Goal: Ask a question: Seek information or help from site administrators or community

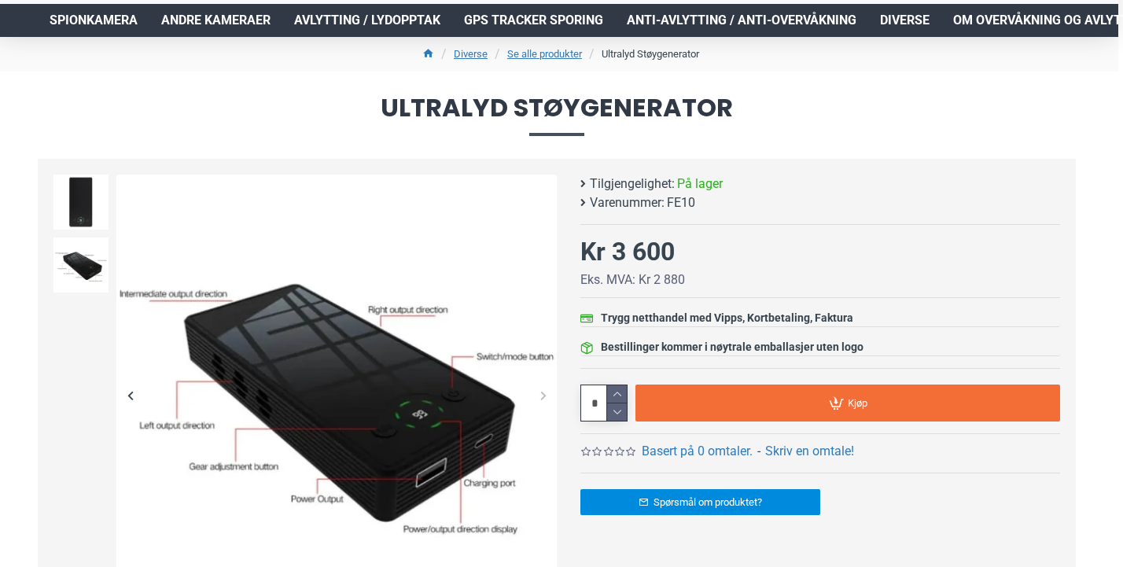
scroll to position [106, 5]
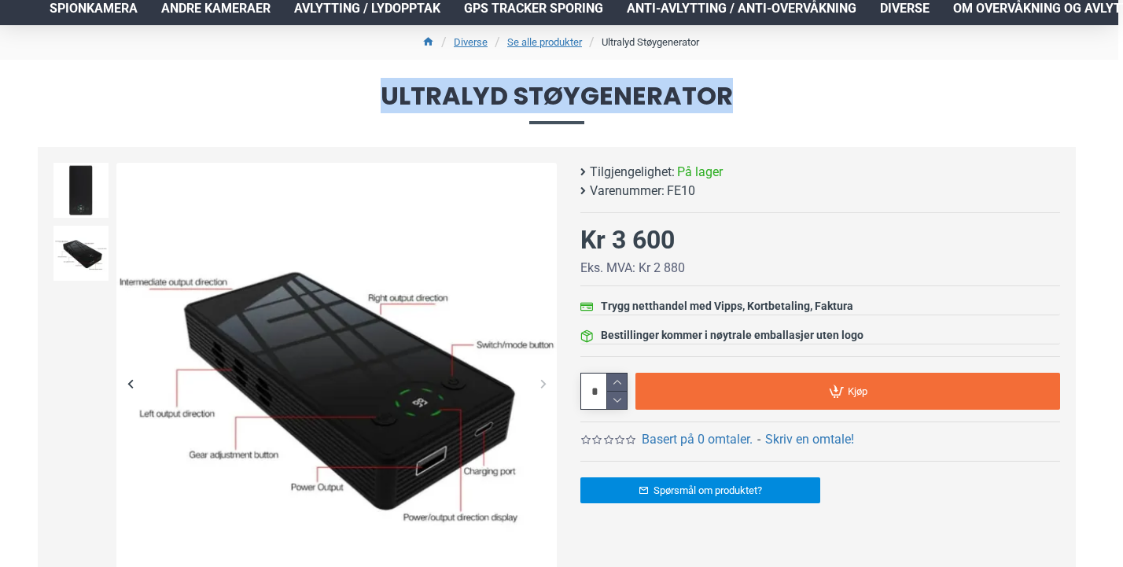
drag, startPoint x: 383, startPoint y: 93, endPoint x: 803, endPoint y: 109, distance: 420.4
click at [803, 109] on span "Ultralyd Støygenerator" at bounding box center [557, 103] width 1038 height 40
copy span "Ultralyd Støygenerator"
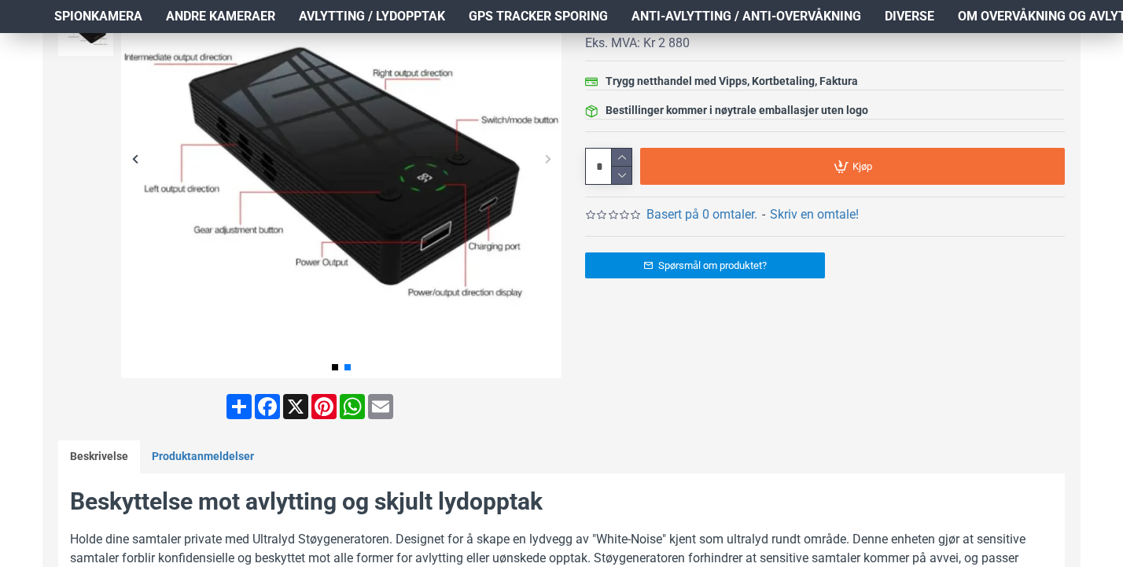
scroll to position [514, 5]
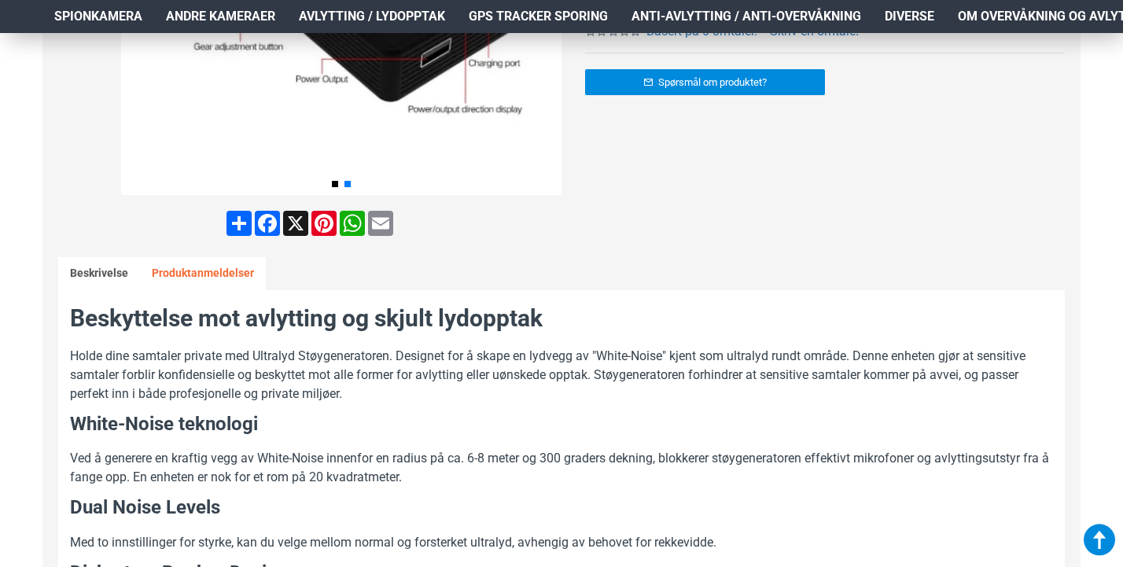
click at [208, 263] on link "Produktanmeldelser" at bounding box center [203, 273] width 126 height 33
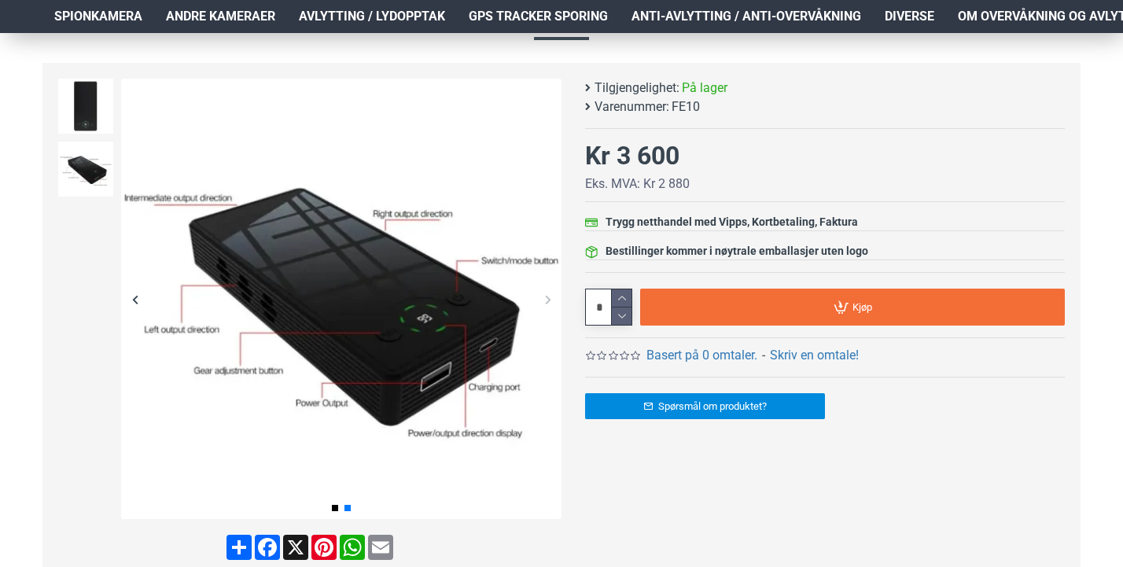
scroll to position [194, 5]
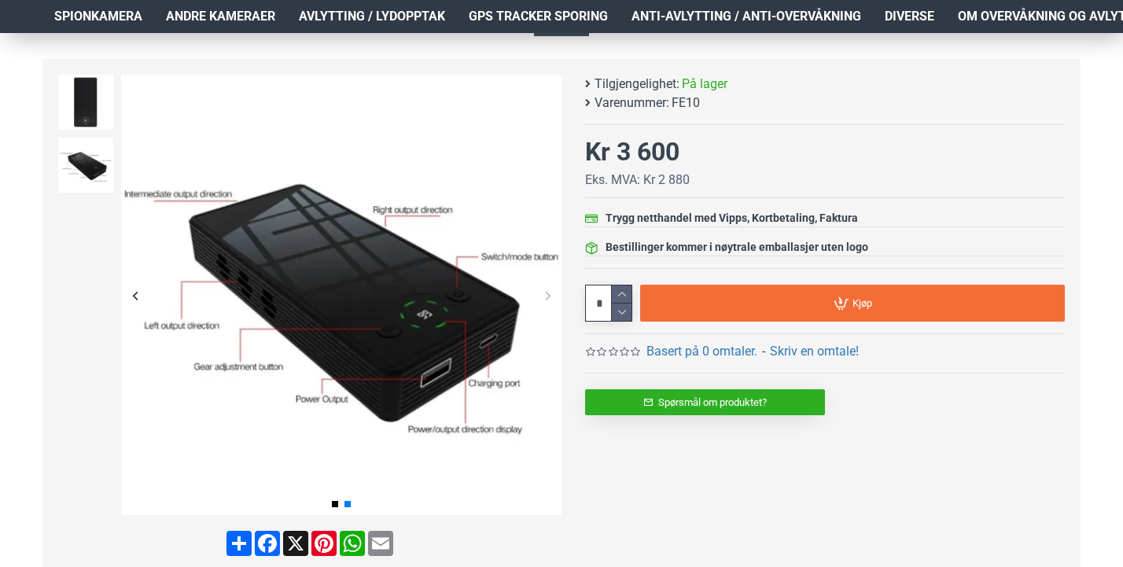
click at [732, 399] on link "Spørsmål om produktet?" at bounding box center [705, 402] width 240 height 26
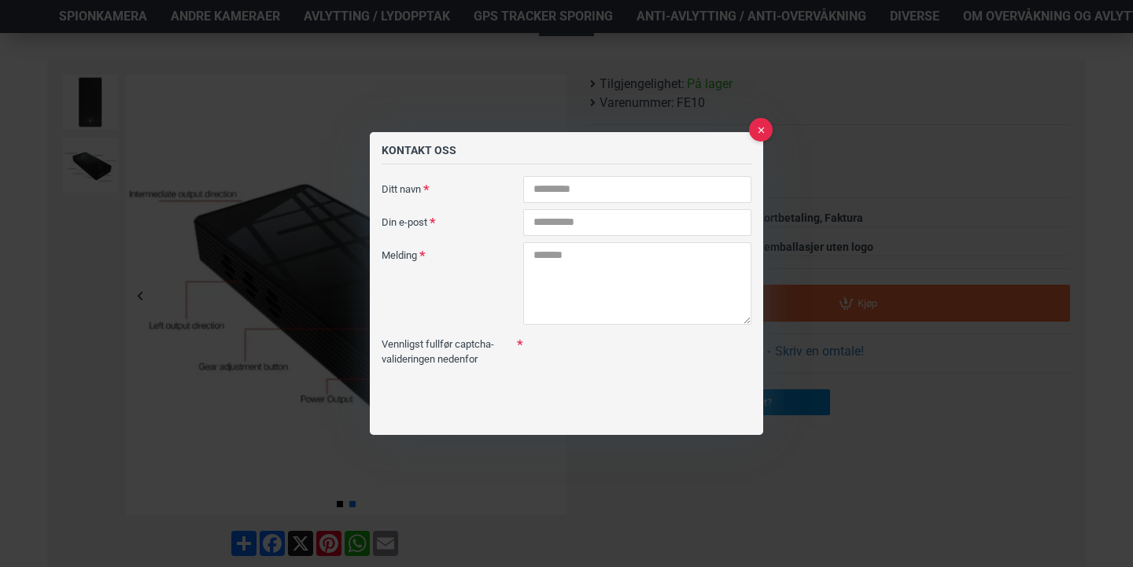
scroll to position [0, 0]
type input "**********"
click at [636, 230] on input "Din e-post" at bounding box center [637, 222] width 228 height 27
click at [636, 230] on input "**" at bounding box center [637, 222] width 228 height 27
click at [684, 359] on div "Vennligst fullfør captcha-valideringen nedenfor" at bounding box center [567, 381] width 370 height 101
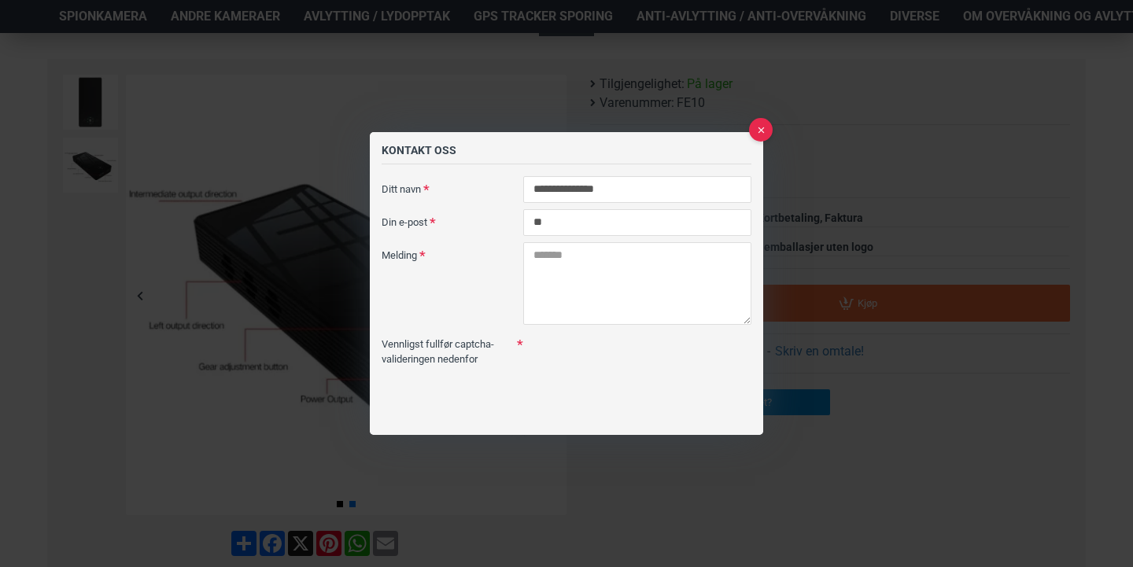
click at [463, 205] on fieldset "**********" at bounding box center [567, 307] width 370 height 263
click at [651, 191] on input "**********" at bounding box center [637, 189] width 228 height 27
click at [676, 338] on div "Vennligst fullfør captcha-valideringen nedenfor" at bounding box center [567, 381] width 370 height 101
click at [680, 316] on textarea "Melding" at bounding box center [637, 283] width 228 height 83
click at [628, 225] on input "**" at bounding box center [637, 222] width 228 height 27
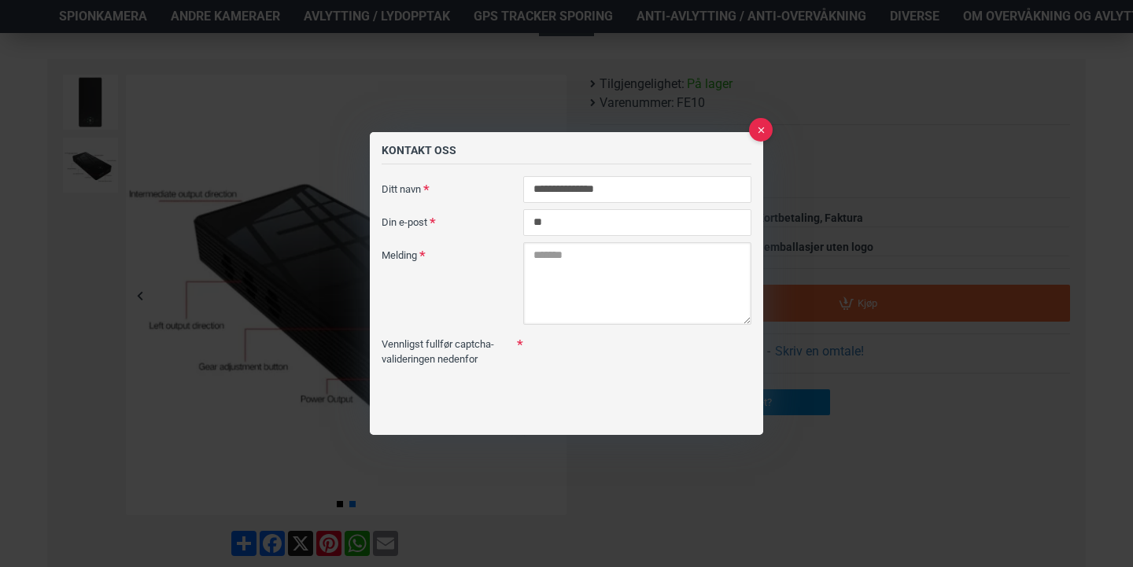
click at [628, 282] on textarea "Melding" at bounding box center [637, 283] width 228 height 83
click at [621, 223] on input "**" at bounding box center [637, 222] width 228 height 27
type input "*"
click at [631, 237] on fieldset "**********" at bounding box center [567, 307] width 370 height 263
click at [563, 215] on input "Din e-post" at bounding box center [637, 222] width 228 height 27
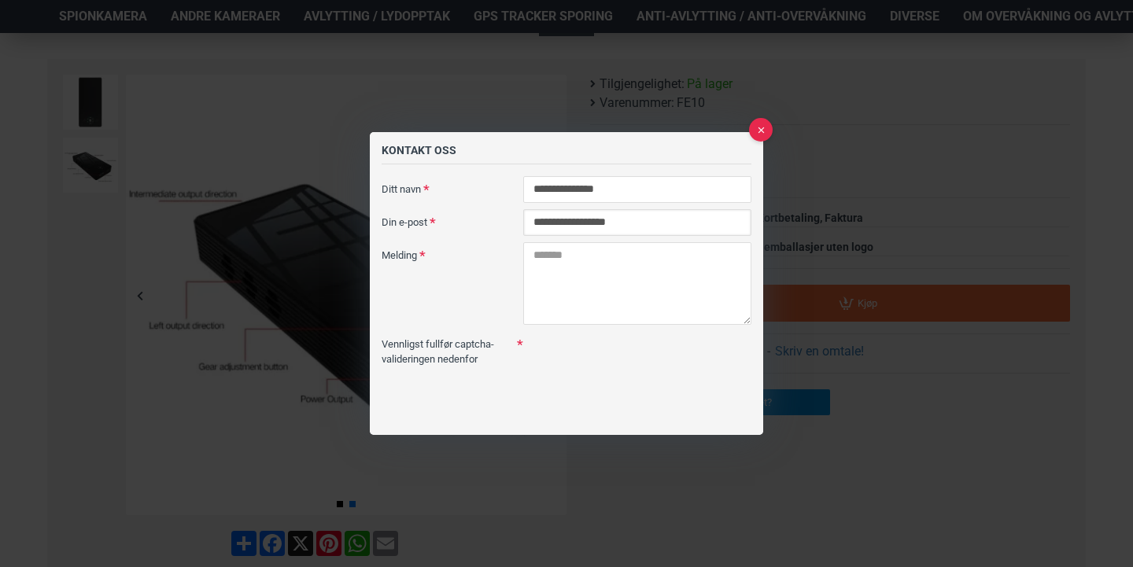
type input "**********"
click at [572, 283] on textarea "Melding" at bounding box center [637, 283] width 228 height 83
paste textarea "**********"
click at [676, 271] on textarea "**********" at bounding box center [637, 283] width 228 height 83
click at [623, 284] on textarea "**********" at bounding box center [637, 283] width 228 height 83
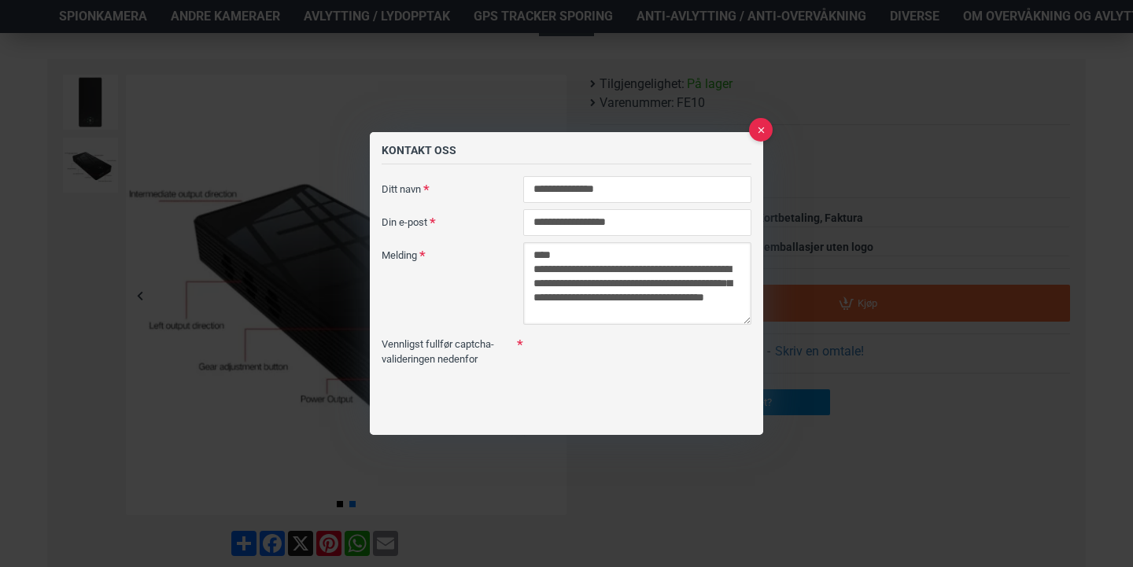
click at [667, 308] on textarea "**********" at bounding box center [637, 283] width 228 height 83
click at [628, 311] on textarea "**********" at bounding box center [632, 283] width 219 height 83
click at [653, 312] on textarea "**********" at bounding box center [632, 283] width 219 height 83
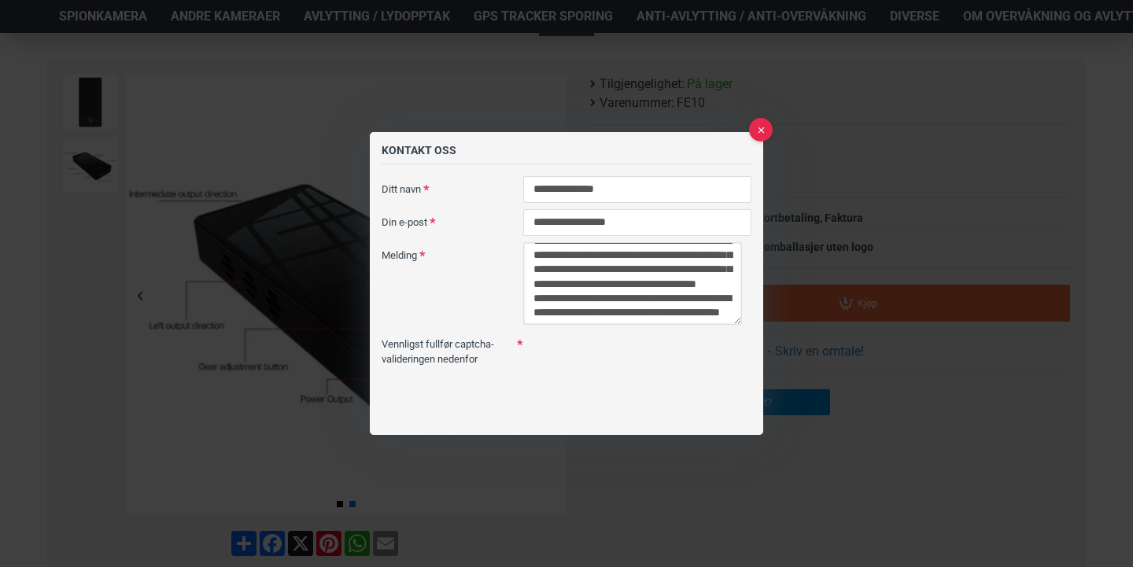
scroll to position [79, 0]
click at [571, 315] on textarea "**********" at bounding box center [632, 283] width 219 height 83
click at [613, 311] on textarea "**********" at bounding box center [632, 283] width 219 height 83
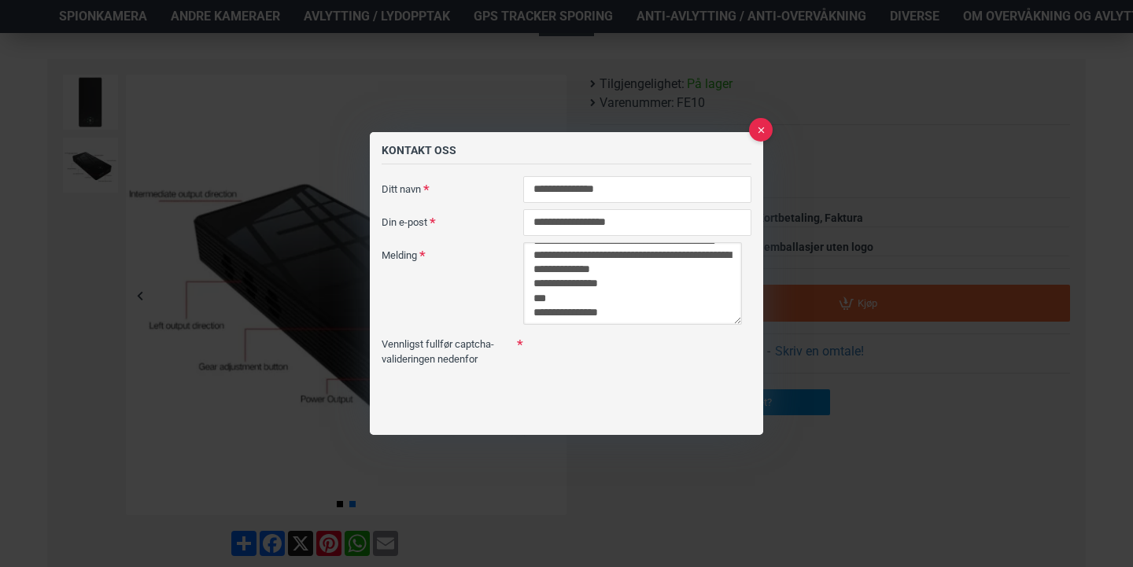
click at [534, 296] on textarea "**********" at bounding box center [632, 283] width 219 height 83
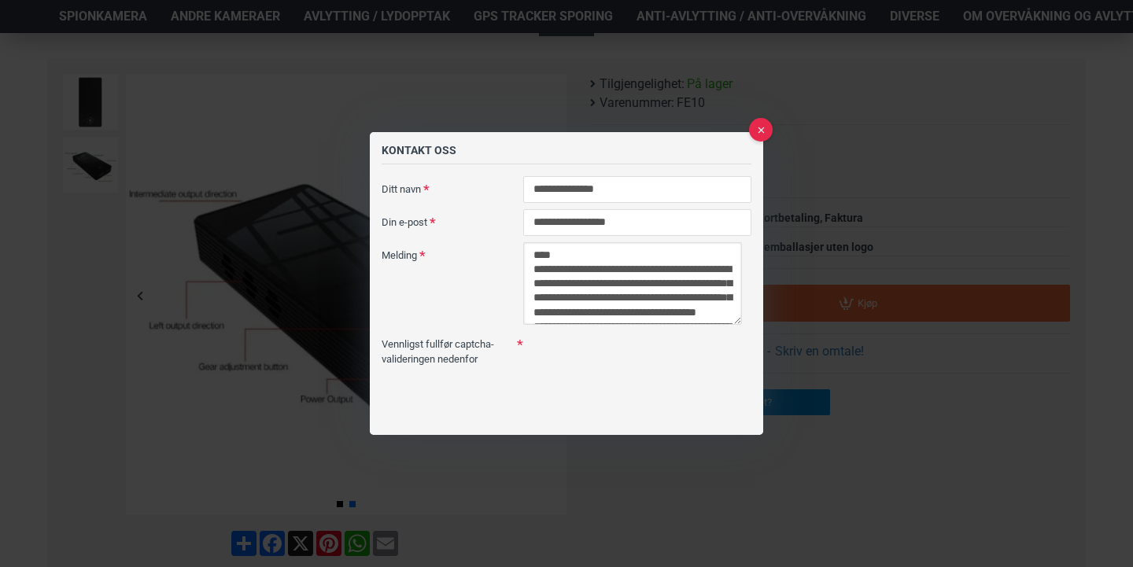
scroll to position [0, 0]
click at [534, 271] on textarea "**********" at bounding box center [632, 283] width 219 height 83
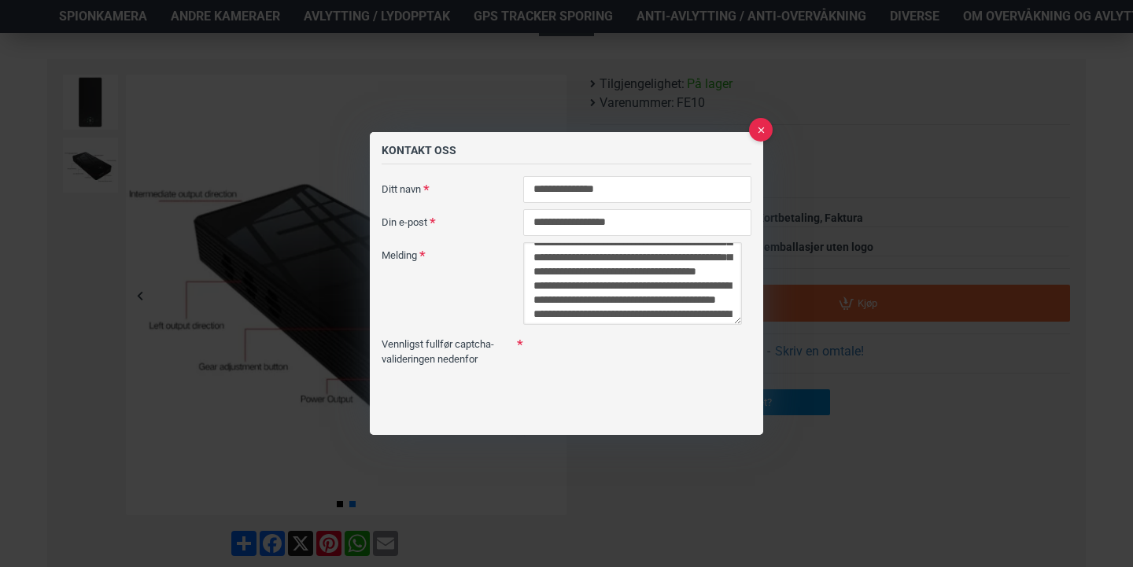
scroll to position [57, 0]
click at [650, 300] on textarea "**********" at bounding box center [632, 283] width 219 height 83
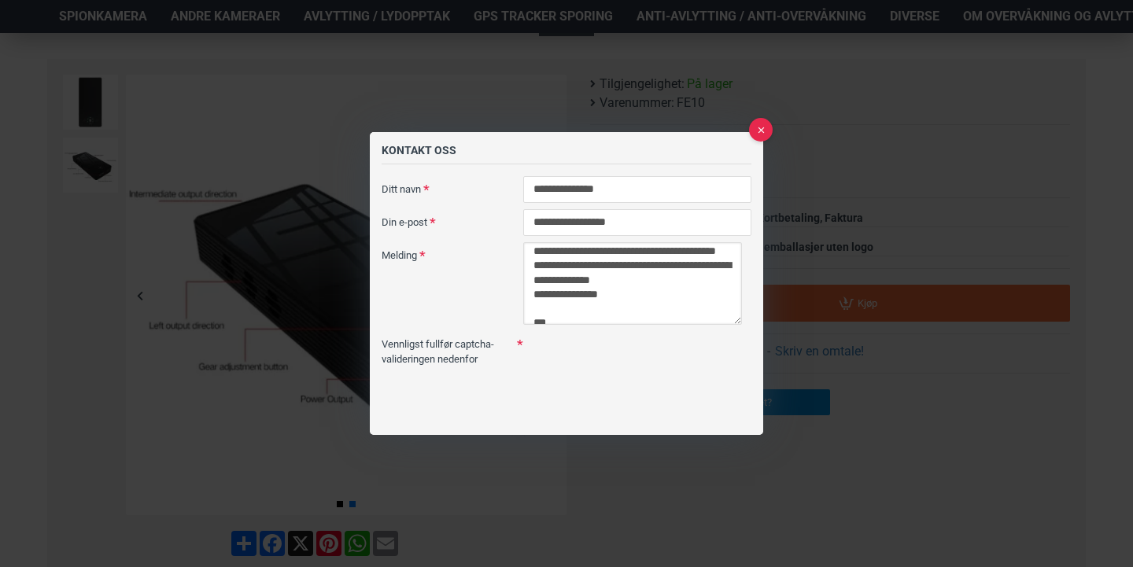
scroll to position [119, 0]
click at [553, 278] on textarea "**********" at bounding box center [632, 283] width 219 height 83
click at [611, 293] on textarea "**********" at bounding box center [632, 283] width 219 height 83
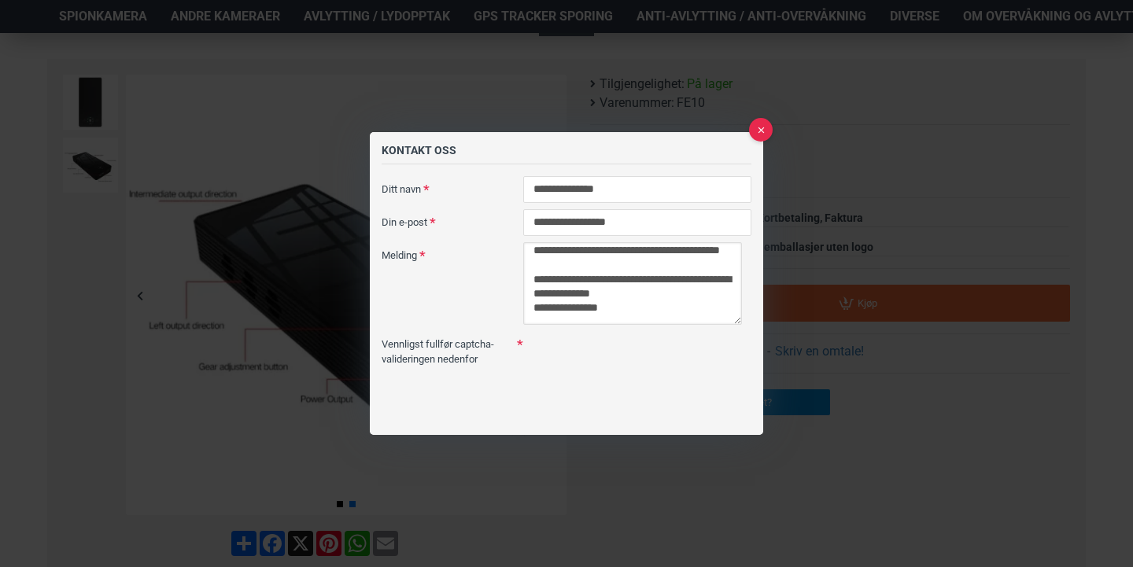
scroll to position [169, 0]
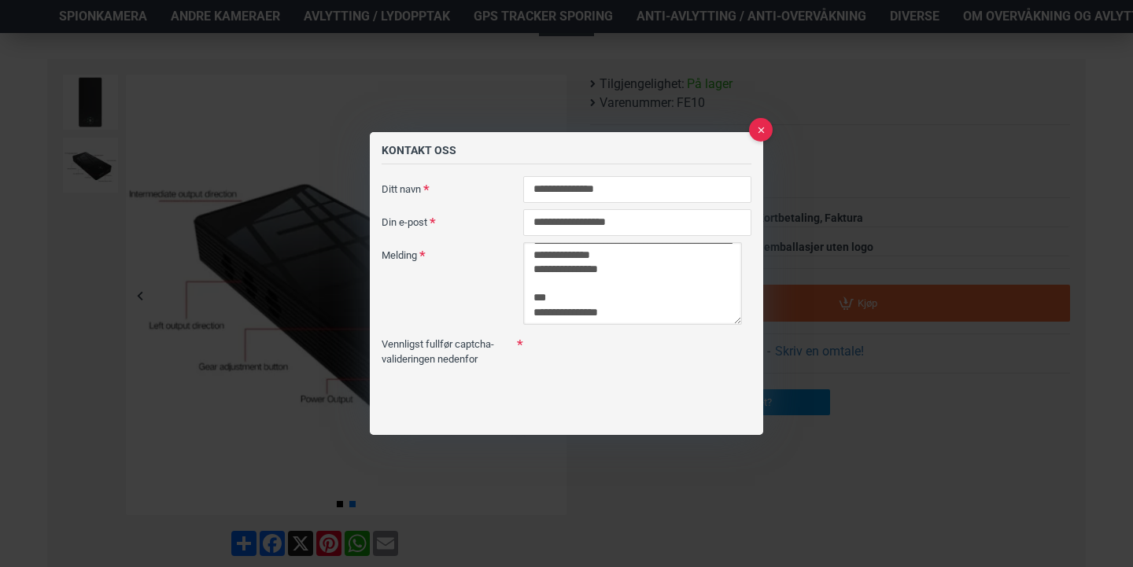
click at [536, 300] on textarea "**********" at bounding box center [632, 283] width 219 height 83
click at [614, 313] on textarea "**********" at bounding box center [632, 283] width 219 height 83
click at [652, 268] on textarea "**********" at bounding box center [632, 283] width 219 height 83
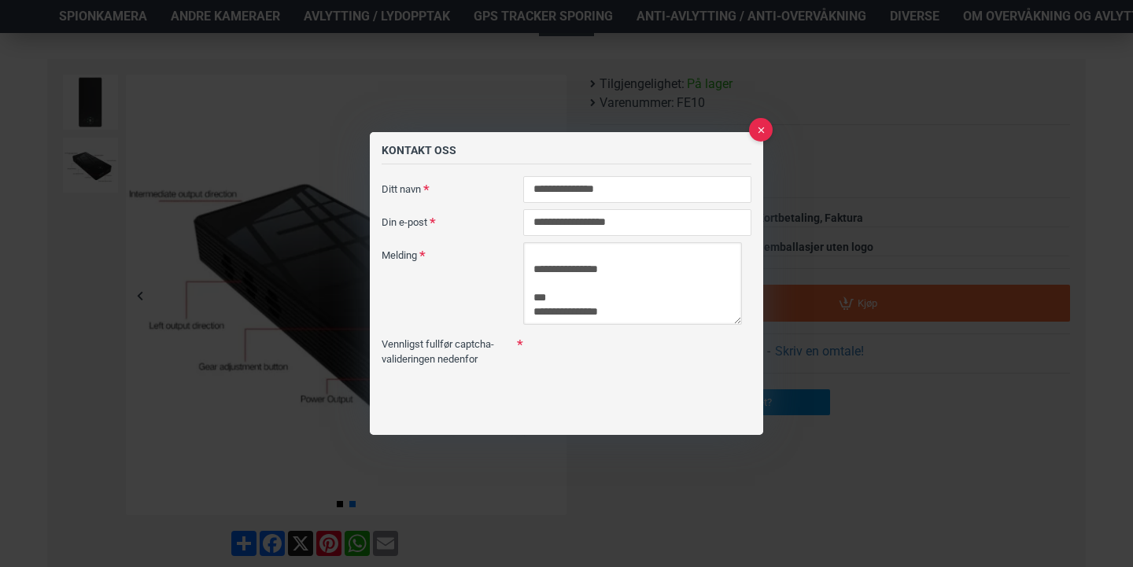
scroll to position [245, 0]
click at [639, 286] on textarea "**********" at bounding box center [632, 283] width 219 height 83
type textarea "**********"
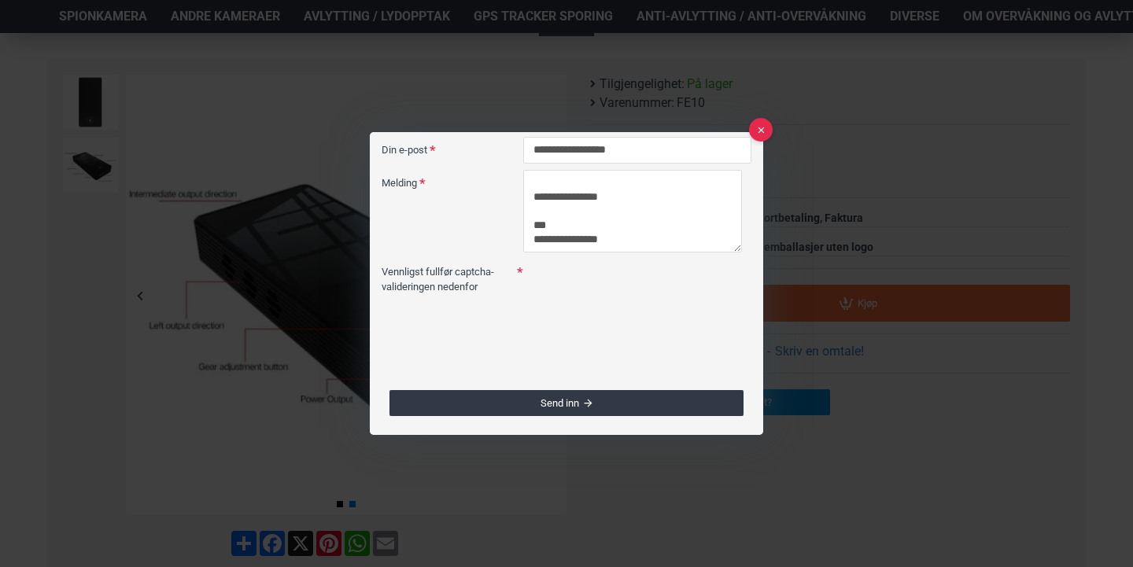
scroll to position [72, 0]
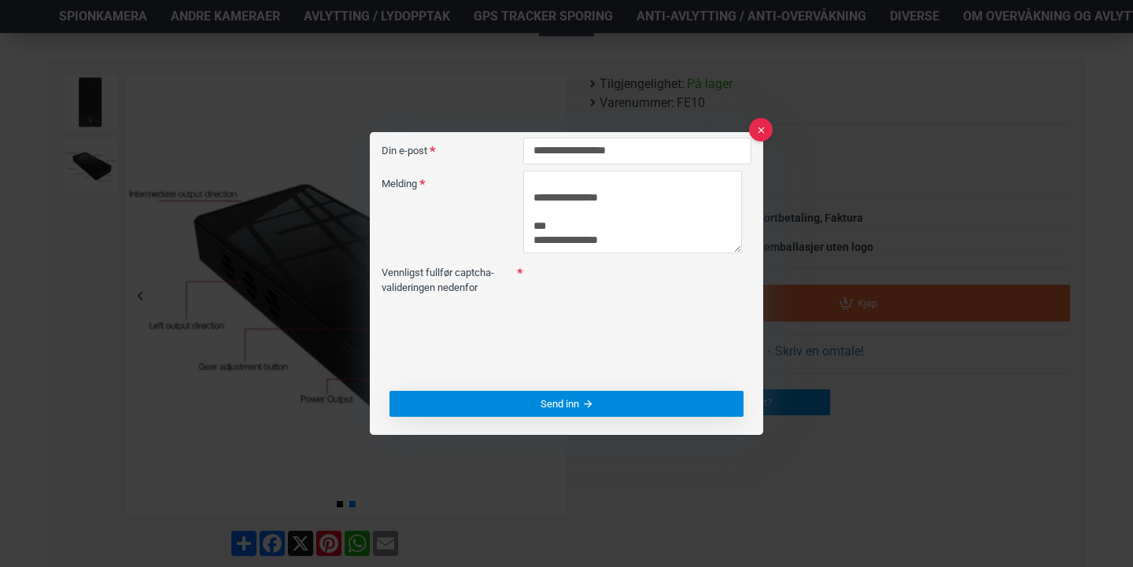
click at [562, 399] on span "Send inn" at bounding box center [559, 404] width 39 height 10
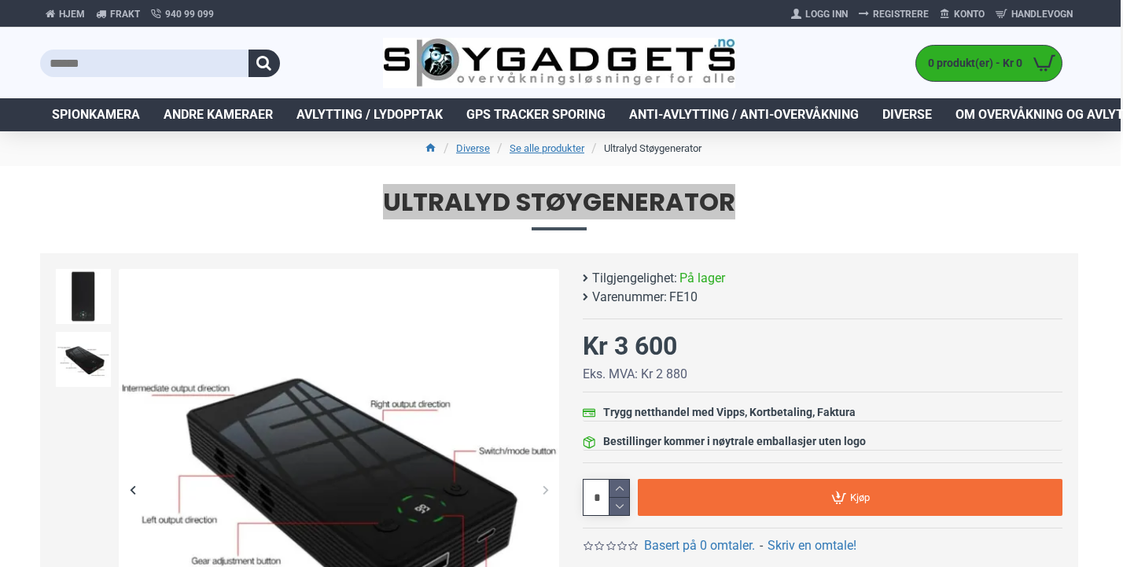
scroll to position [0, 2]
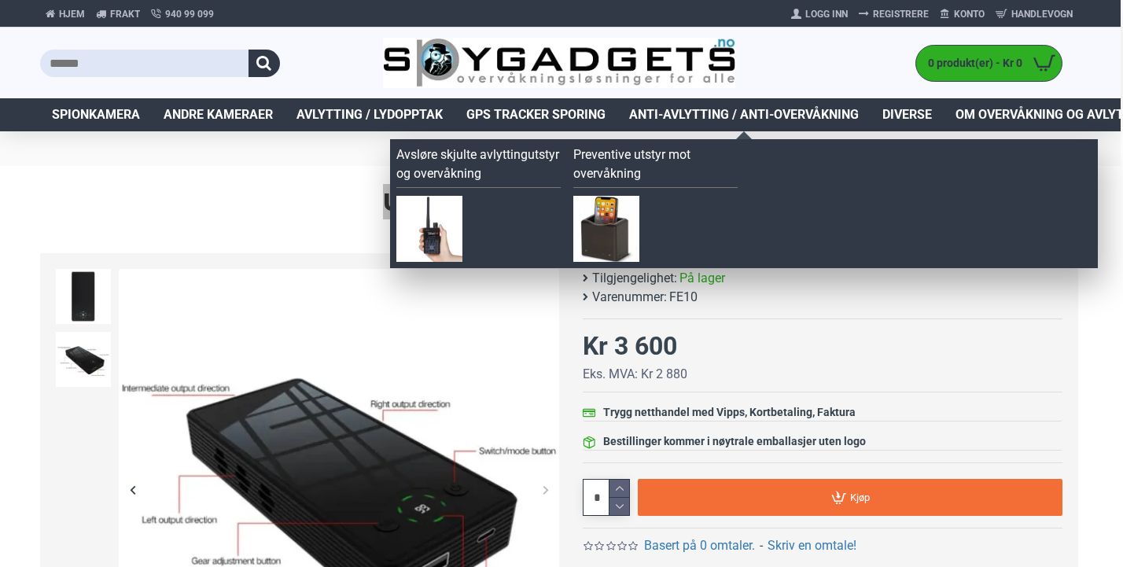
click at [699, 117] on span "Anti-avlytting / Anti-overvåkning" at bounding box center [744, 114] width 230 height 19
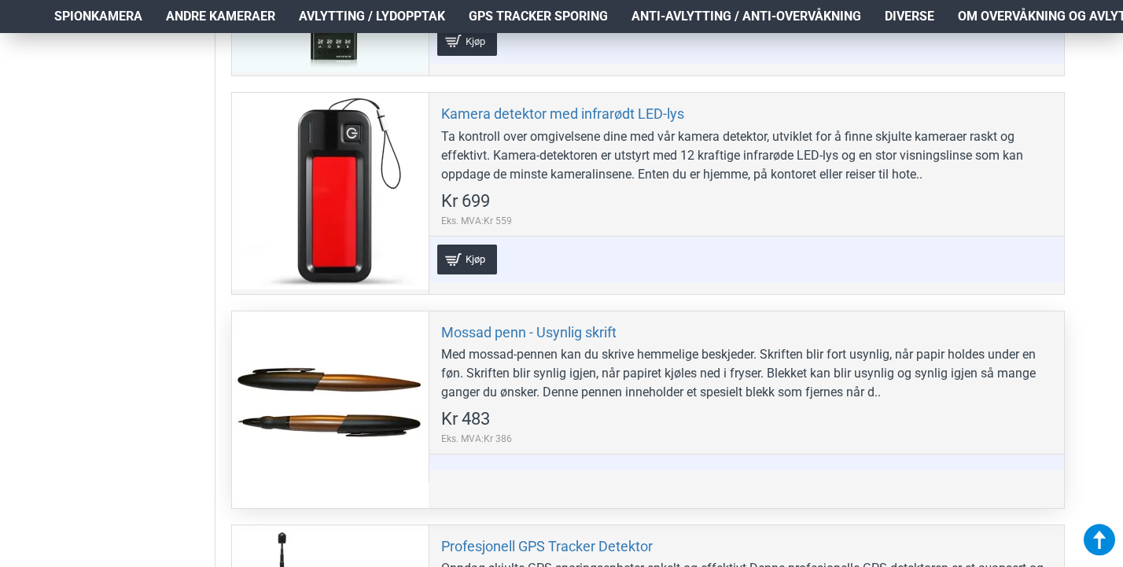
scroll to position [416, 5]
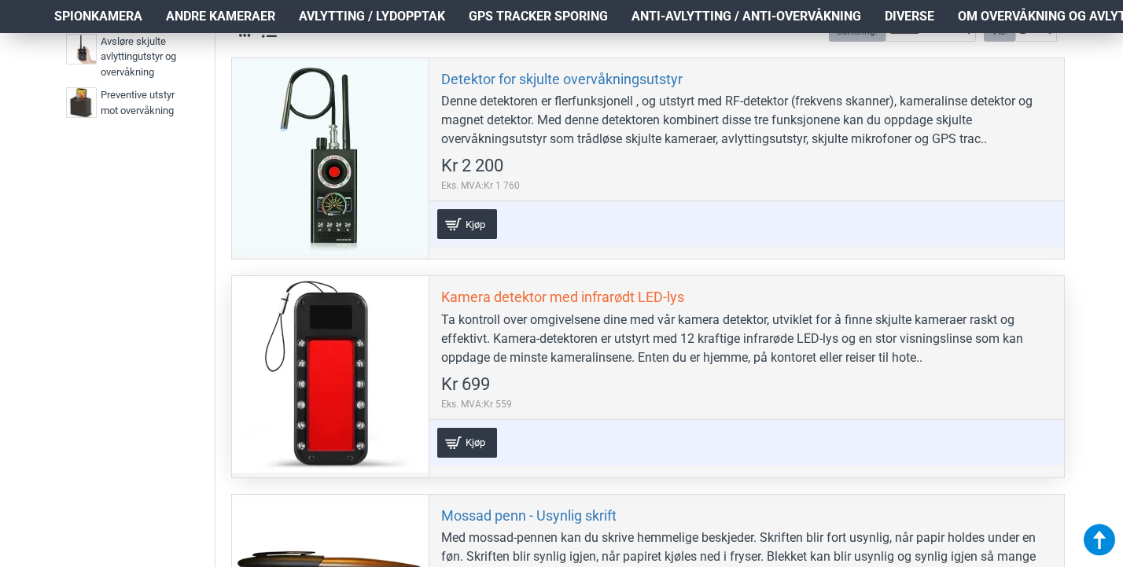
click at [551, 297] on link "Kamera detektor med infrarødt LED-lys" at bounding box center [562, 297] width 243 height 18
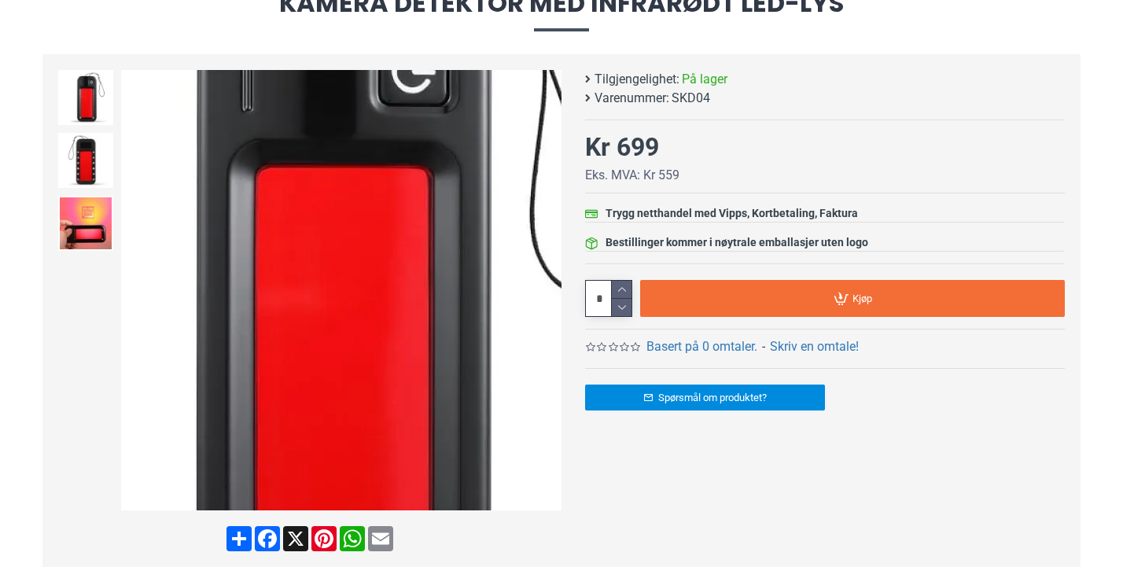
scroll to position [168, 0]
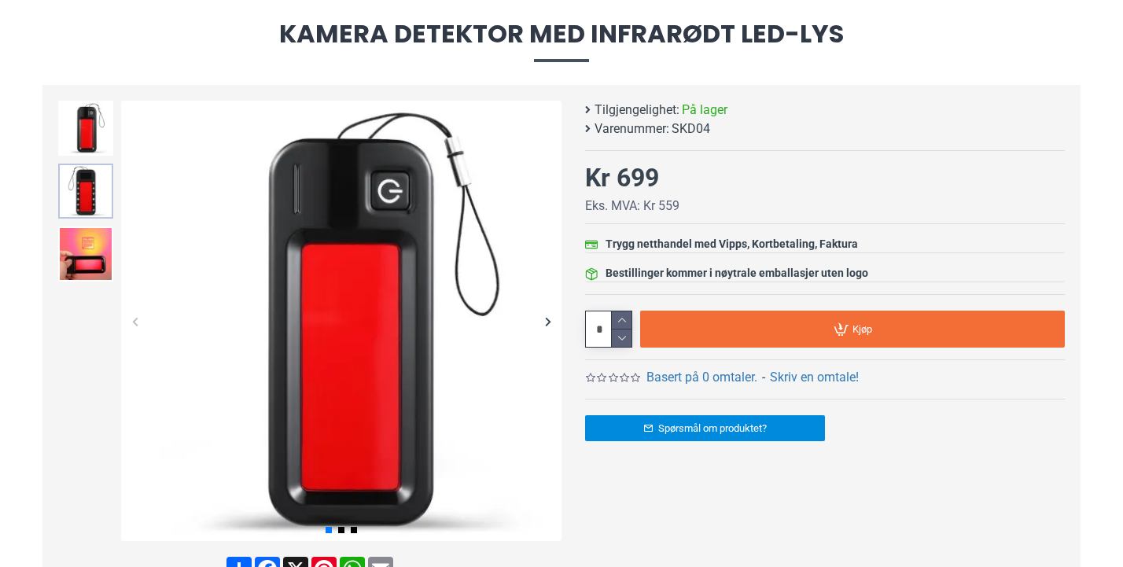
click at [92, 185] on img at bounding box center [85, 191] width 55 height 55
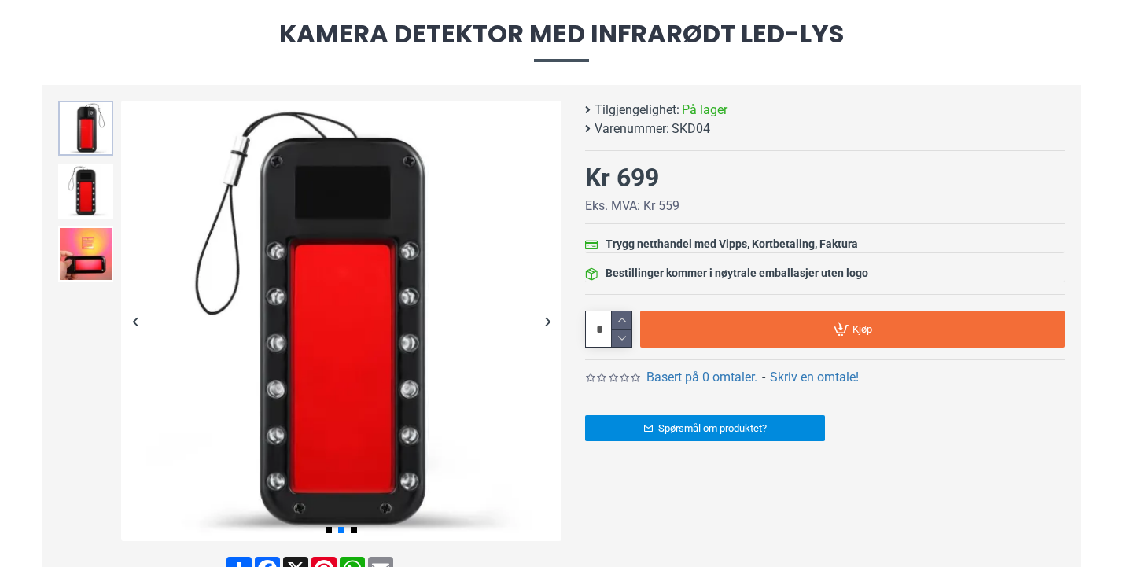
click at [101, 130] on img at bounding box center [85, 128] width 55 height 55
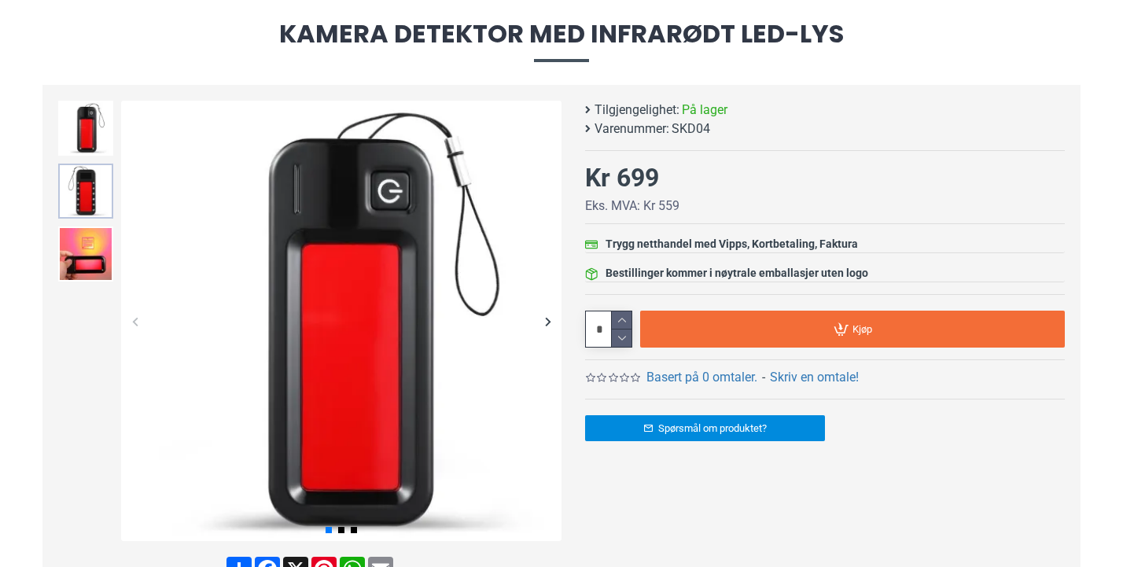
click at [108, 197] on img at bounding box center [85, 191] width 55 height 55
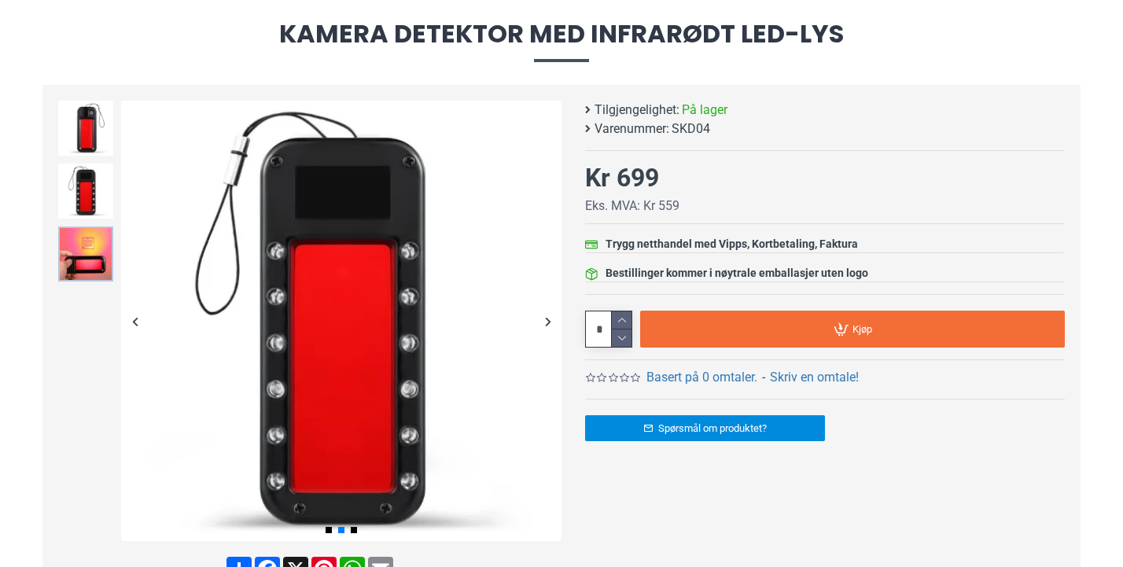
click at [93, 245] on img at bounding box center [85, 254] width 55 height 55
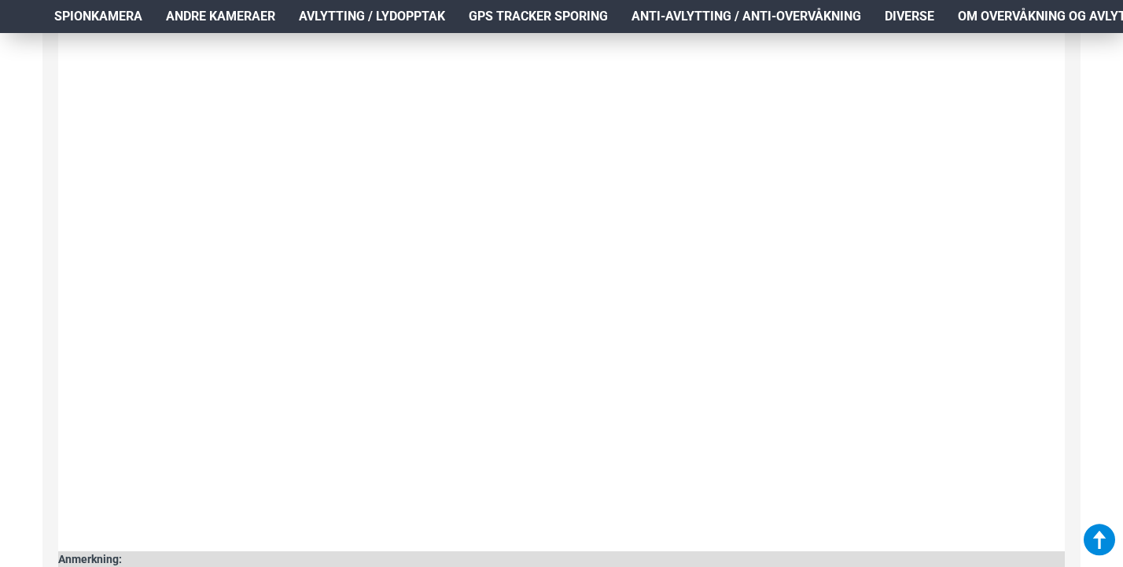
scroll to position [1428, 2]
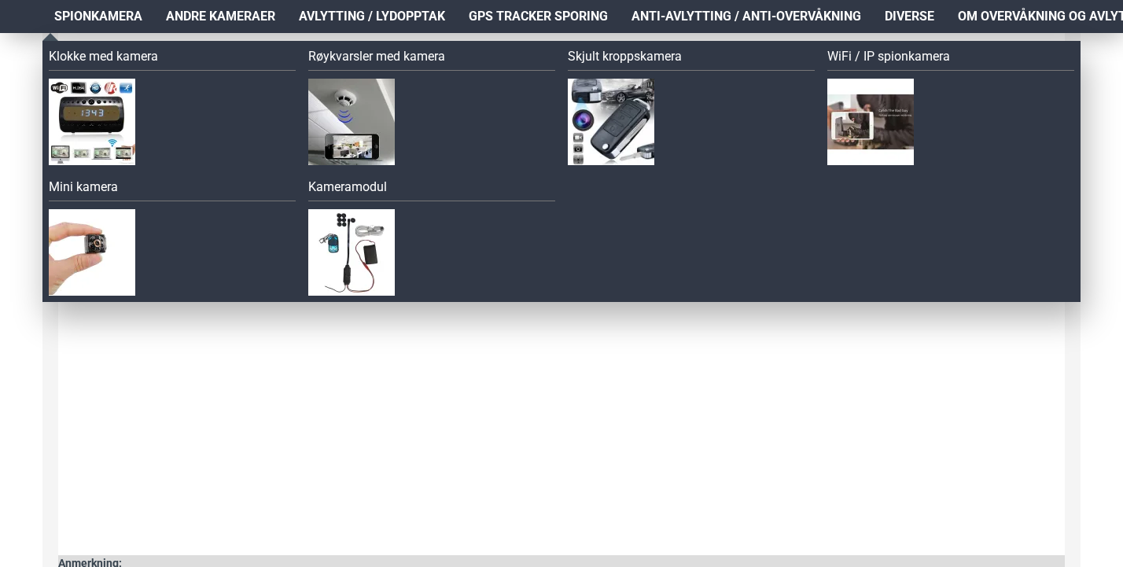
click at [108, 24] on span "Spionkamera" at bounding box center [98, 16] width 88 height 19
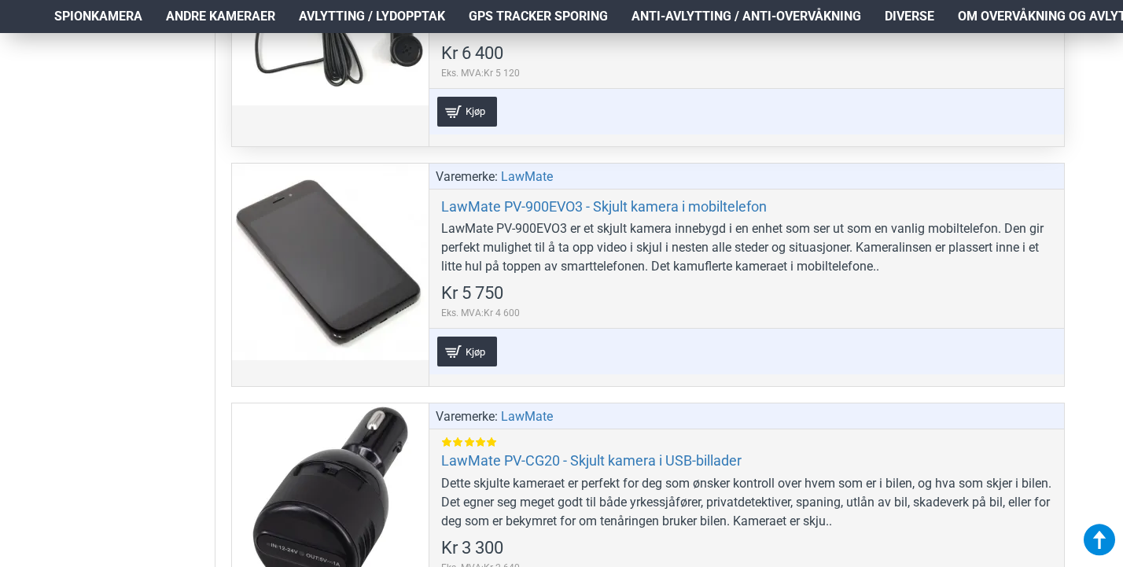
scroll to position [3460, 2]
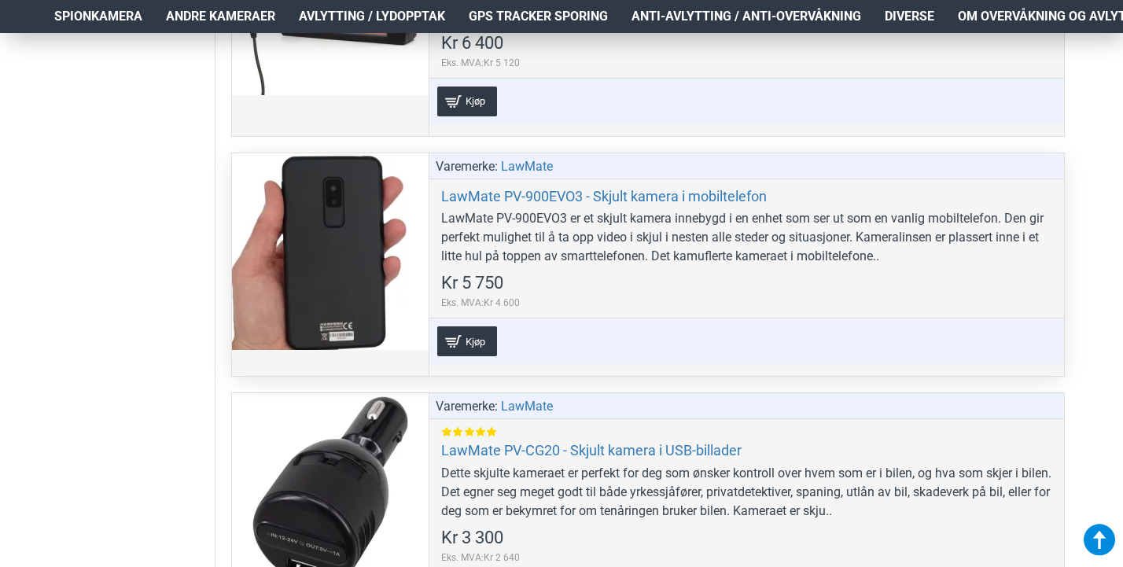
click at [325, 253] on div at bounding box center [330, 251] width 197 height 197
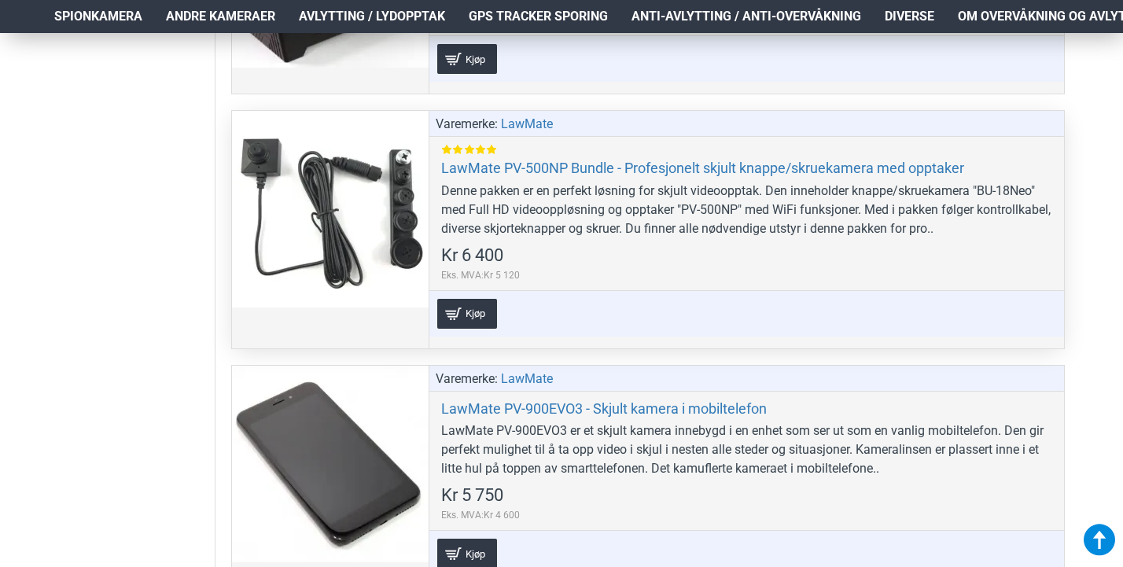
scroll to position [3231, 2]
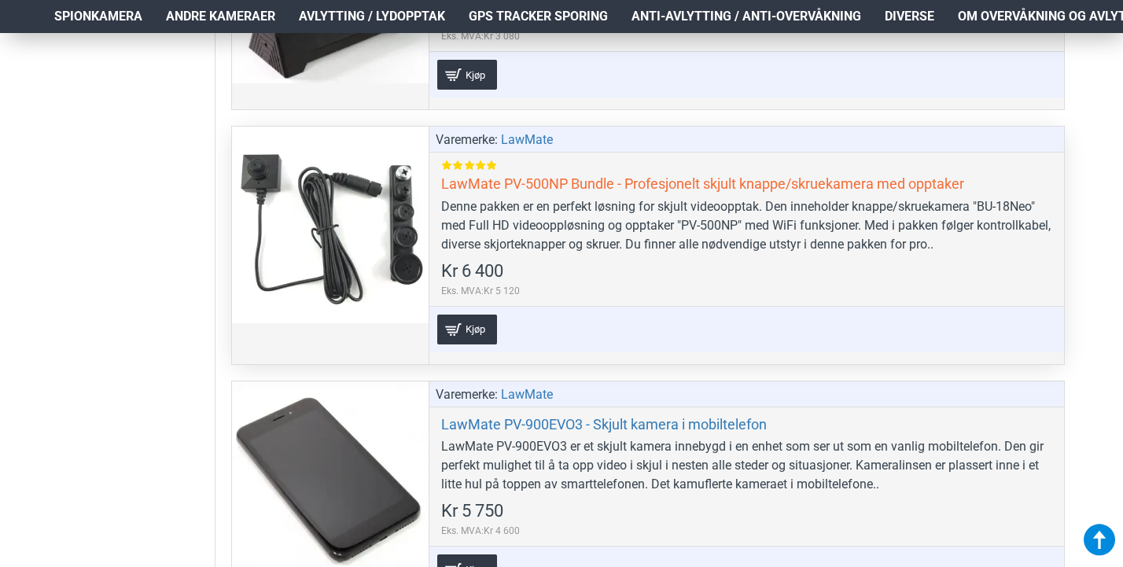
click at [533, 184] on link "LawMate PV-500NP Bundle - Profesjonelt skjult knappe/skruekamera med opptaker" at bounding box center [702, 184] width 523 height 18
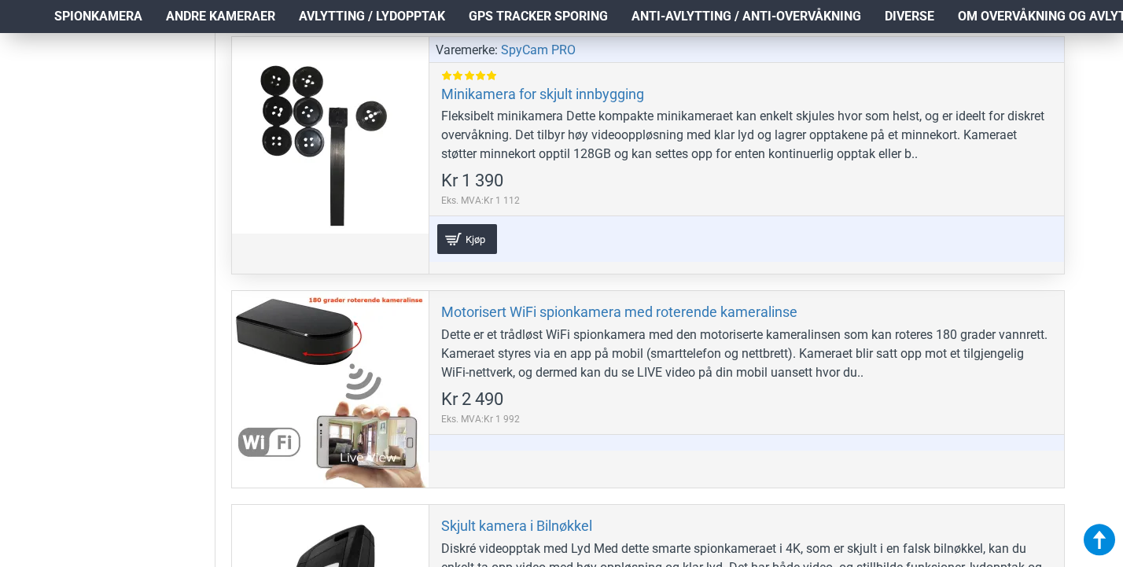
scroll to position [4278, 2]
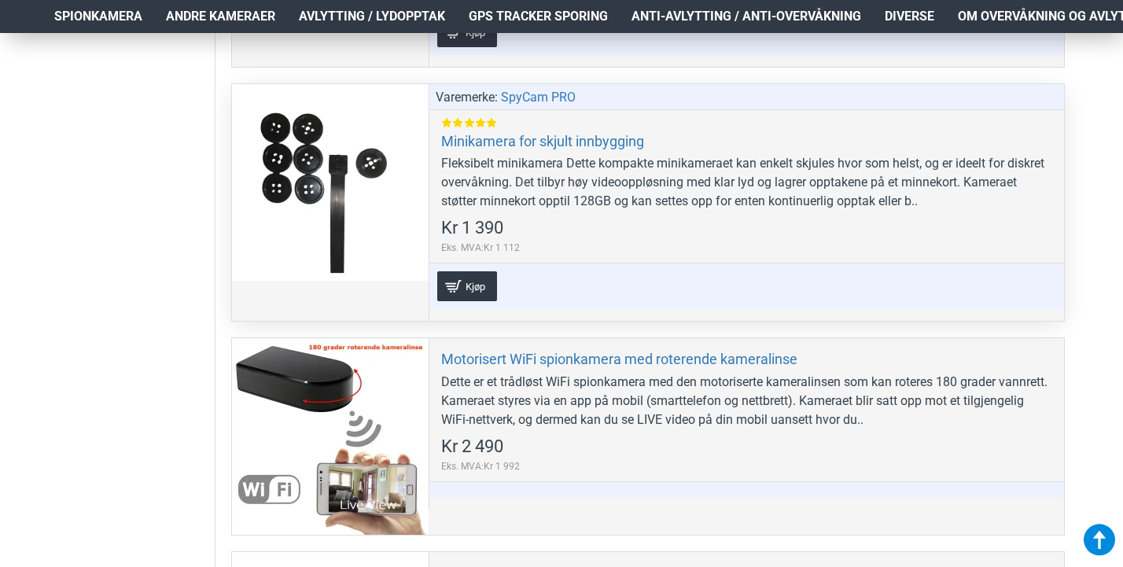
click at [304, 170] on div at bounding box center [330, 182] width 197 height 197
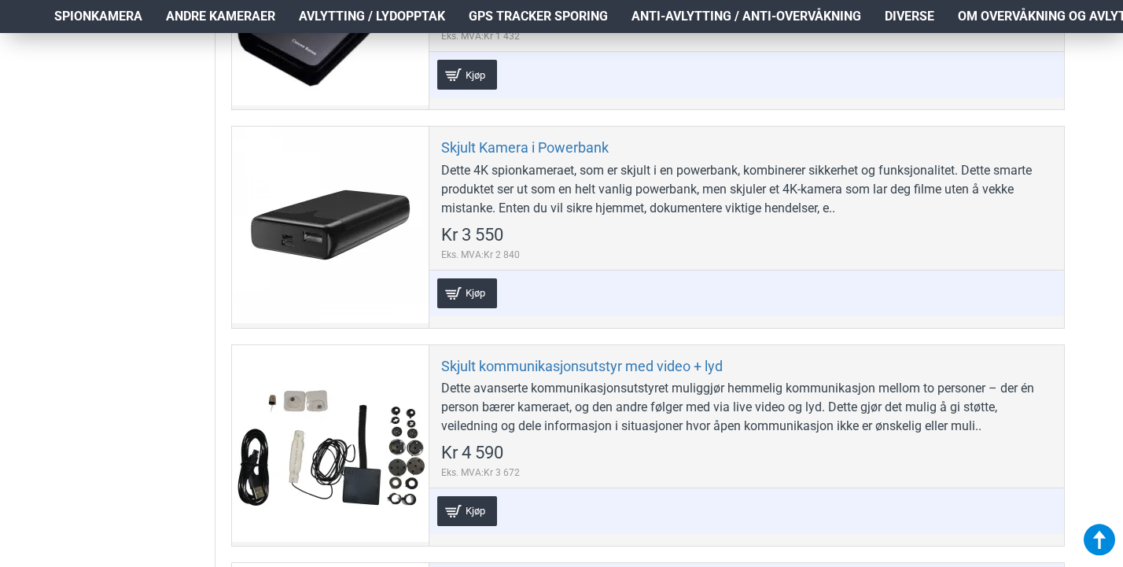
scroll to position [5153, 2]
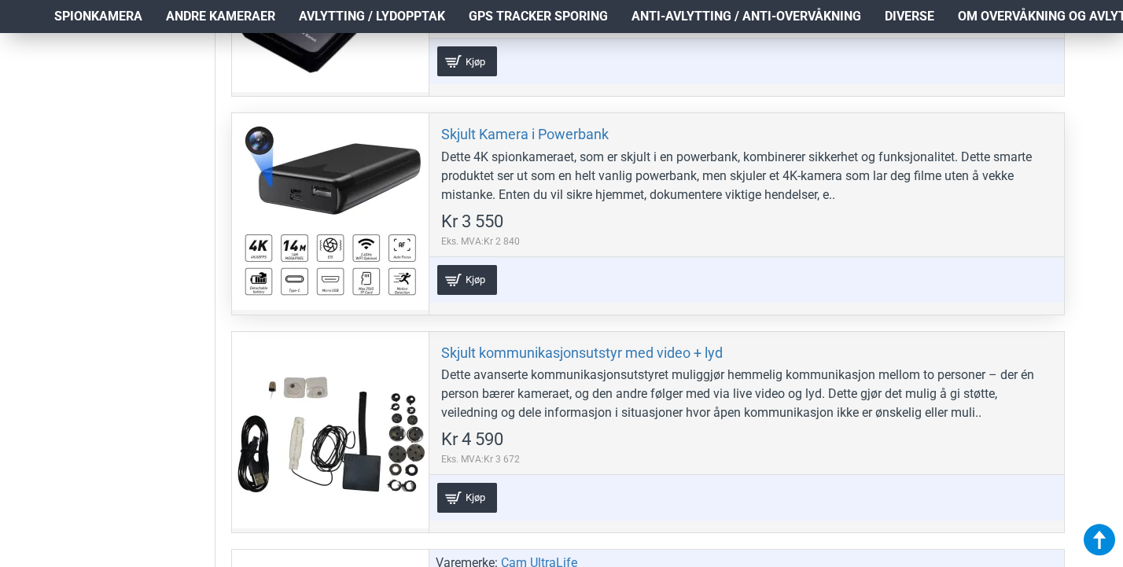
click at [341, 196] on div at bounding box center [330, 211] width 197 height 197
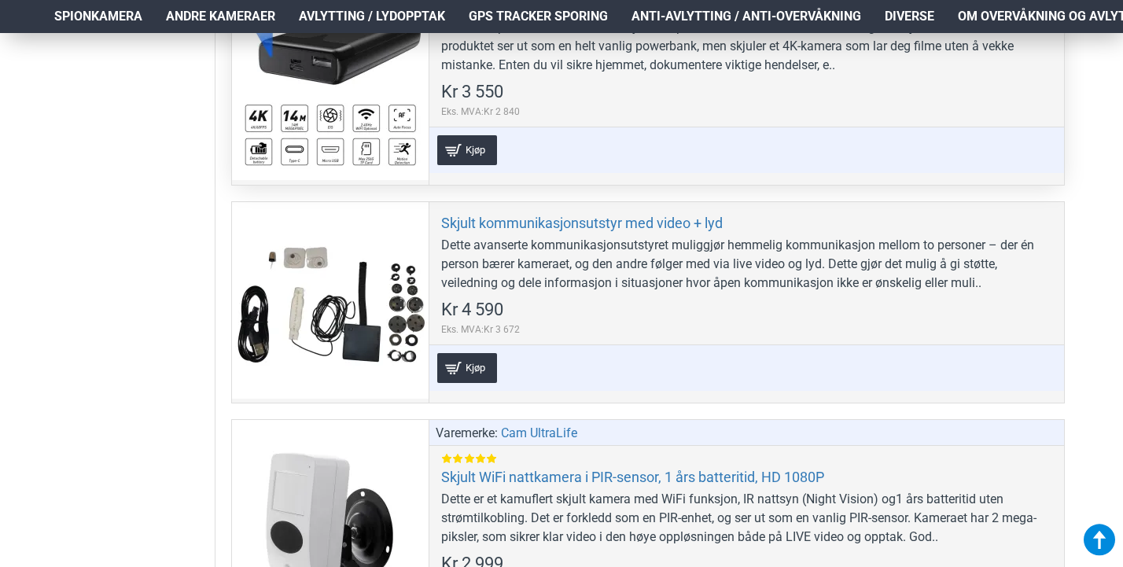
scroll to position [5302, 2]
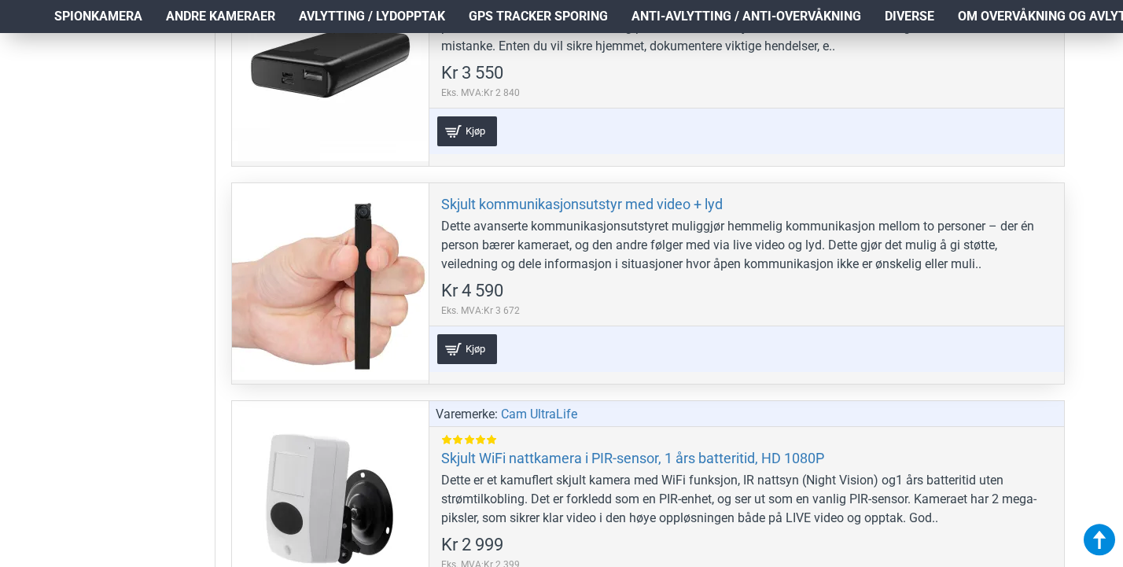
click at [331, 294] on div at bounding box center [330, 281] width 197 height 197
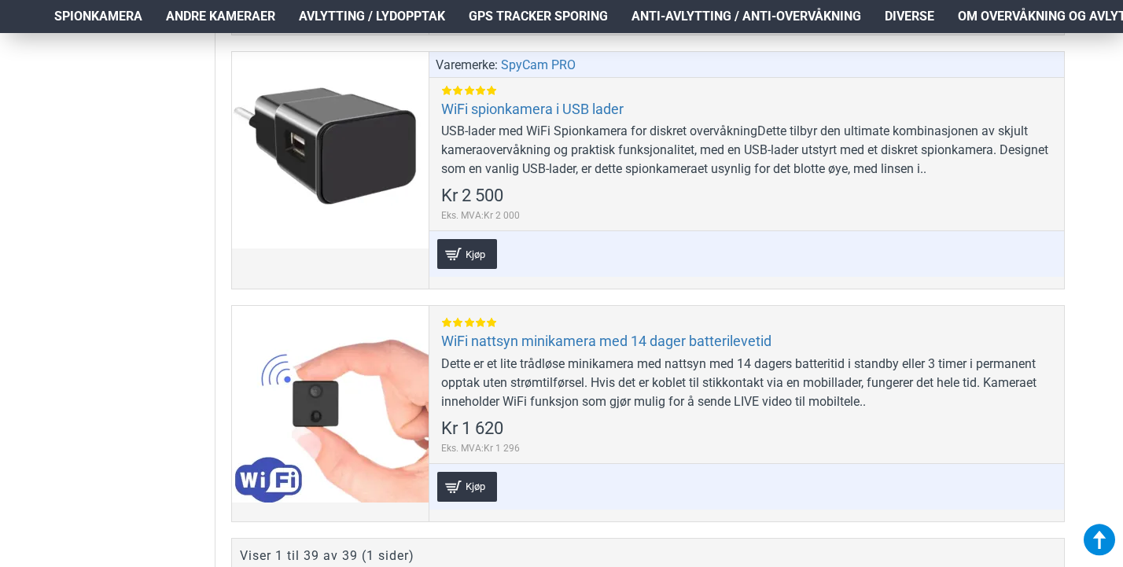
scroll to position [9130, 2]
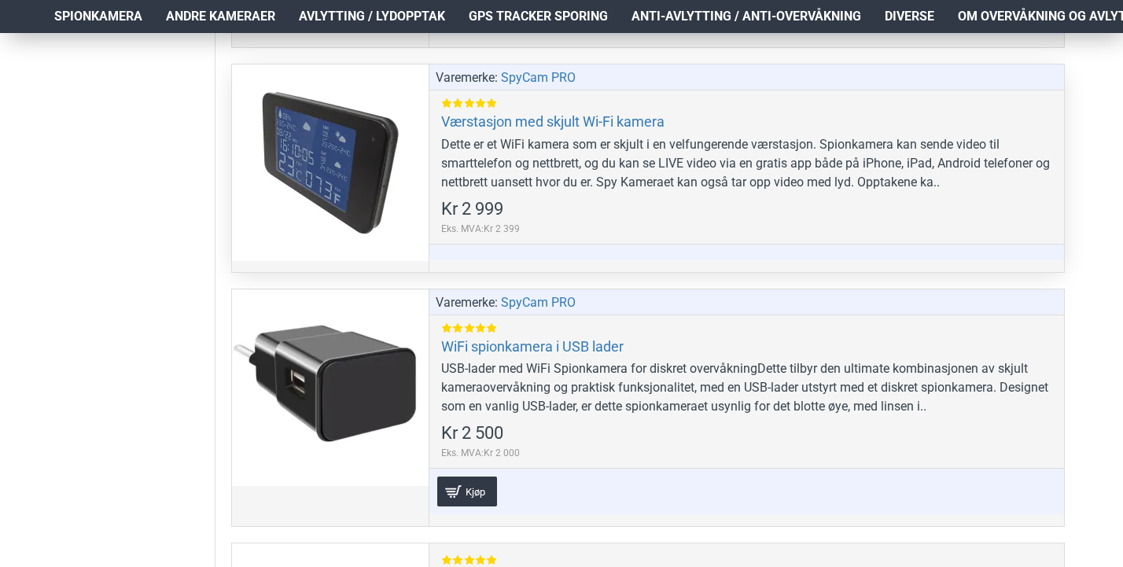
click at [371, 132] on div at bounding box center [330, 163] width 197 height 197
click at [371, 175] on div at bounding box center [330, 163] width 197 height 197
click at [345, 156] on div at bounding box center [330, 163] width 197 height 197
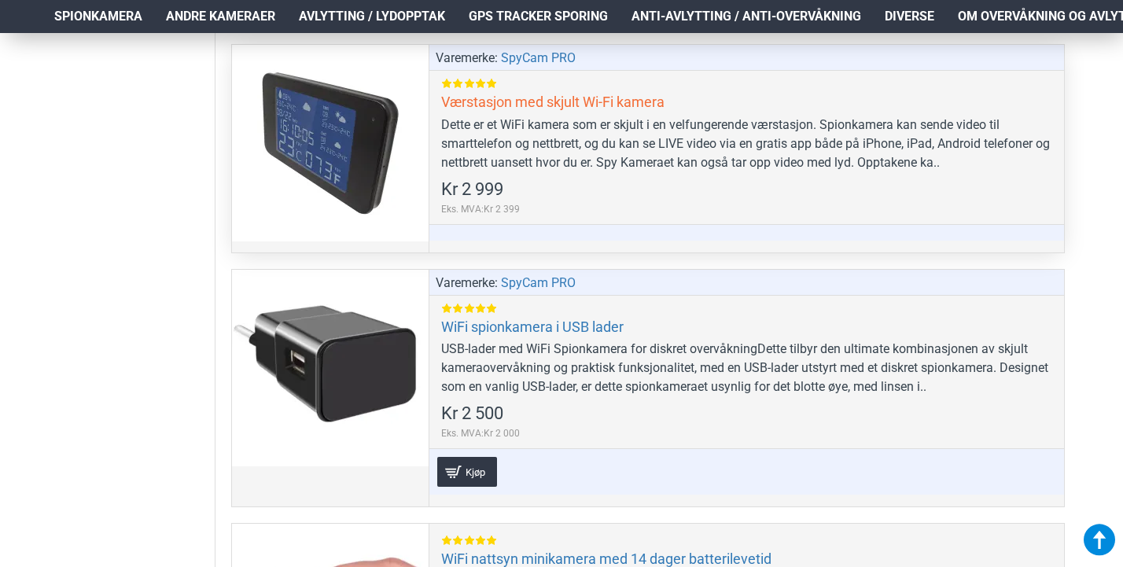
click at [499, 95] on link "Værstasjon med skjult Wi-Fi kamera" at bounding box center [552, 102] width 223 height 18
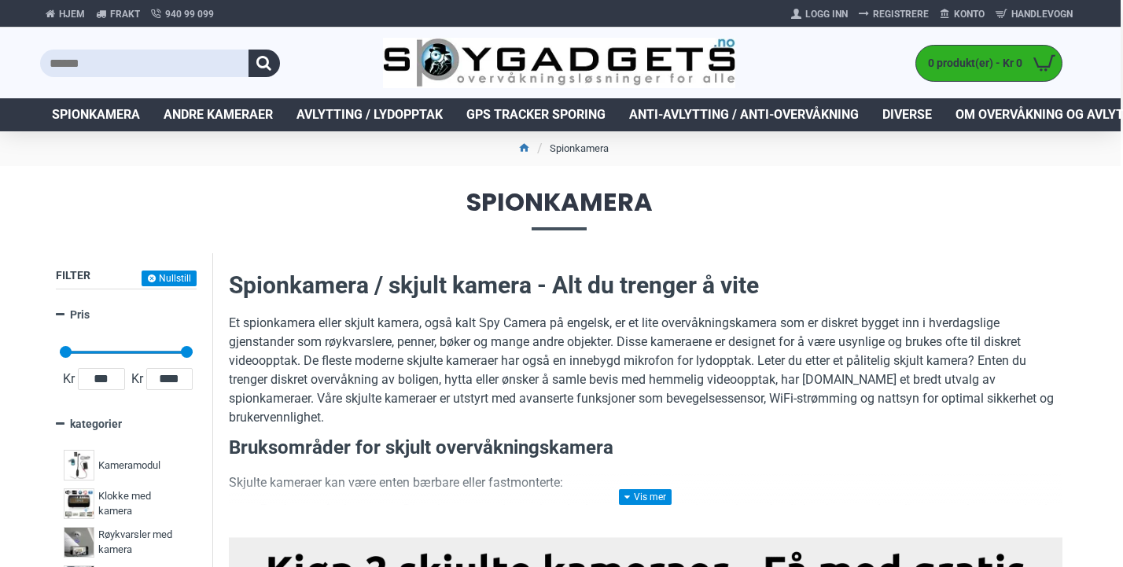
scroll to position [0, 2]
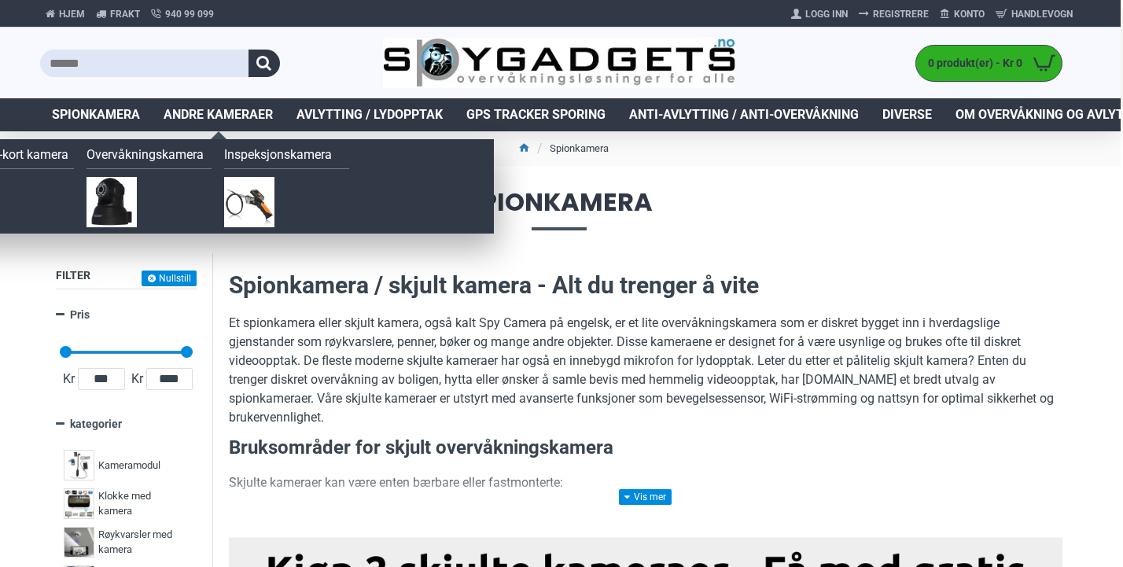
click at [236, 114] on span "Andre kameraer" at bounding box center [218, 114] width 109 height 19
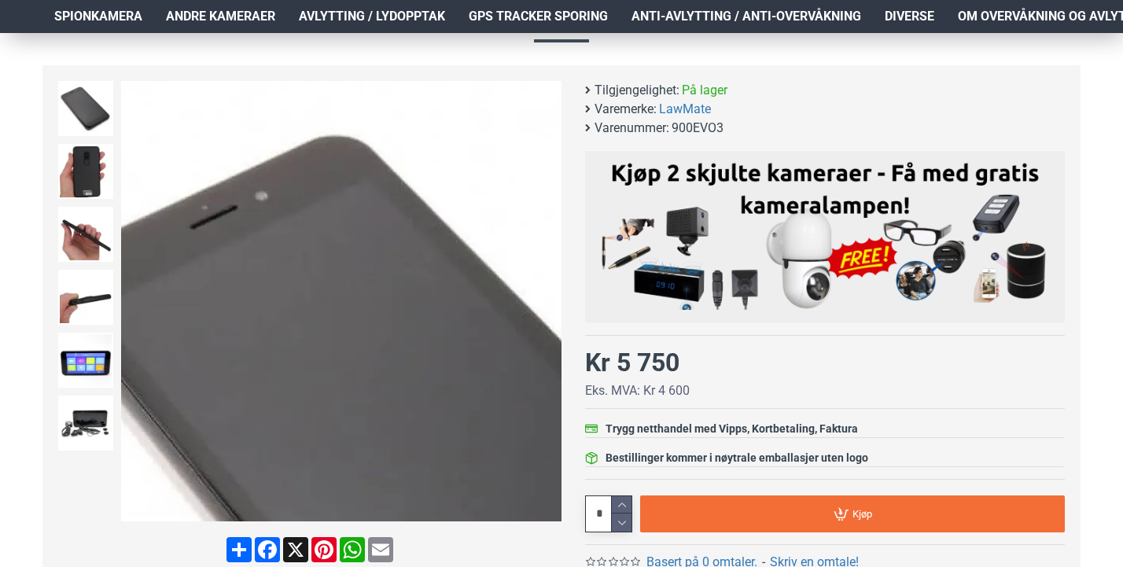
scroll to position [192, 3]
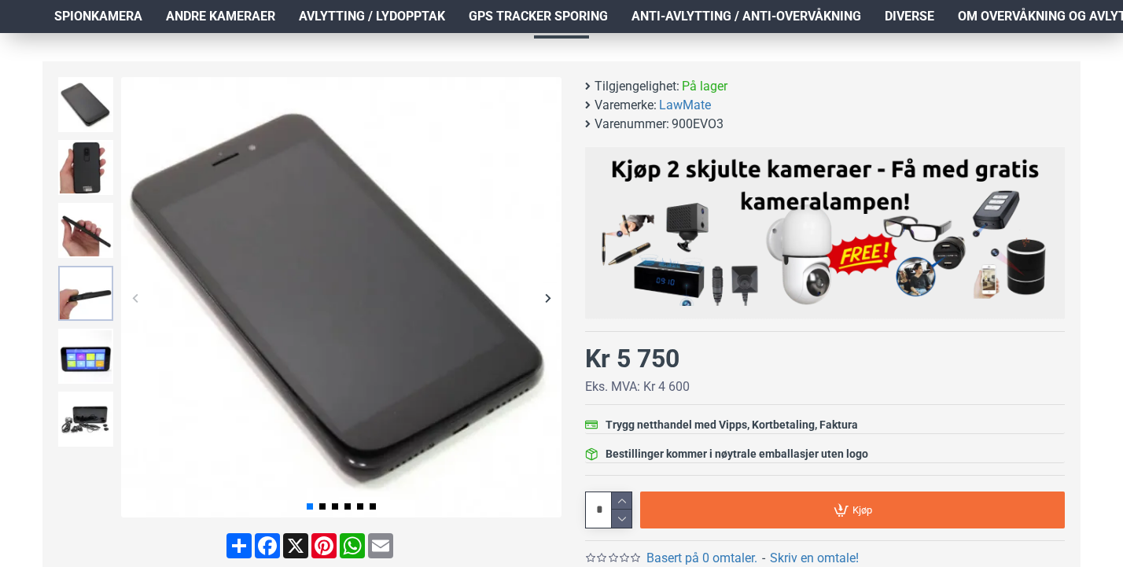
click at [99, 308] on img at bounding box center [85, 293] width 55 height 55
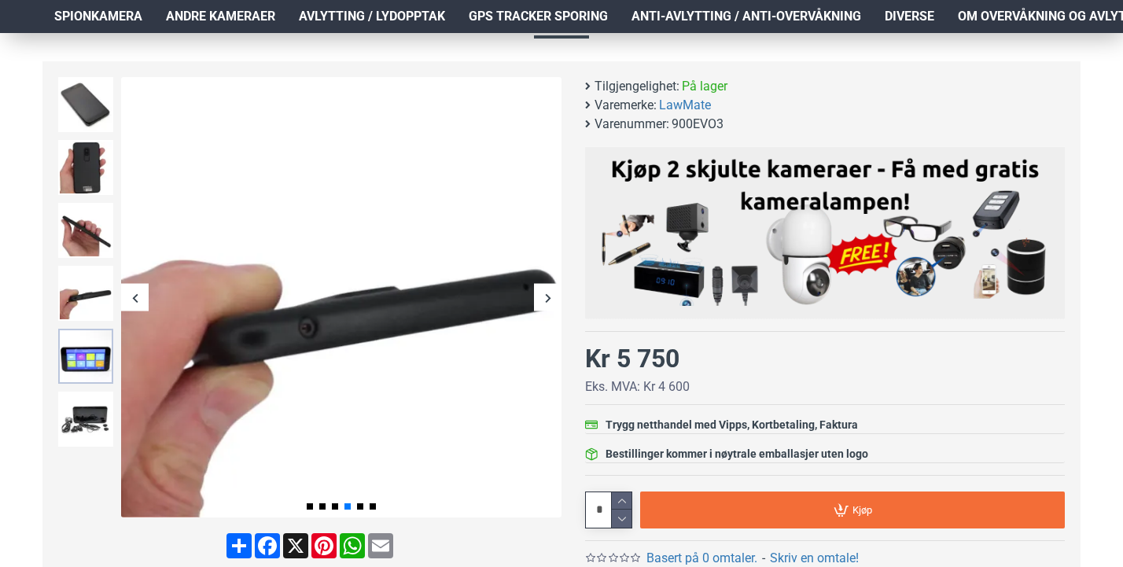
click at [101, 370] on img at bounding box center [85, 356] width 55 height 55
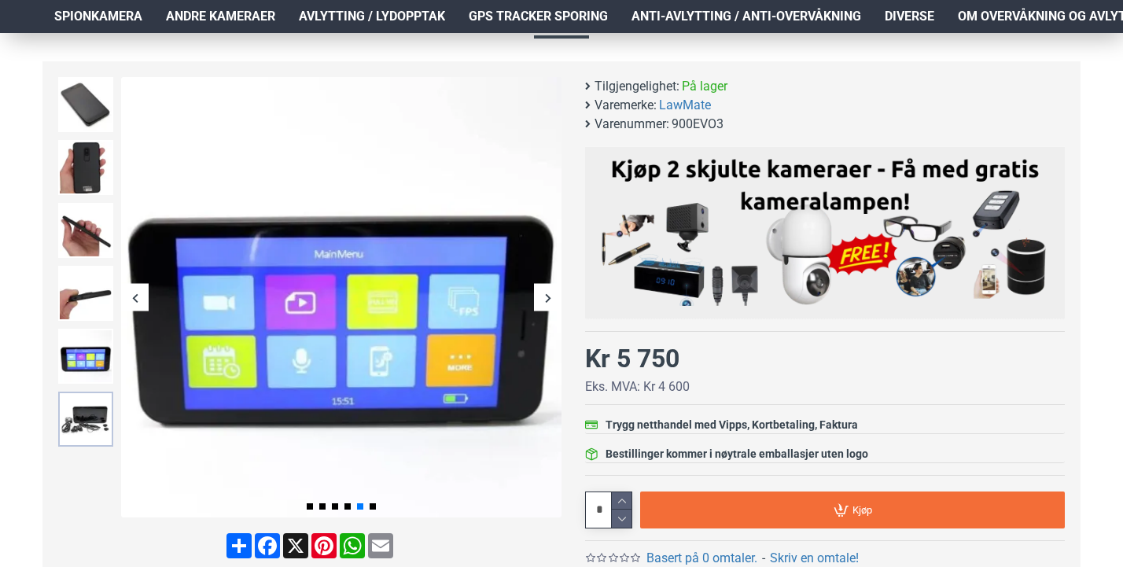
click at [96, 410] on img at bounding box center [85, 419] width 55 height 55
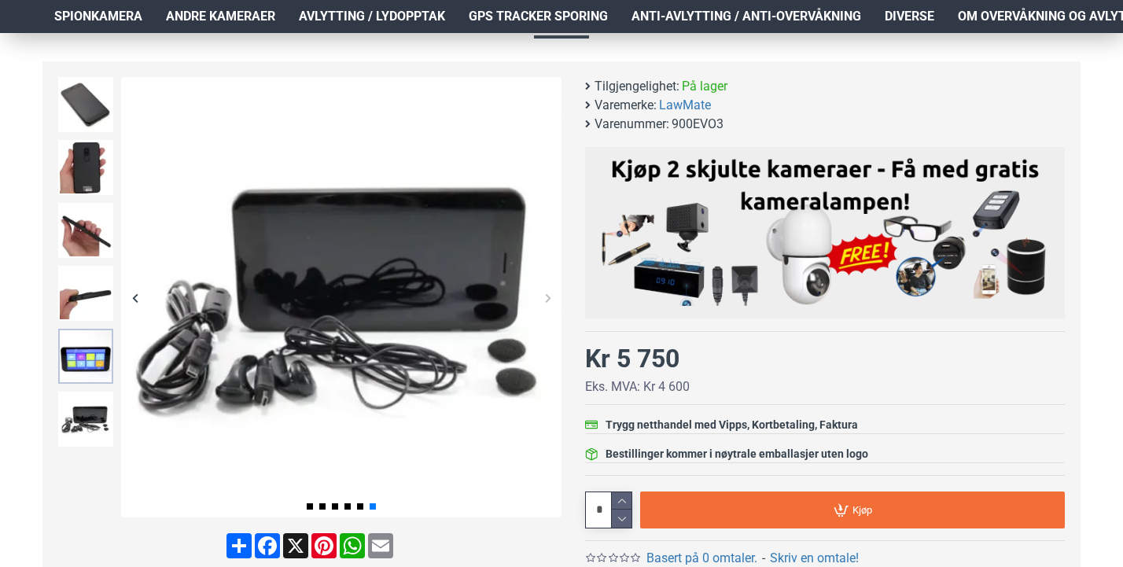
click at [94, 368] on img at bounding box center [85, 356] width 55 height 55
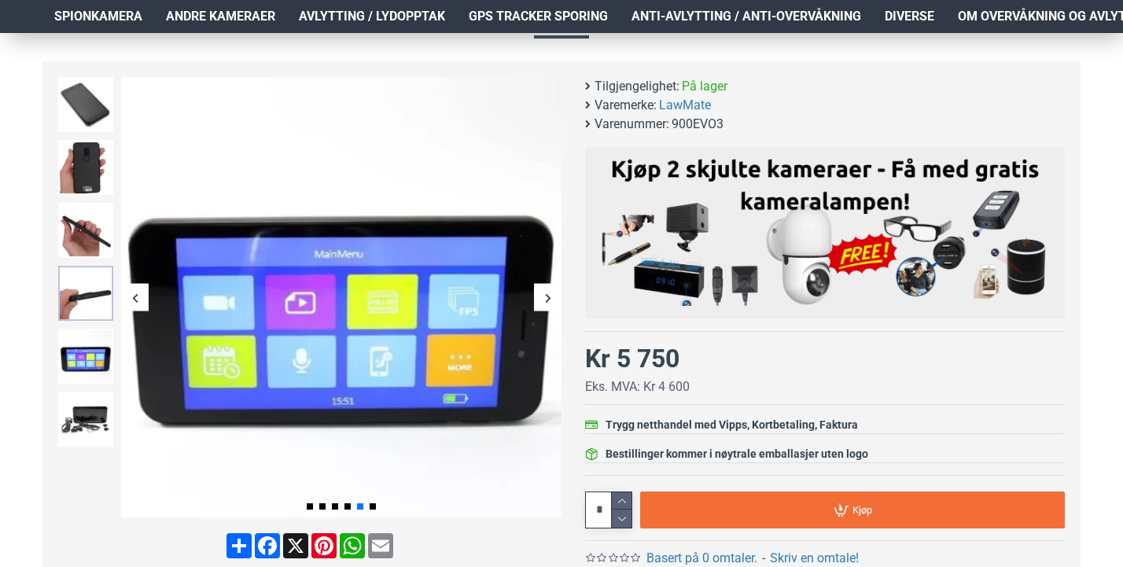
click at [96, 308] on img at bounding box center [85, 293] width 55 height 55
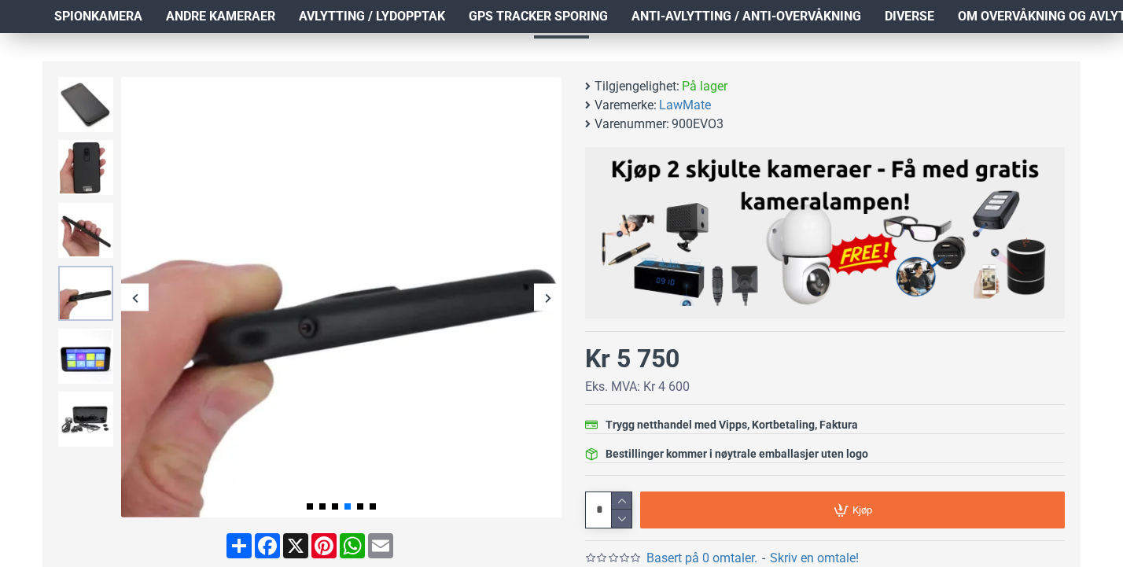
click at [86, 267] on img at bounding box center [85, 293] width 55 height 55
click at [94, 234] on img at bounding box center [85, 230] width 55 height 55
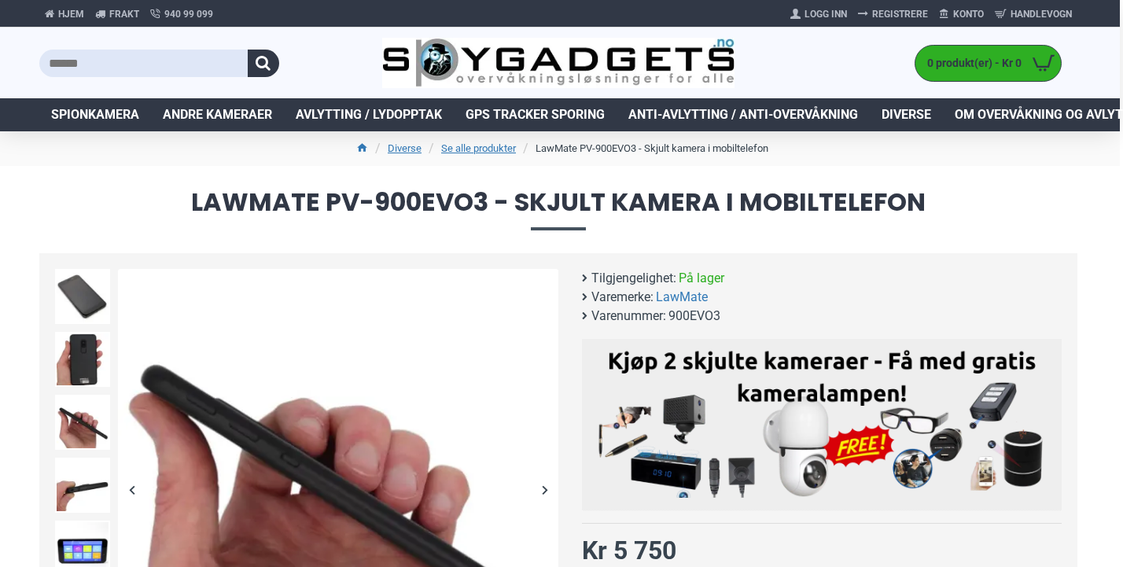
scroll to position [0, 3]
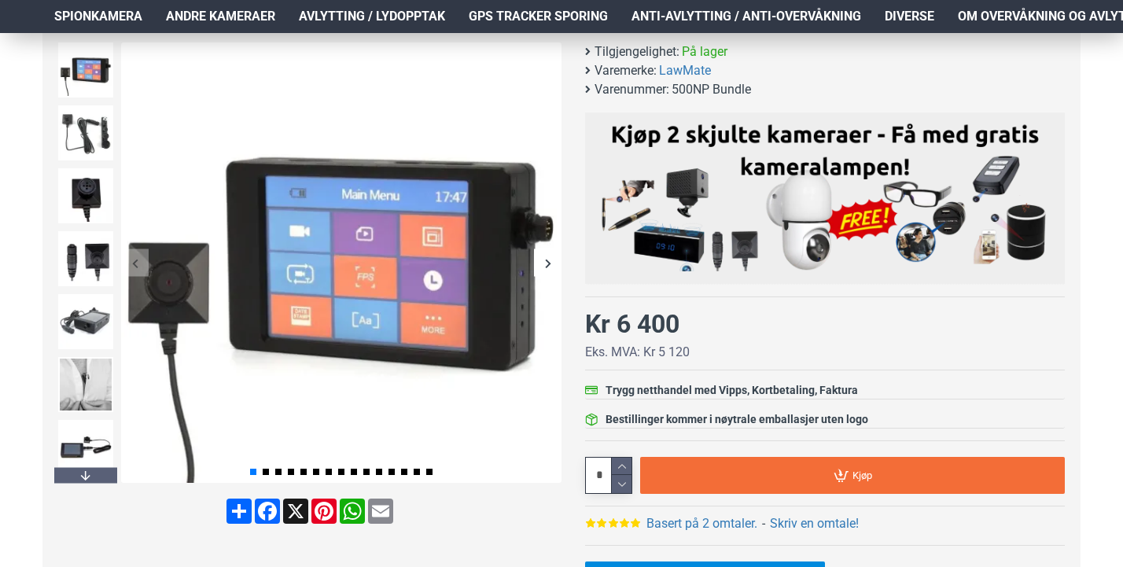
scroll to position [190, 0]
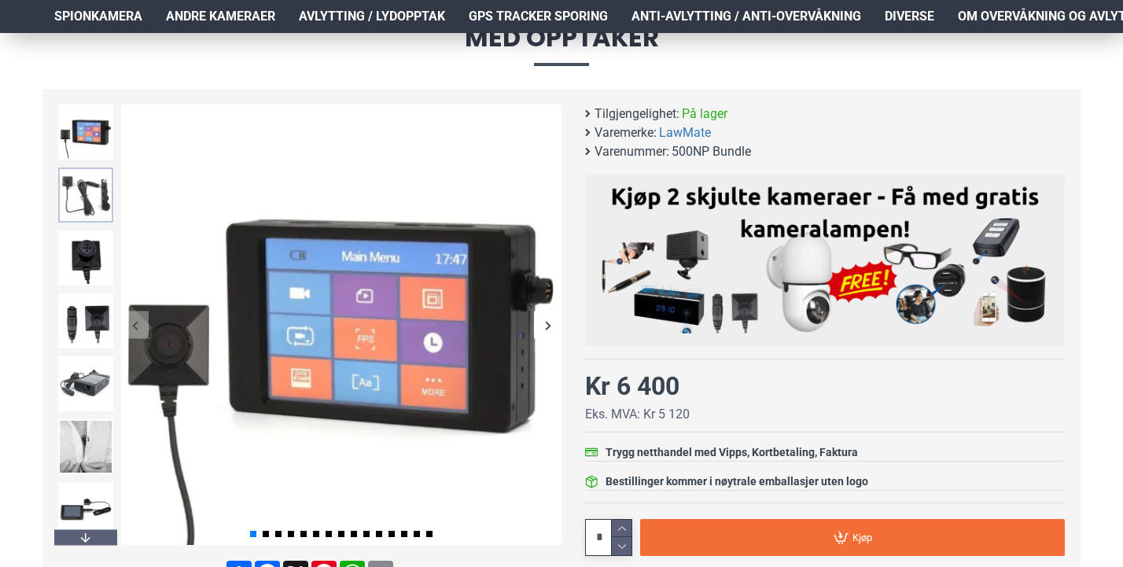
click at [92, 202] on img at bounding box center [85, 195] width 55 height 55
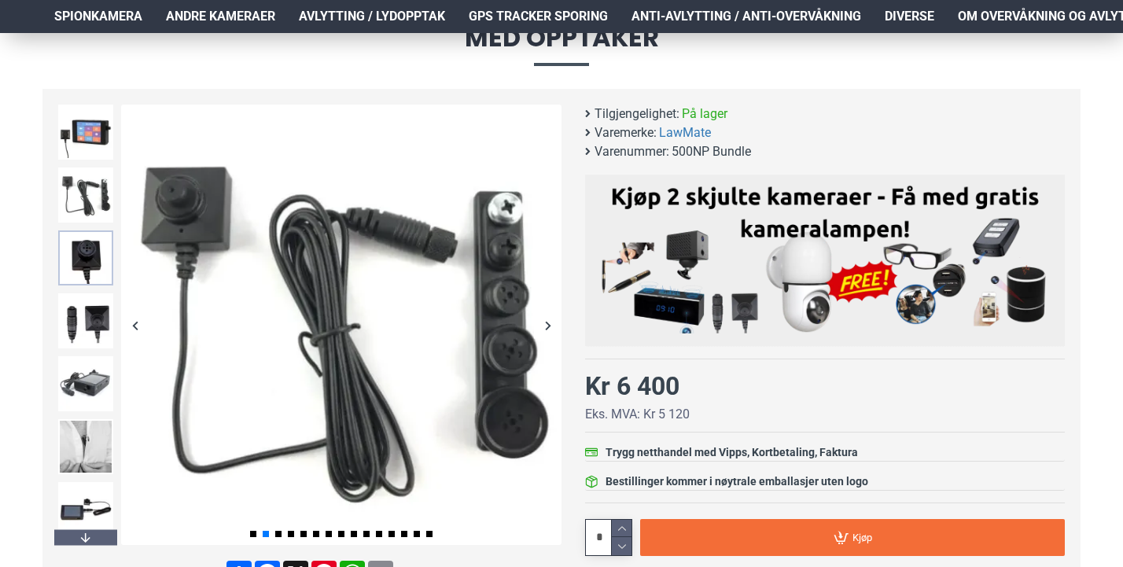
click at [88, 257] on img at bounding box center [85, 257] width 55 height 55
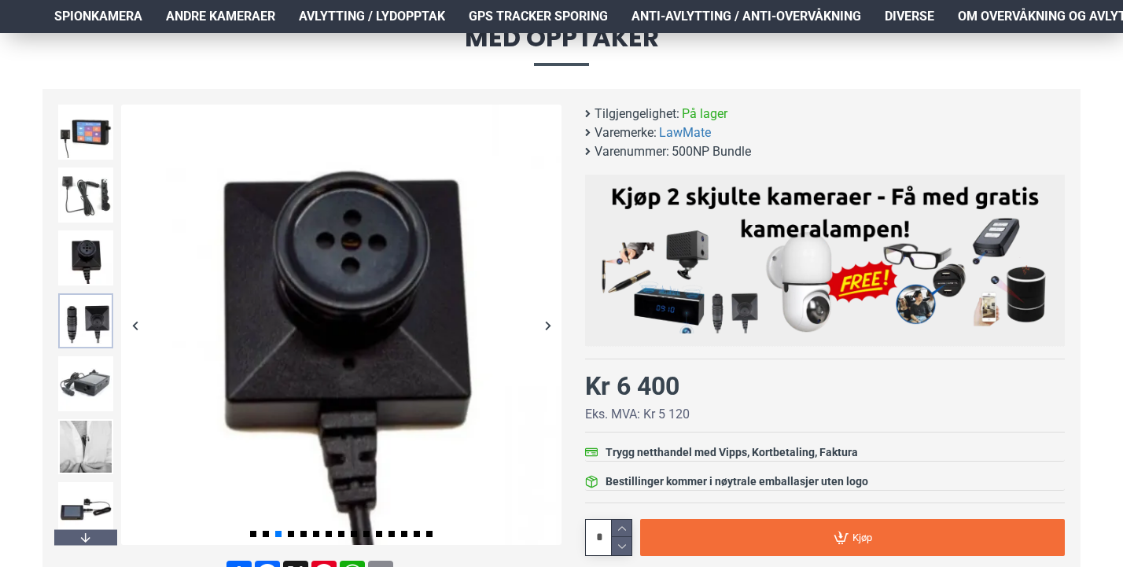
click at [96, 321] on img at bounding box center [85, 320] width 55 height 55
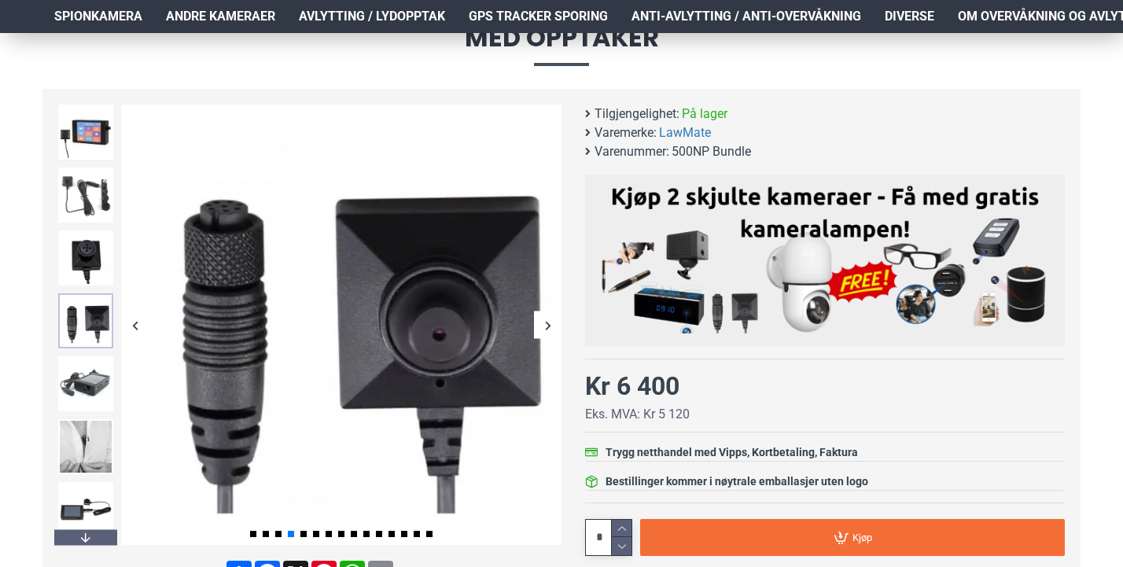
scroll to position [204, 0]
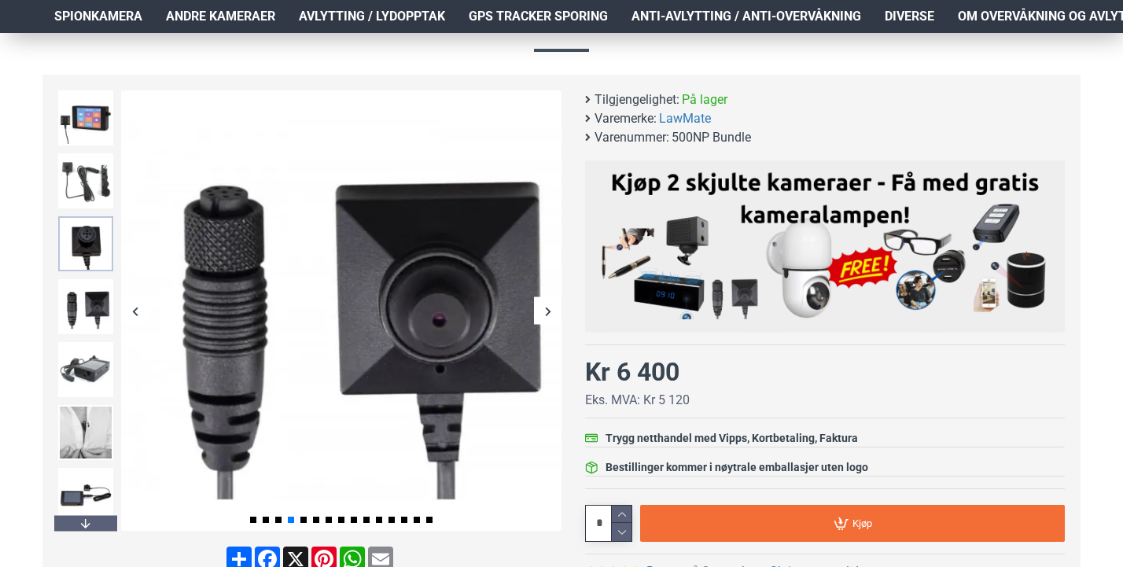
click at [85, 236] on img at bounding box center [85, 243] width 55 height 55
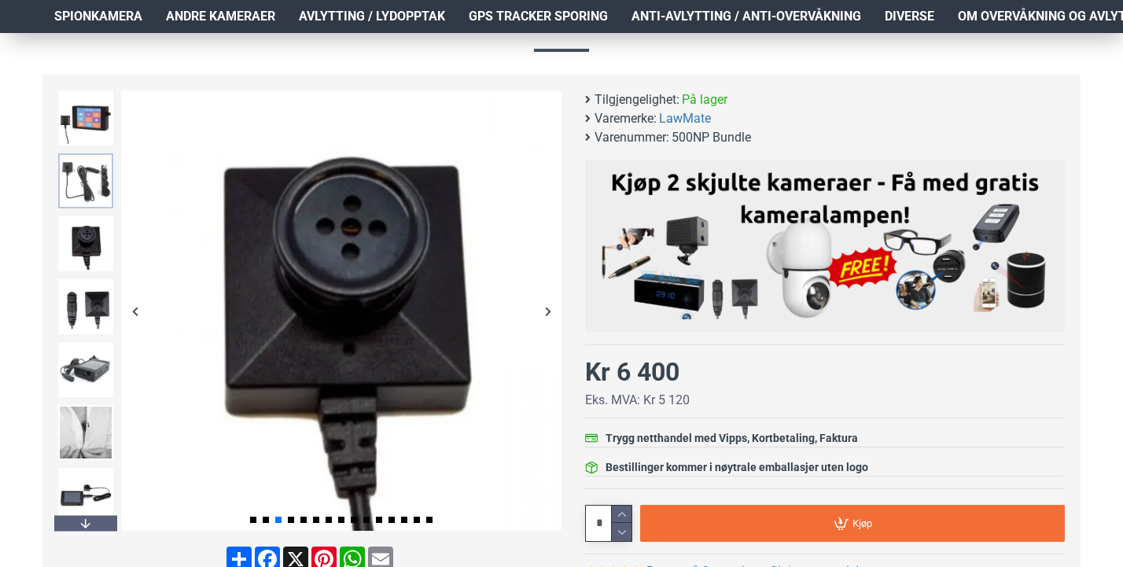
click at [84, 168] on img at bounding box center [85, 180] width 55 height 55
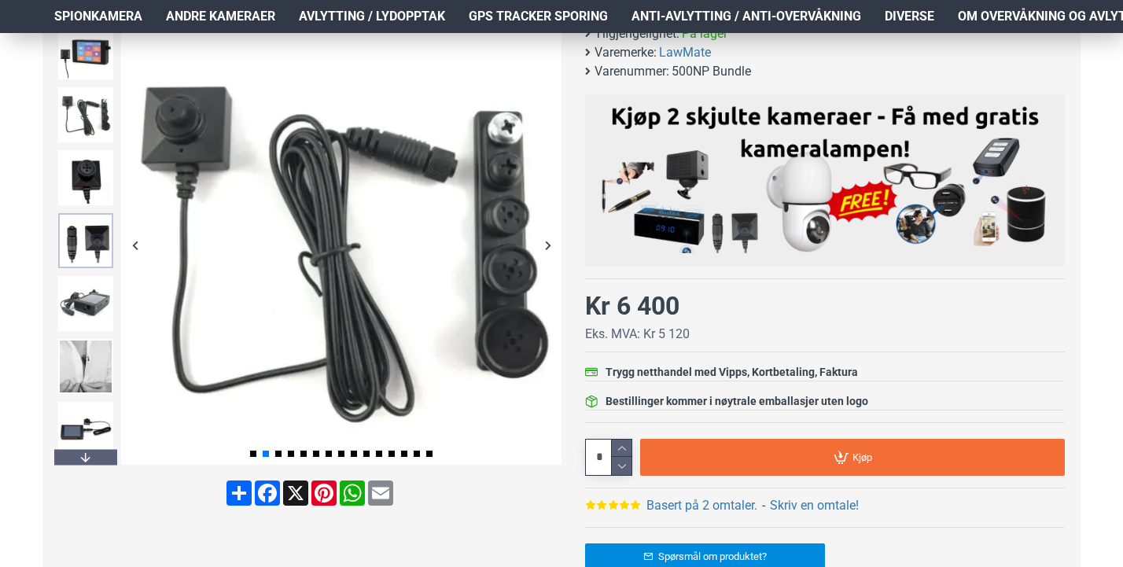
scroll to position [272, 0]
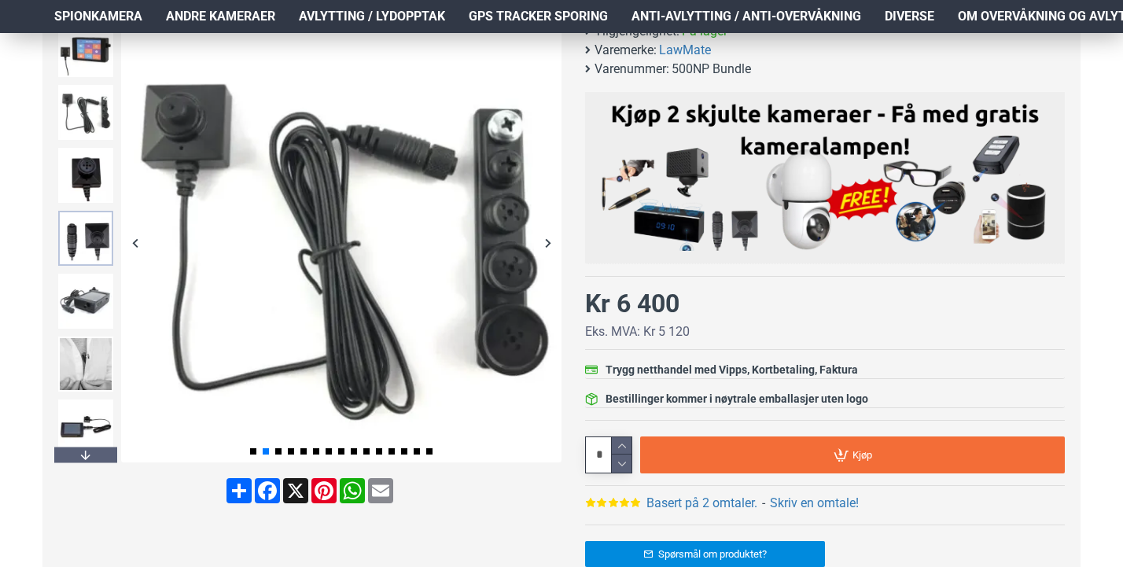
click at [88, 232] on img at bounding box center [85, 238] width 55 height 55
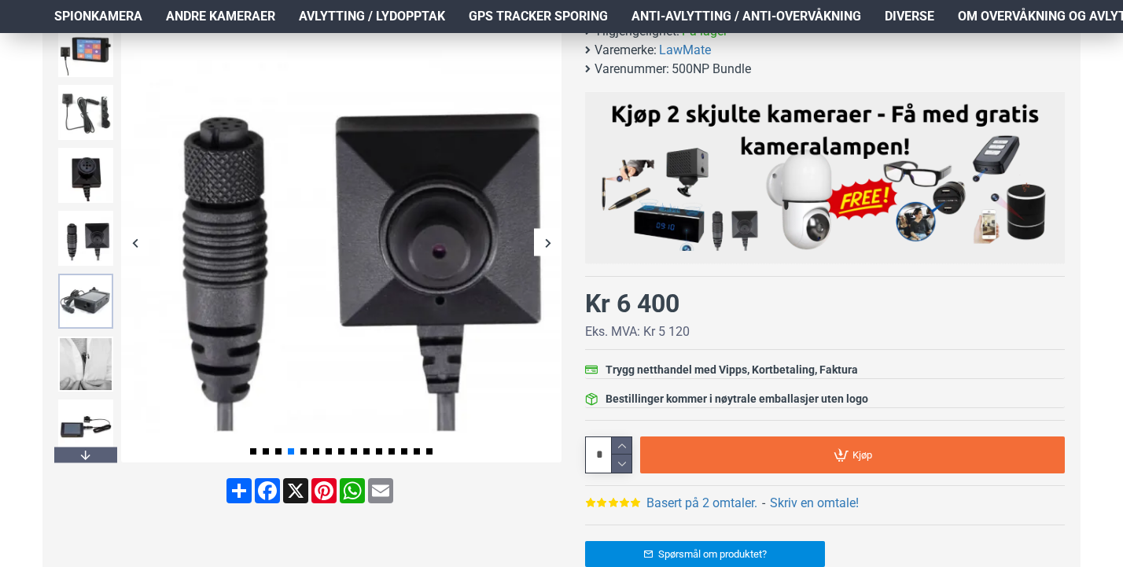
click at [94, 302] on img at bounding box center [85, 301] width 55 height 55
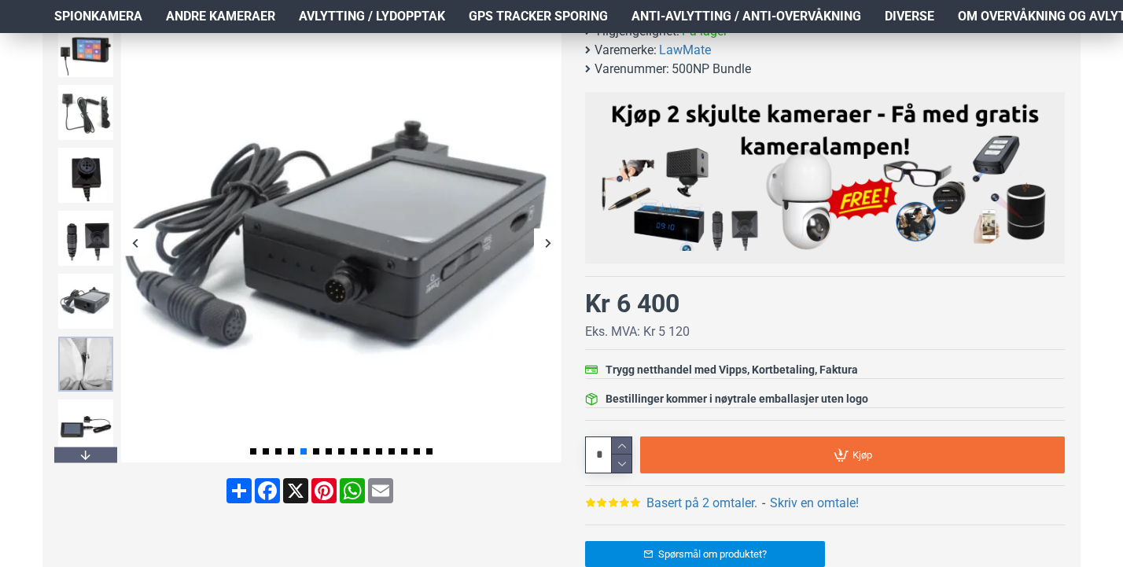
click at [95, 358] on img at bounding box center [85, 364] width 55 height 55
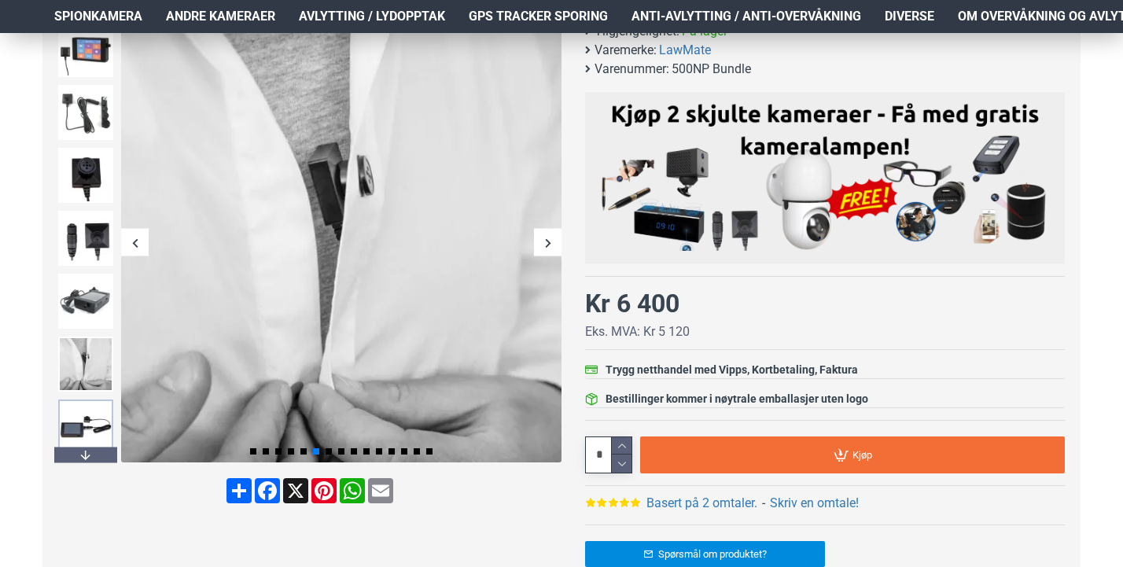
click at [83, 428] on img at bounding box center [85, 427] width 55 height 55
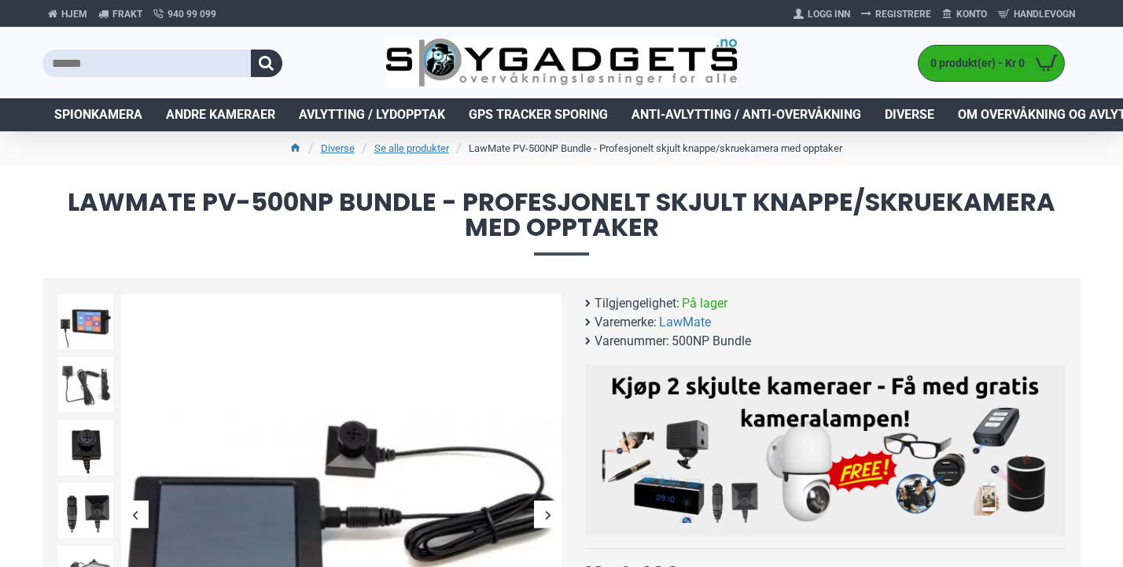
scroll to position [0, 0]
click at [91, 328] on img at bounding box center [85, 321] width 55 height 55
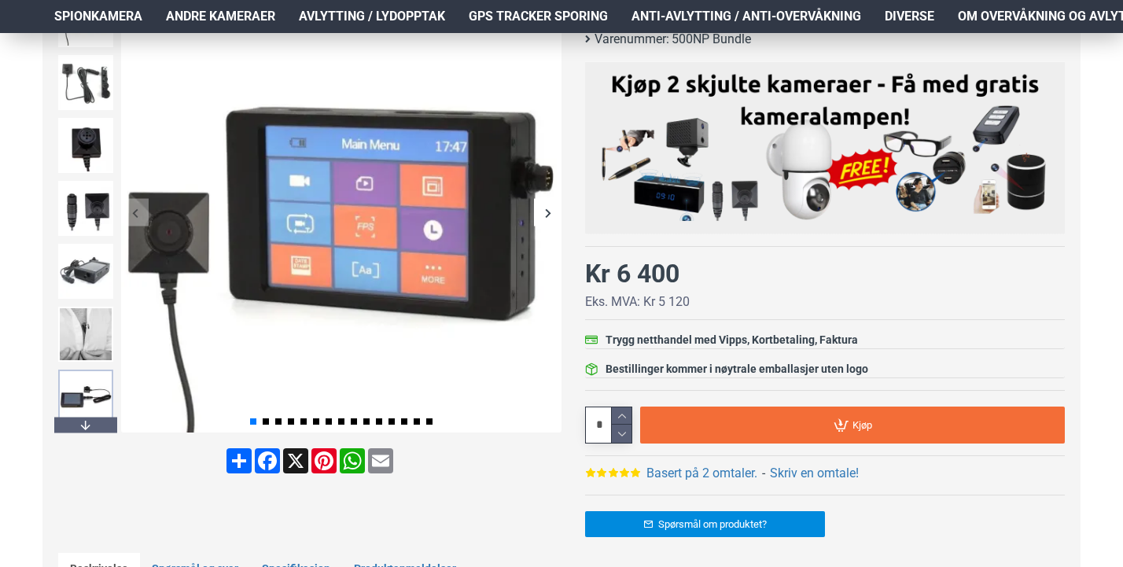
scroll to position [298, 1]
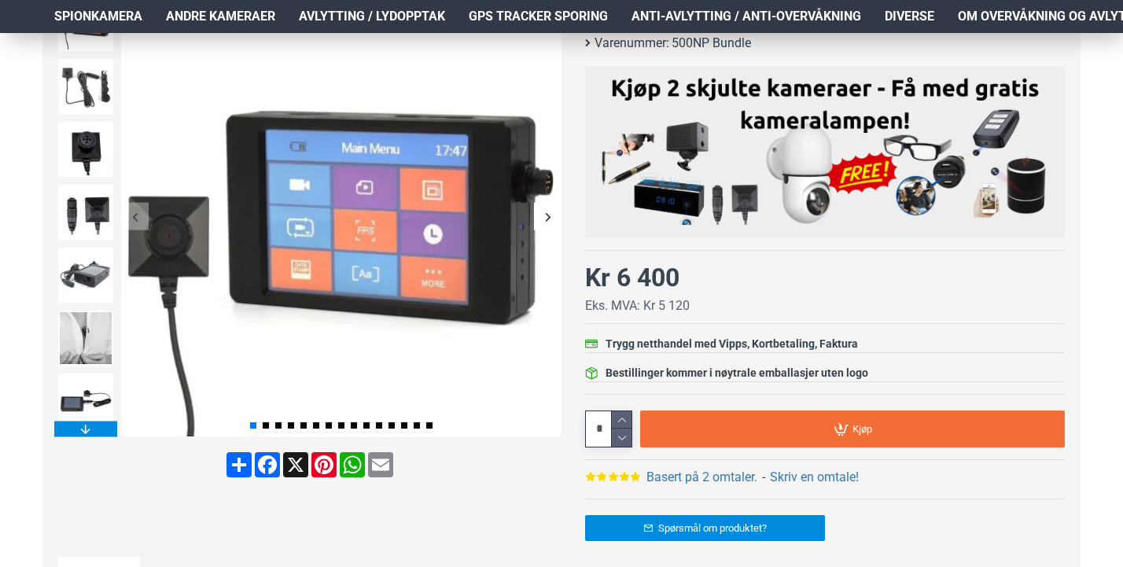
click at [84, 426] on div "Next slide" at bounding box center [85, 429] width 63 height 16
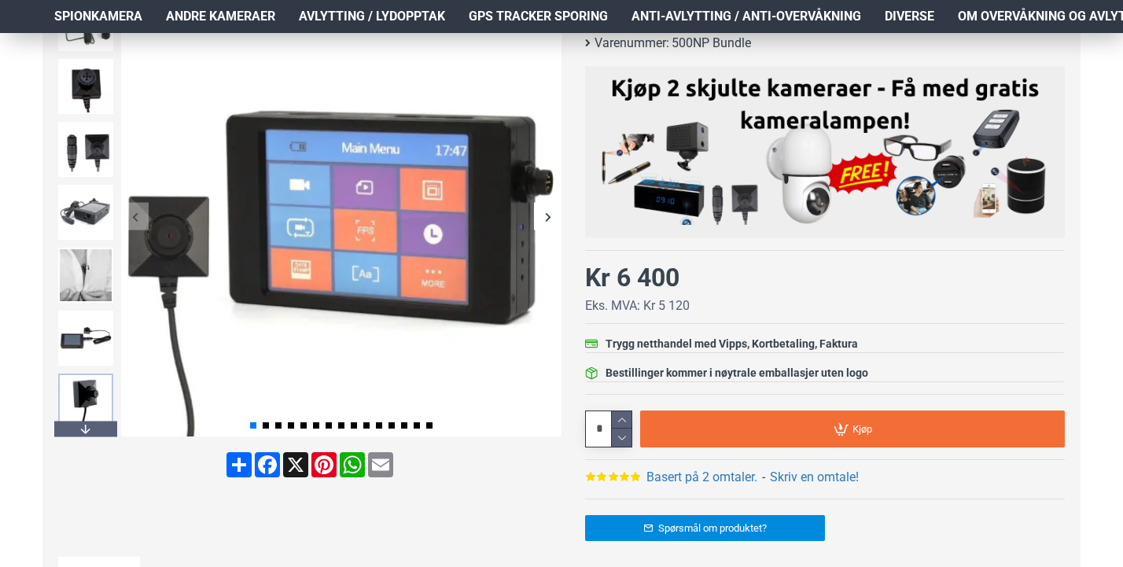
click at [86, 384] on img at bounding box center [85, 401] width 55 height 55
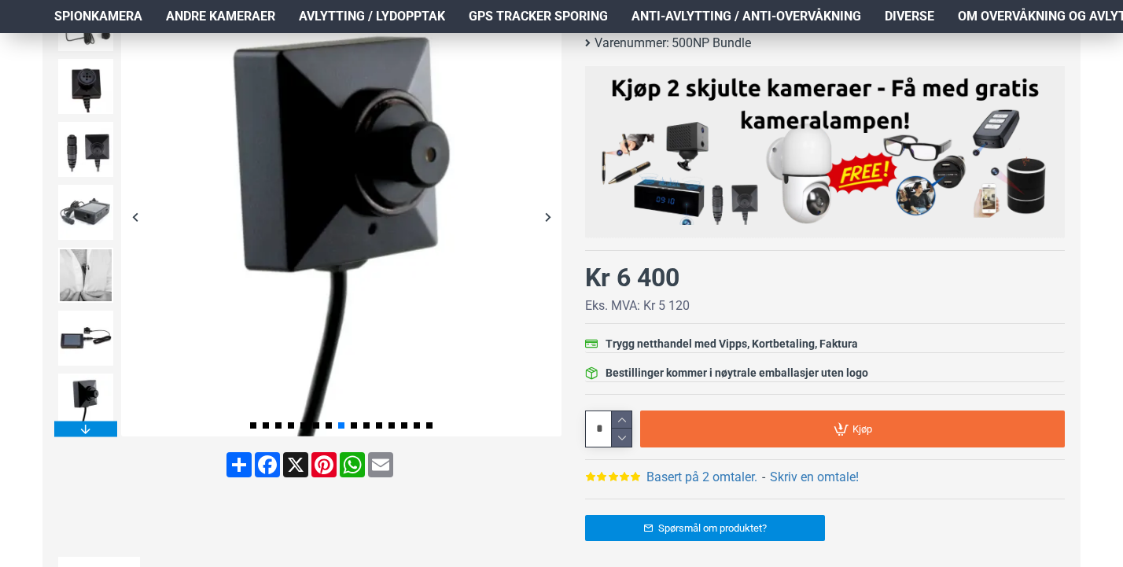
click at [94, 426] on div "Next slide" at bounding box center [85, 429] width 63 height 16
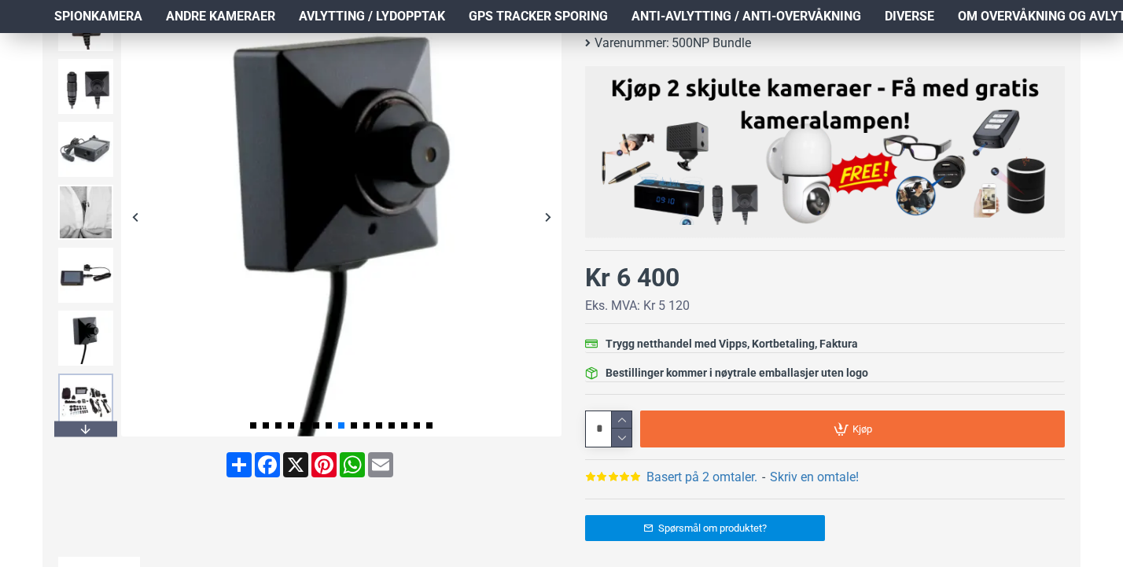
click at [90, 404] on img at bounding box center [85, 401] width 55 height 55
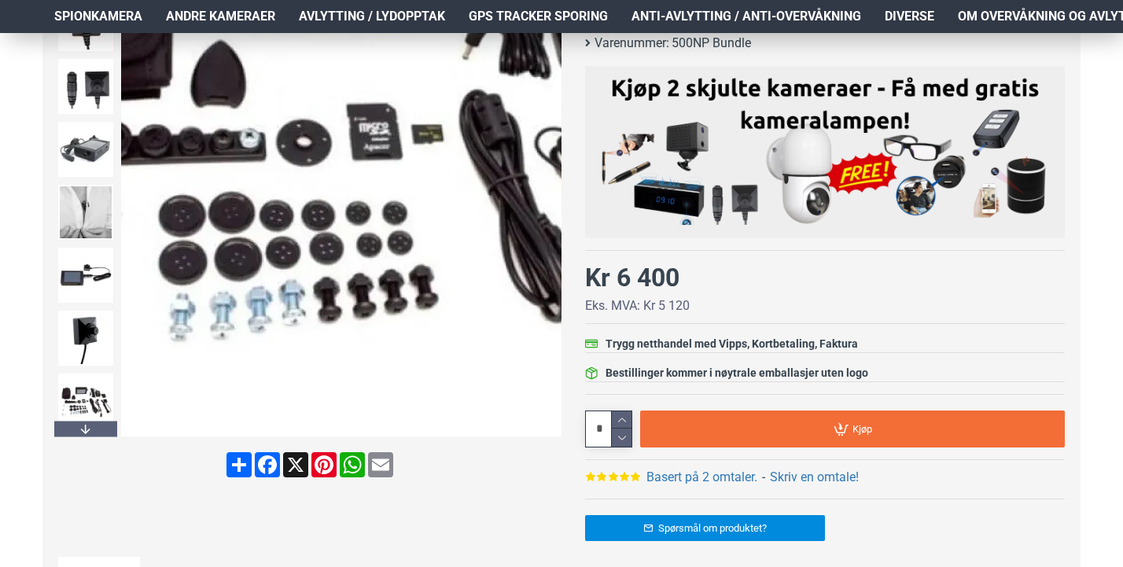
click at [262, 324] on img at bounding box center [341, 216] width 441 height 441
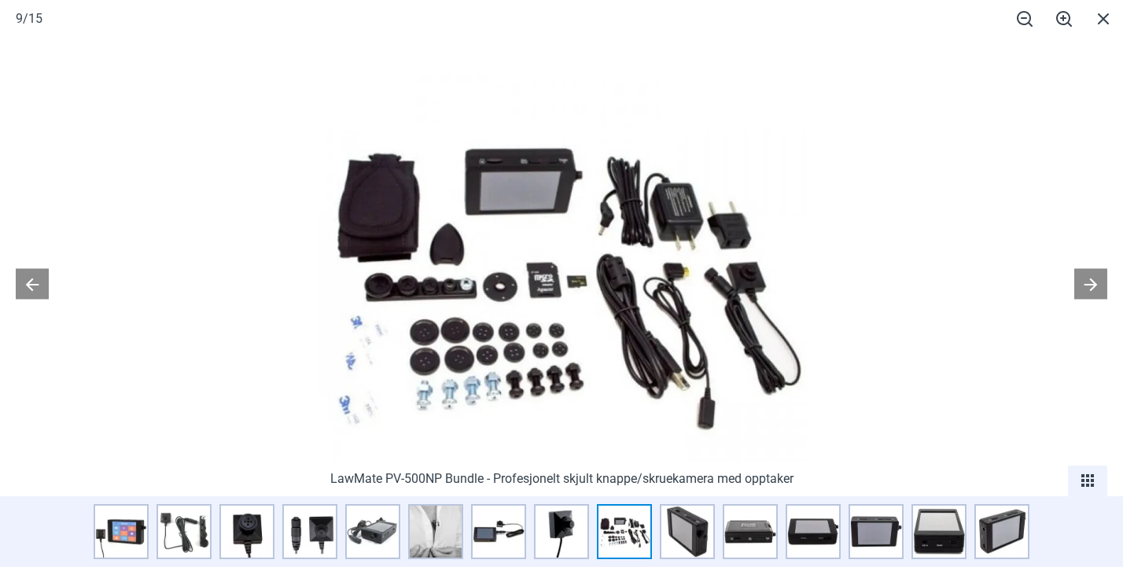
scroll to position [379, 2]
click at [526, 378] on img at bounding box center [562, 280] width 488 height 488
click at [1100, 282] on button at bounding box center [1091, 283] width 33 height 31
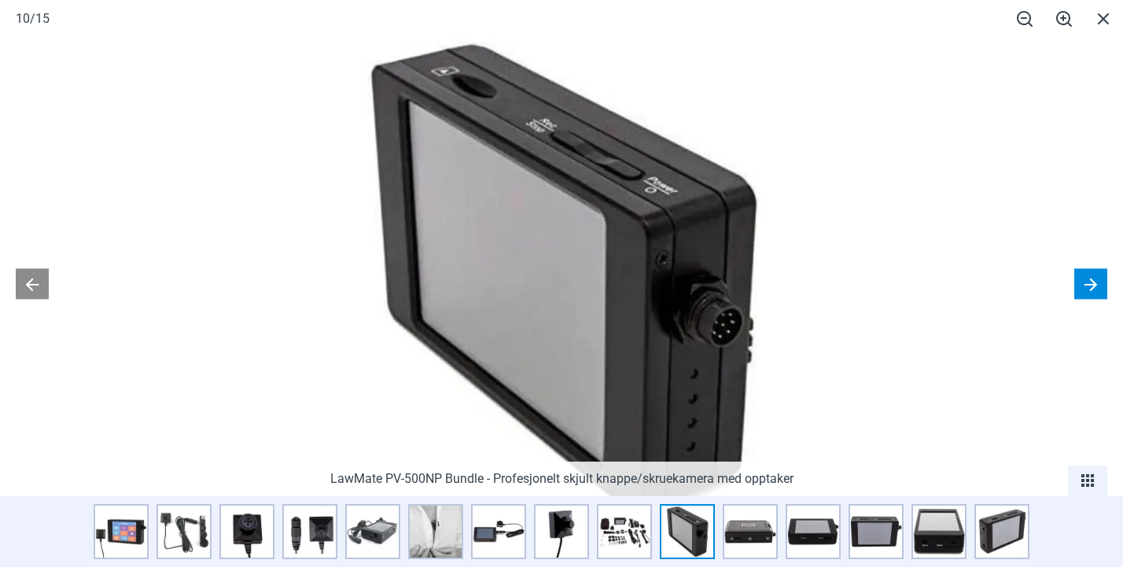
click at [1100, 282] on button at bounding box center [1091, 283] width 33 height 31
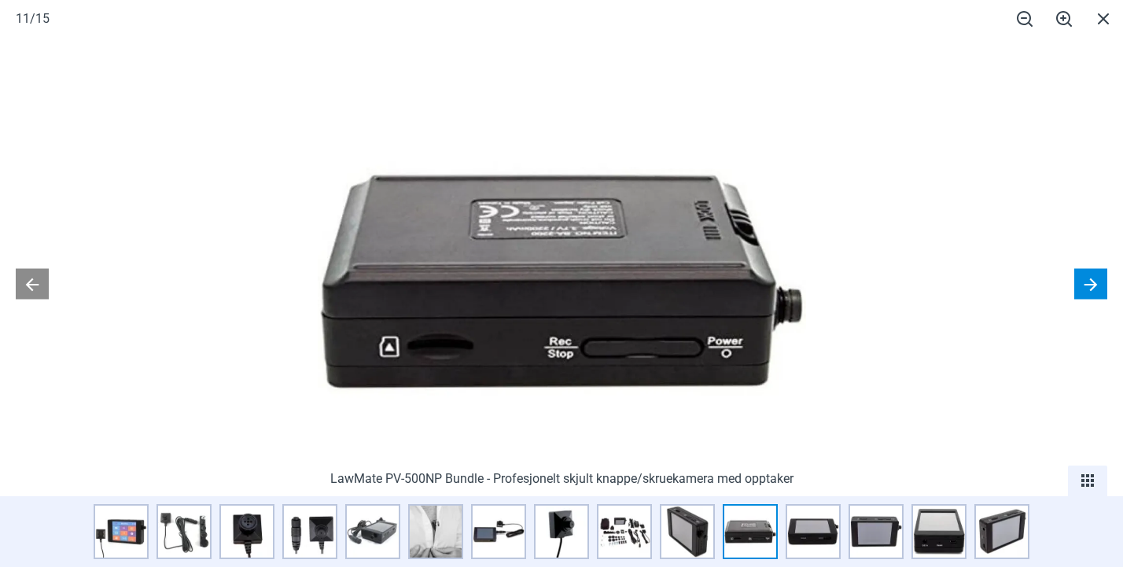
click at [1100, 282] on button at bounding box center [1091, 283] width 33 height 31
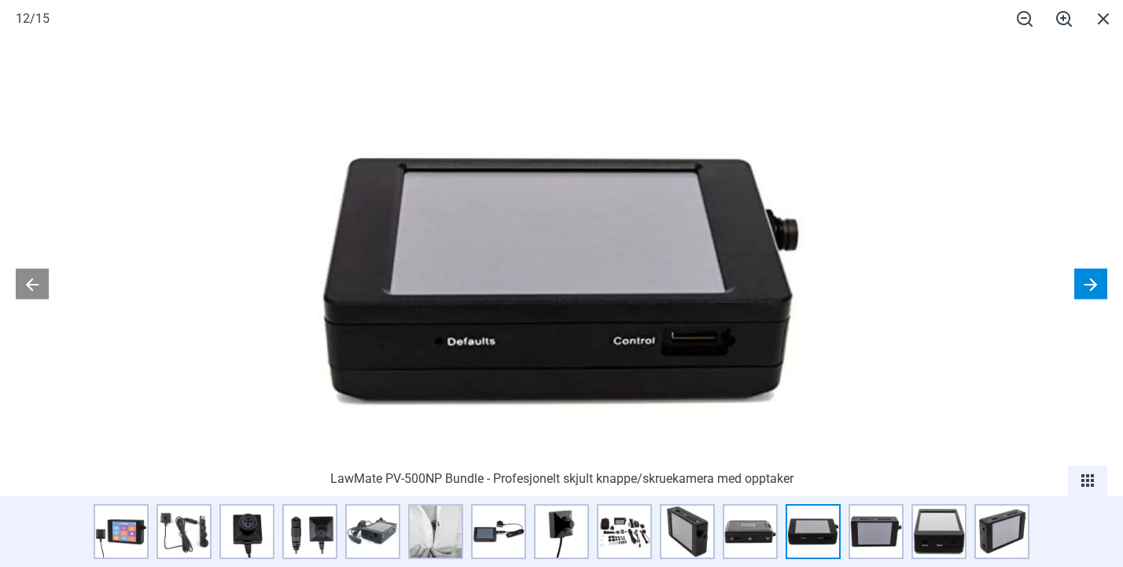
click at [1100, 282] on button at bounding box center [1091, 283] width 33 height 31
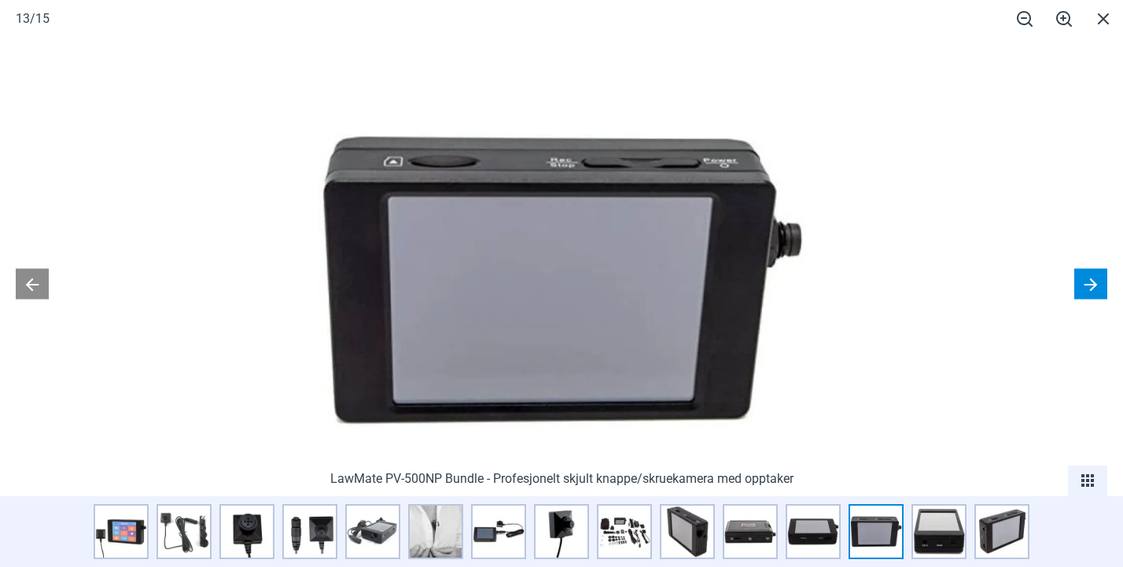
click at [1100, 282] on button at bounding box center [1091, 283] width 33 height 31
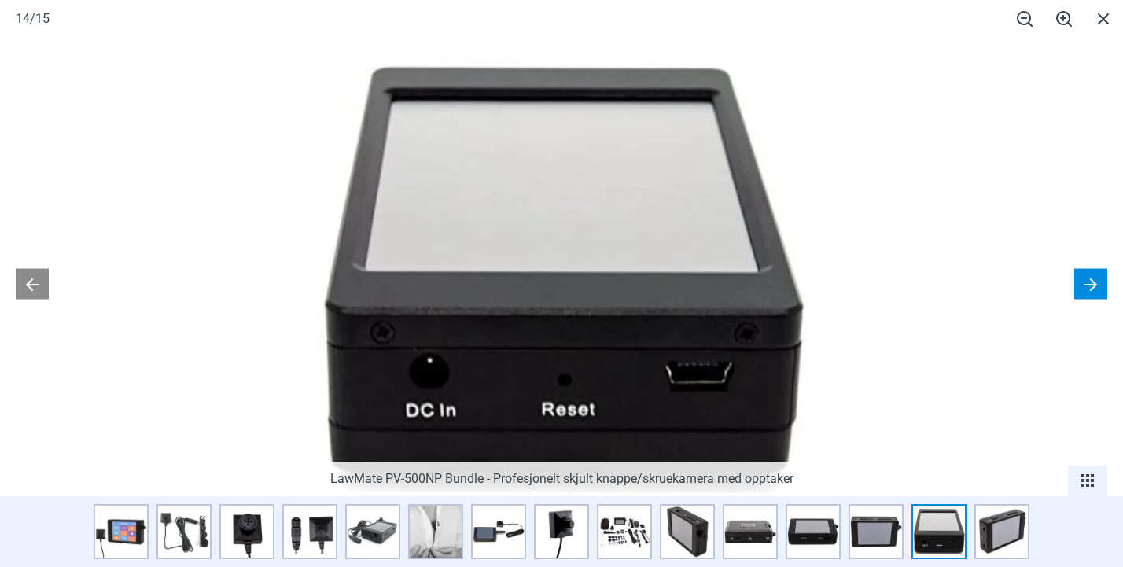
click at [1100, 282] on button at bounding box center [1091, 283] width 33 height 31
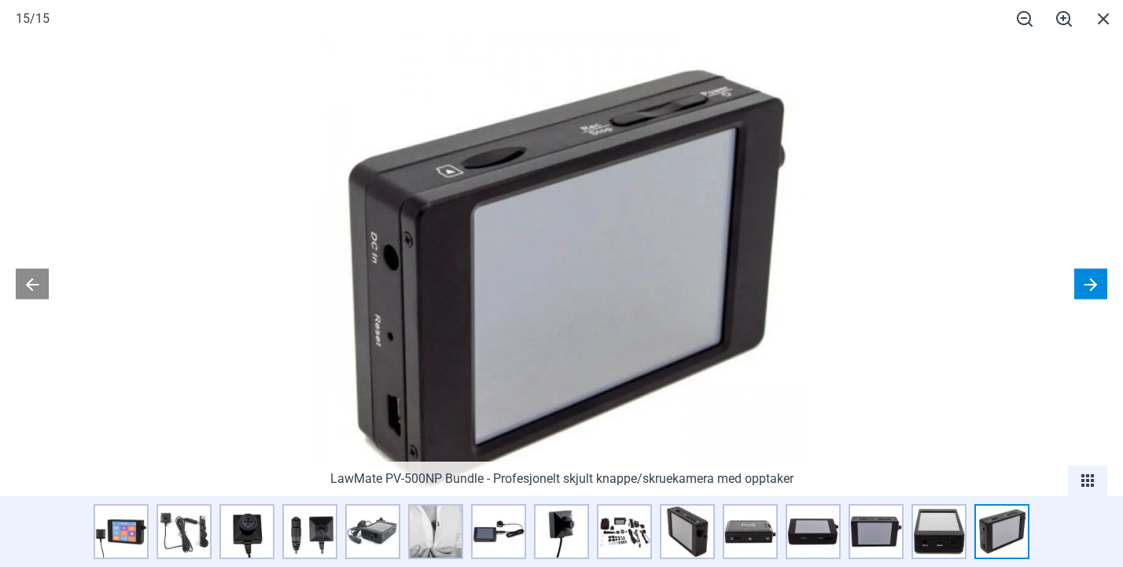
click at [1077, 271] on button at bounding box center [1091, 283] width 33 height 31
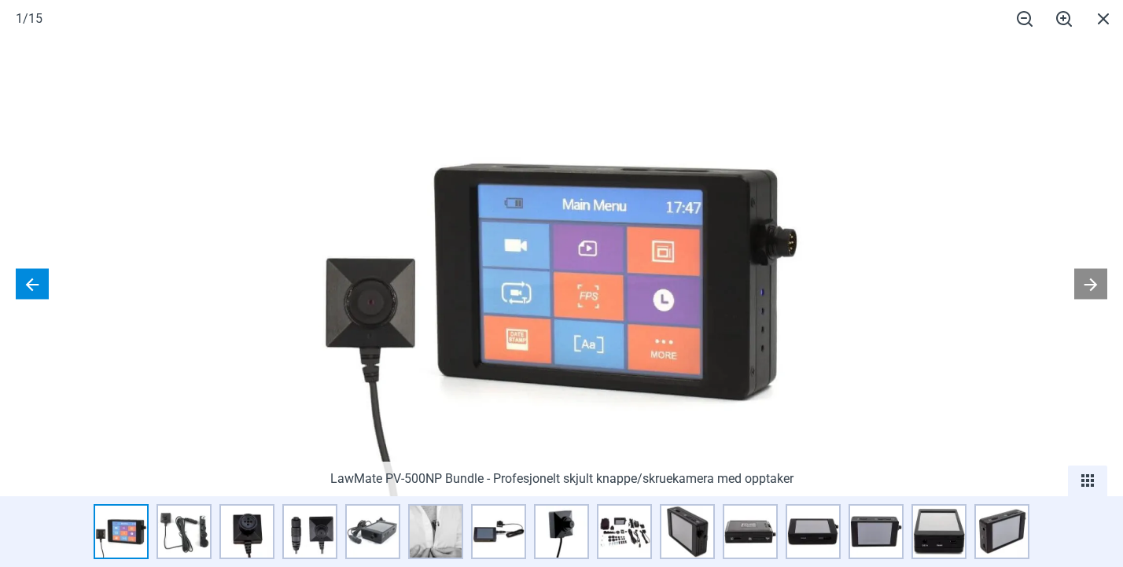
click at [20, 282] on button at bounding box center [32, 283] width 33 height 31
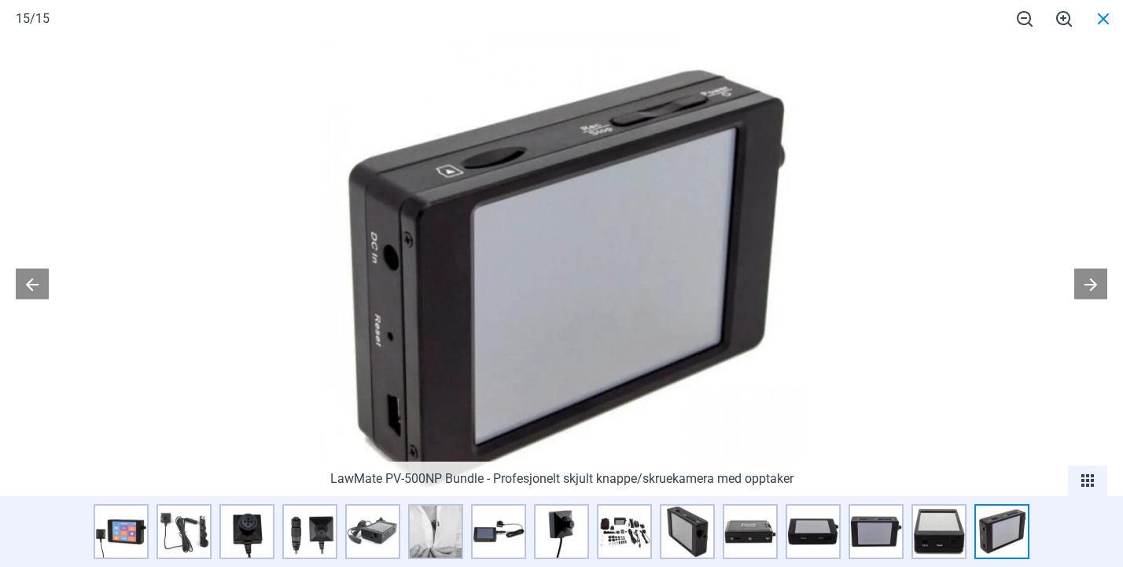
click at [1104, 11] on span at bounding box center [1103, 18] width 39 height 37
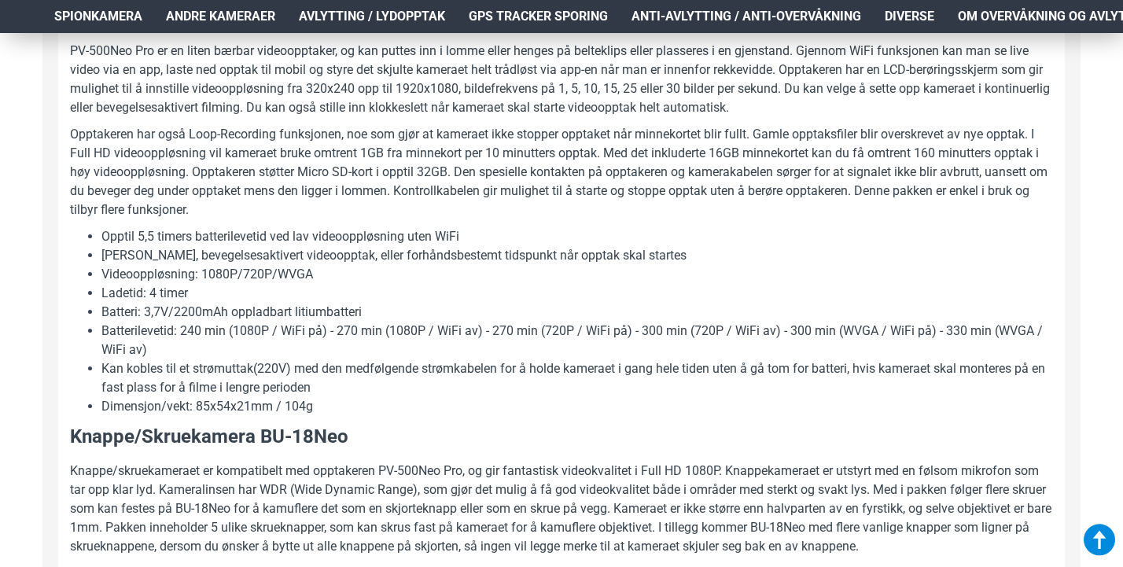
scroll to position [817, 2]
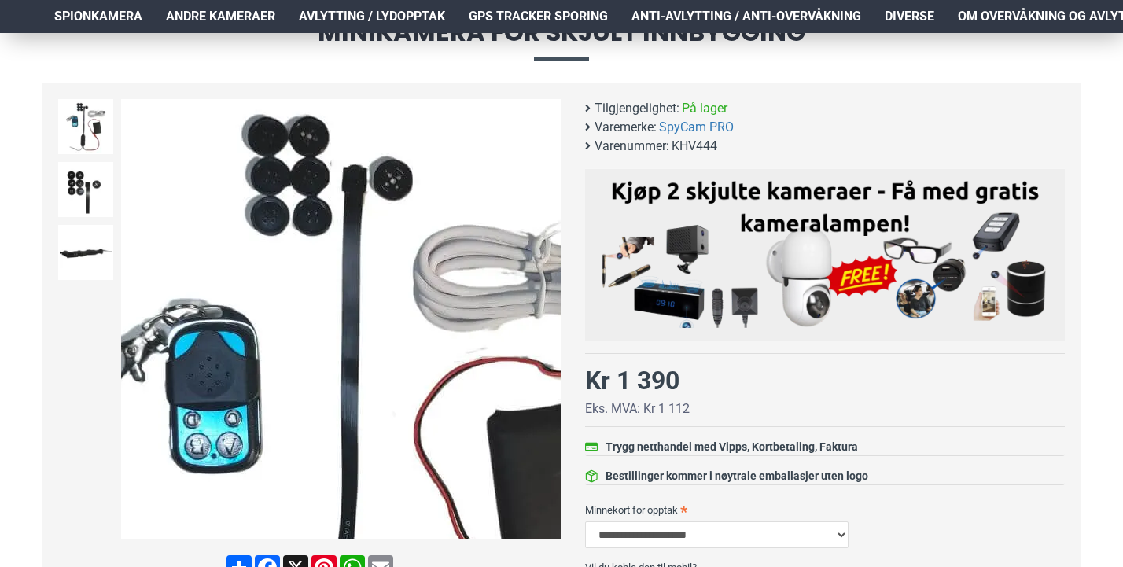
scroll to position [225, 1]
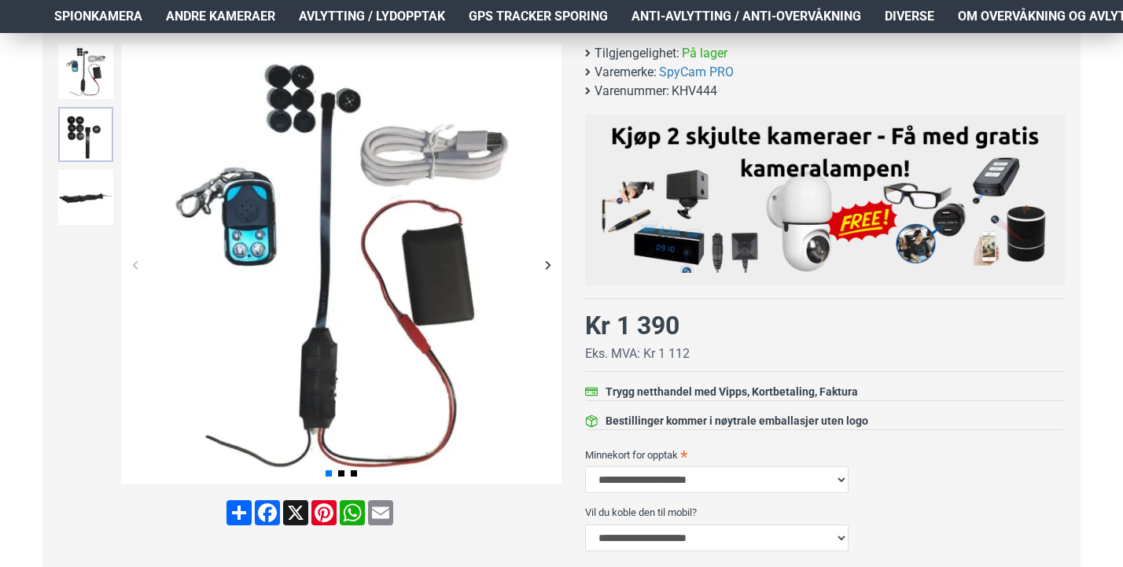
click at [85, 134] on img at bounding box center [85, 134] width 55 height 55
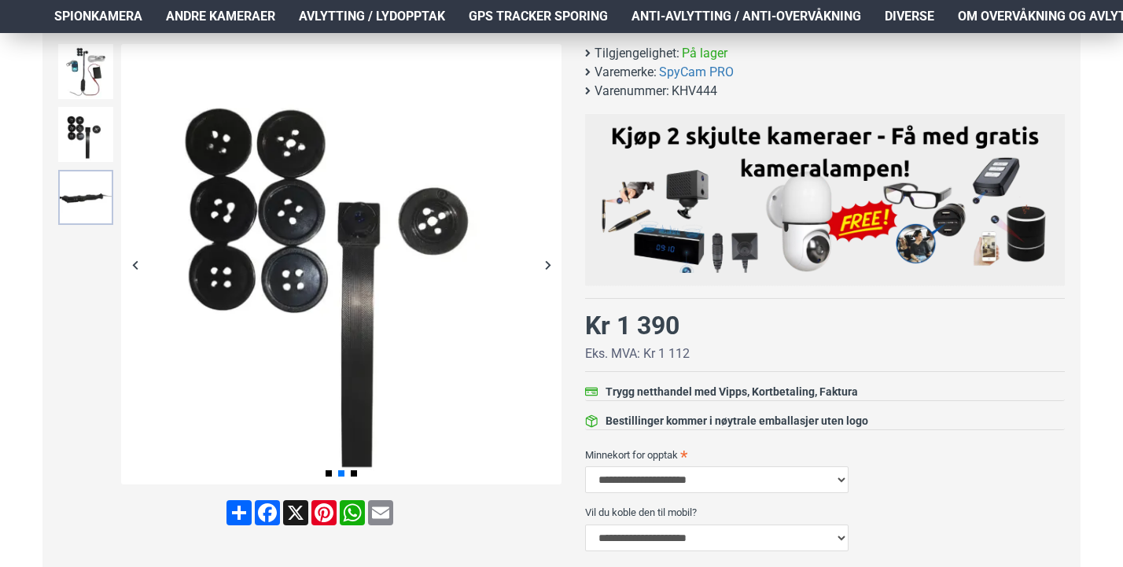
click at [98, 209] on img at bounding box center [85, 197] width 55 height 55
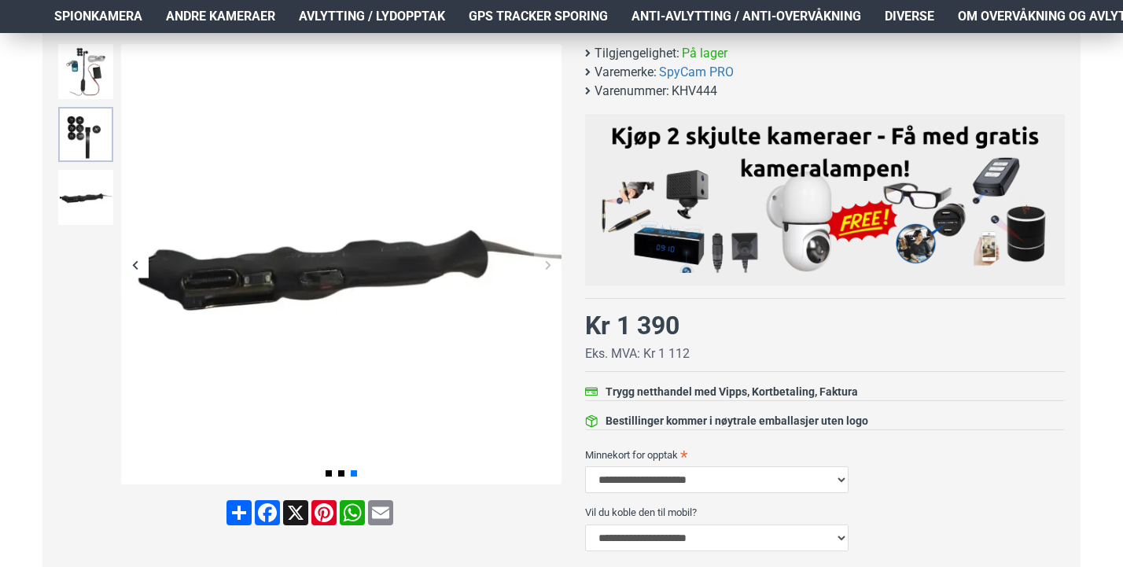
click at [94, 153] on img at bounding box center [85, 134] width 55 height 55
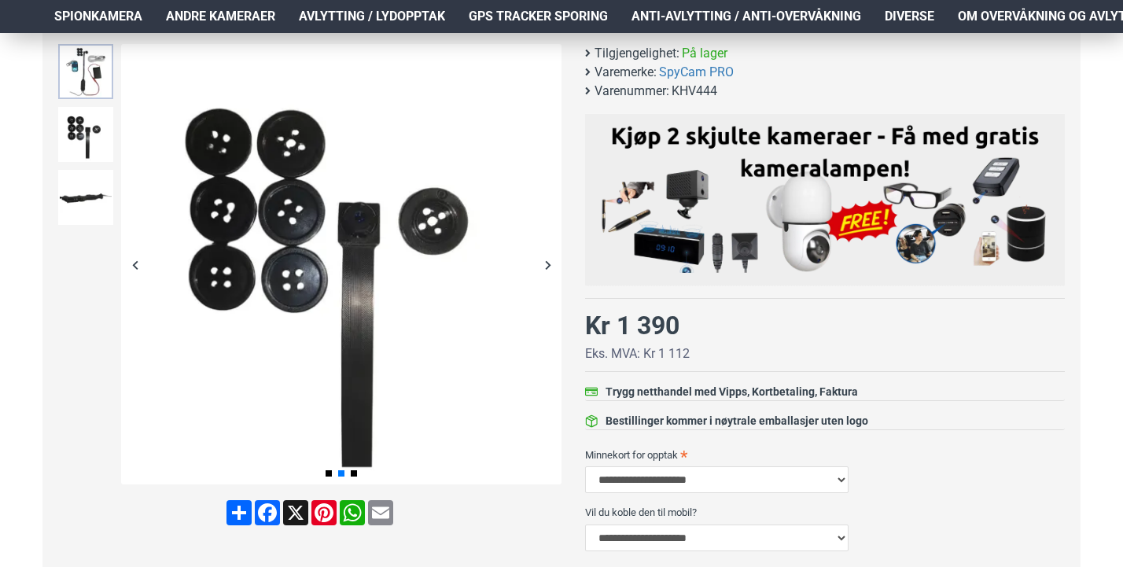
click at [87, 66] on img at bounding box center [85, 71] width 55 height 55
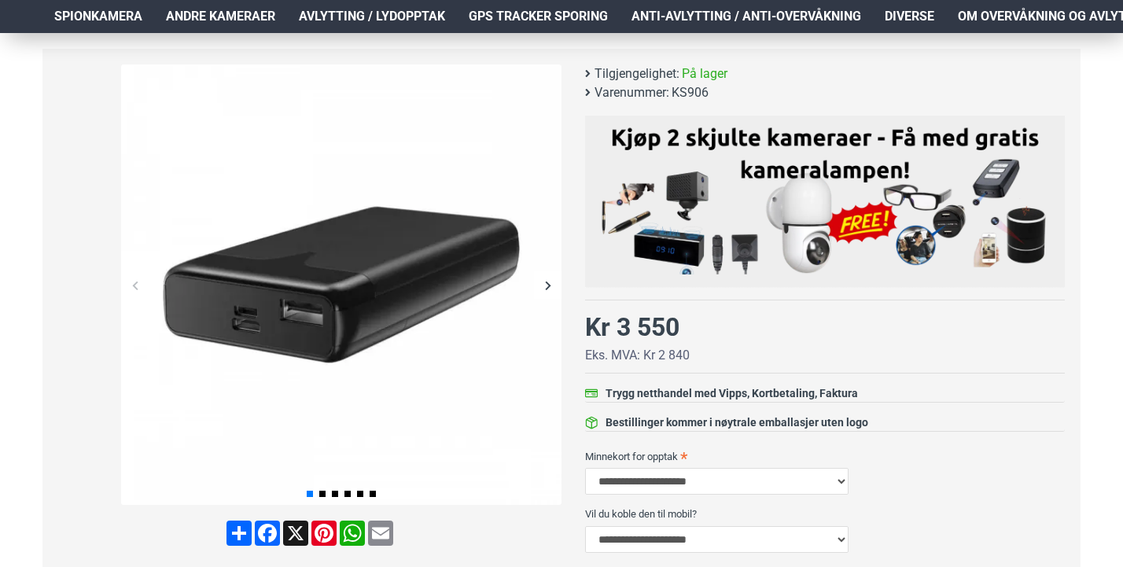
scroll to position [207, 0]
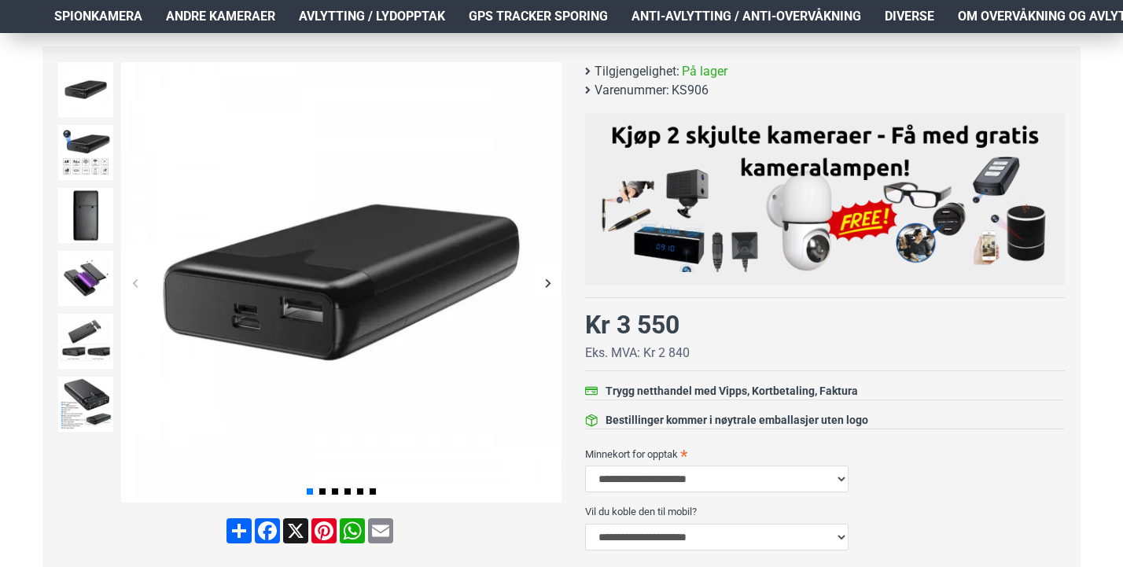
click at [552, 282] on div "Next slide" at bounding box center [548, 283] width 28 height 28
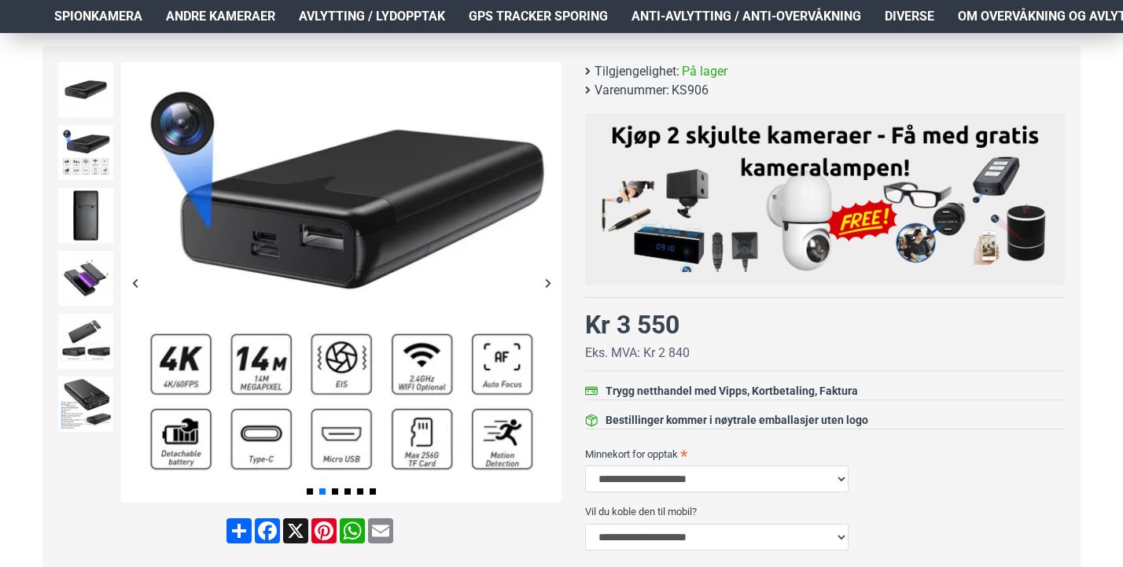
click at [552, 282] on div "Next slide" at bounding box center [548, 283] width 28 height 28
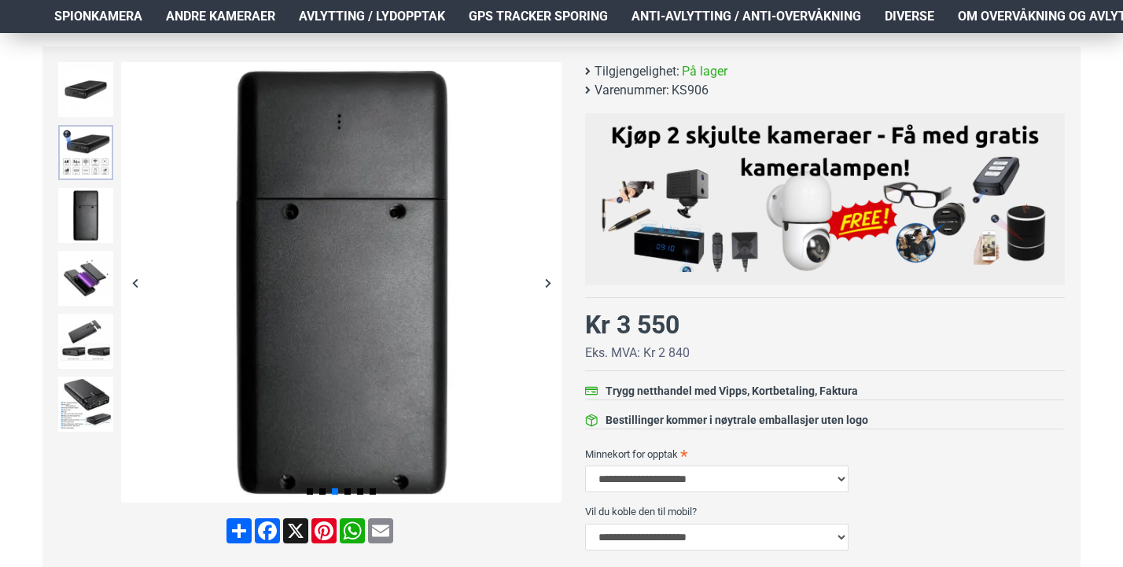
click at [90, 140] on img at bounding box center [85, 152] width 55 height 55
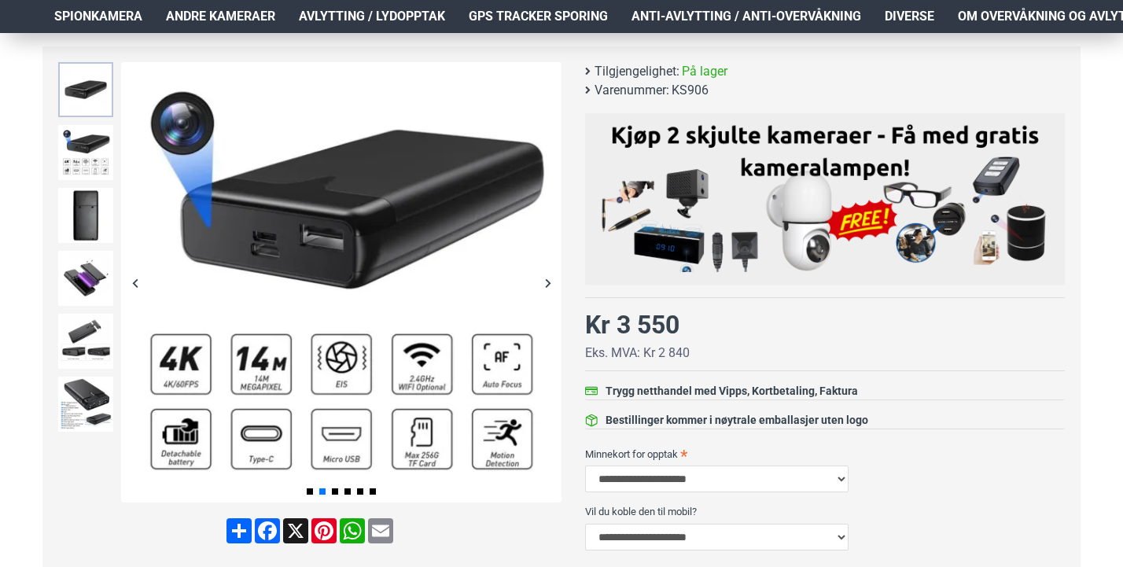
click at [95, 109] on img at bounding box center [85, 89] width 55 height 55
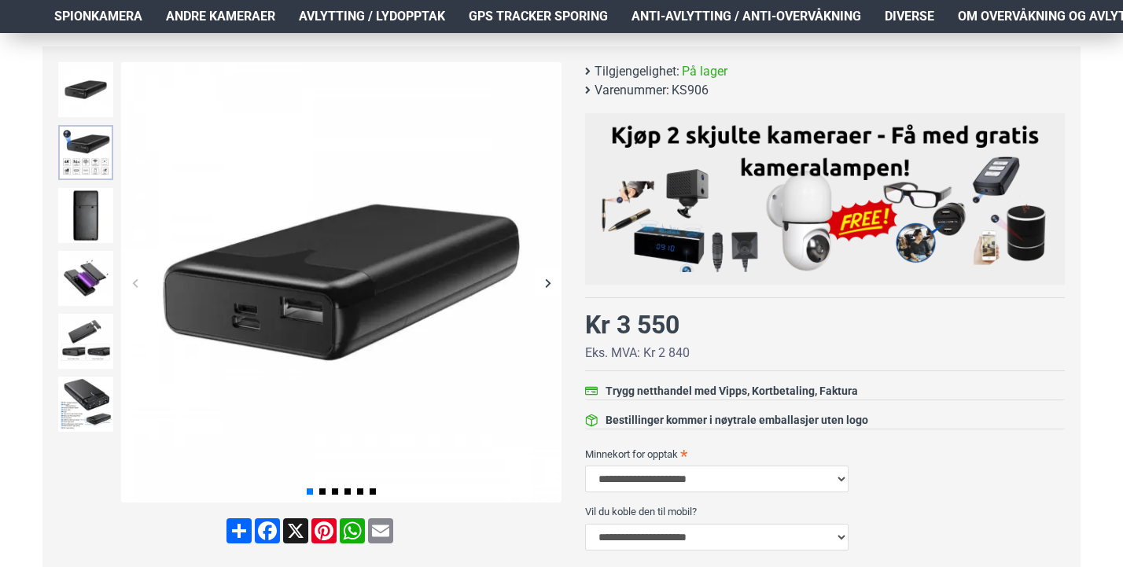
click at [102, 174] on img at bounding box center [85, 152] width 55 height 55
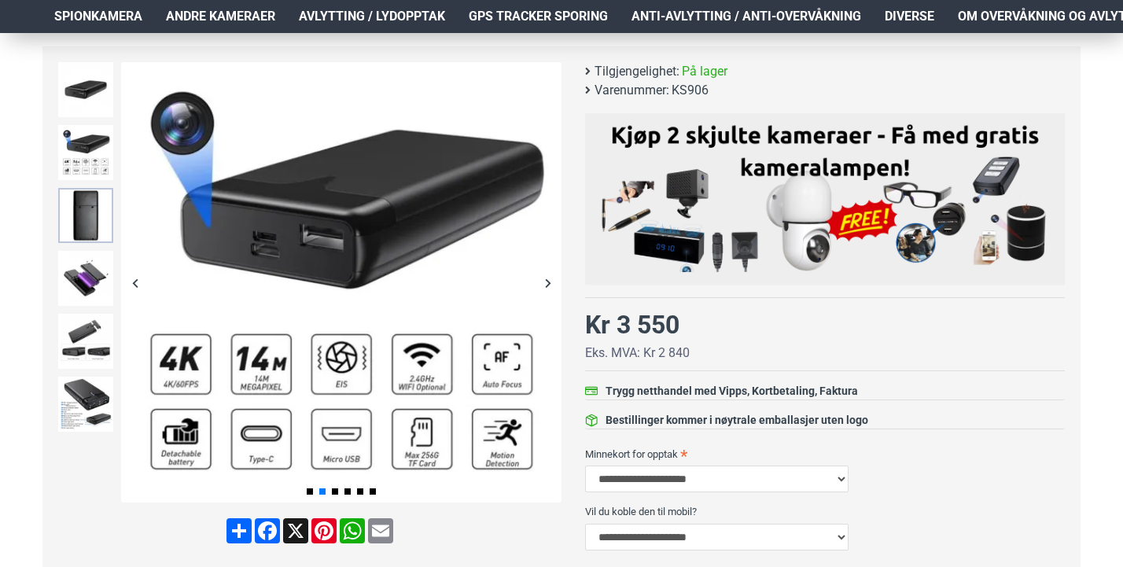
click at [100, 242] on img at bounding box center [85, 215] width 55 height 55
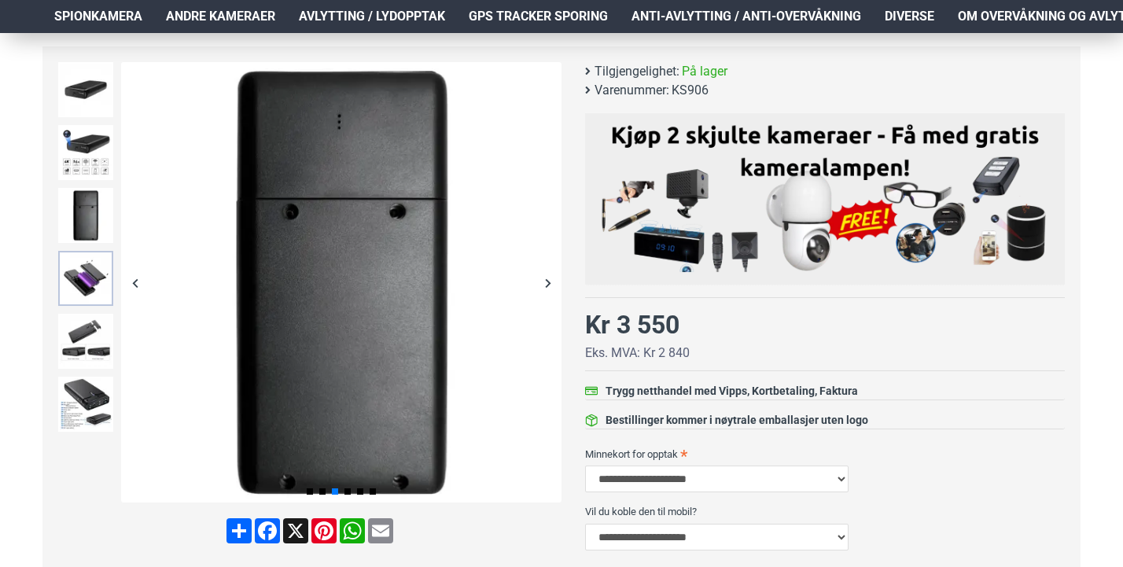
click at [100, 288] on img at bounding box center [85, 278] width 55 height 55
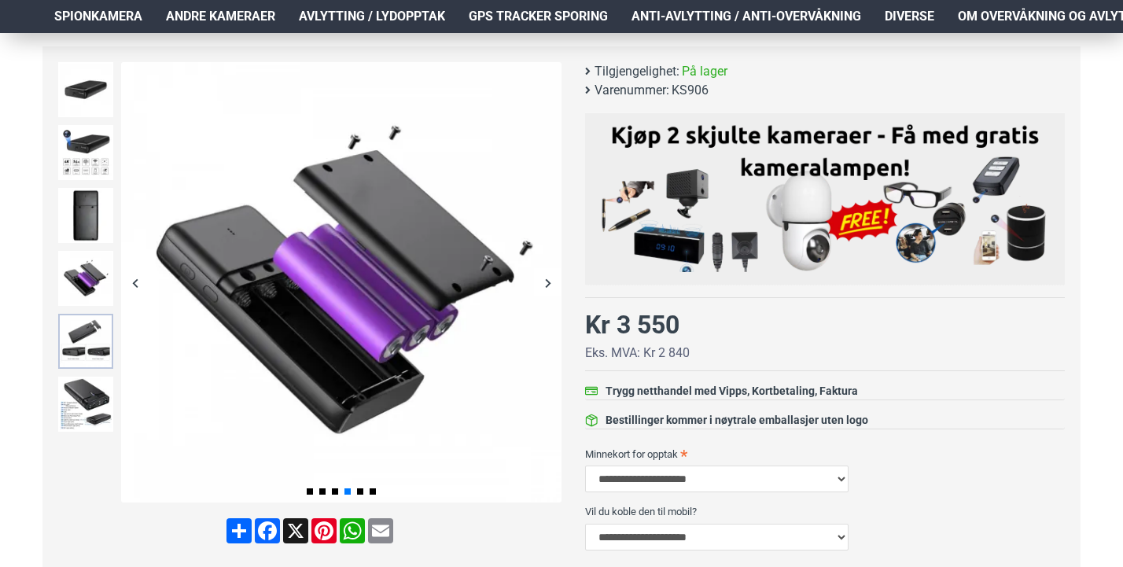
click at [94, 340] on img at bounding box center [85, 341] width 55 height 55
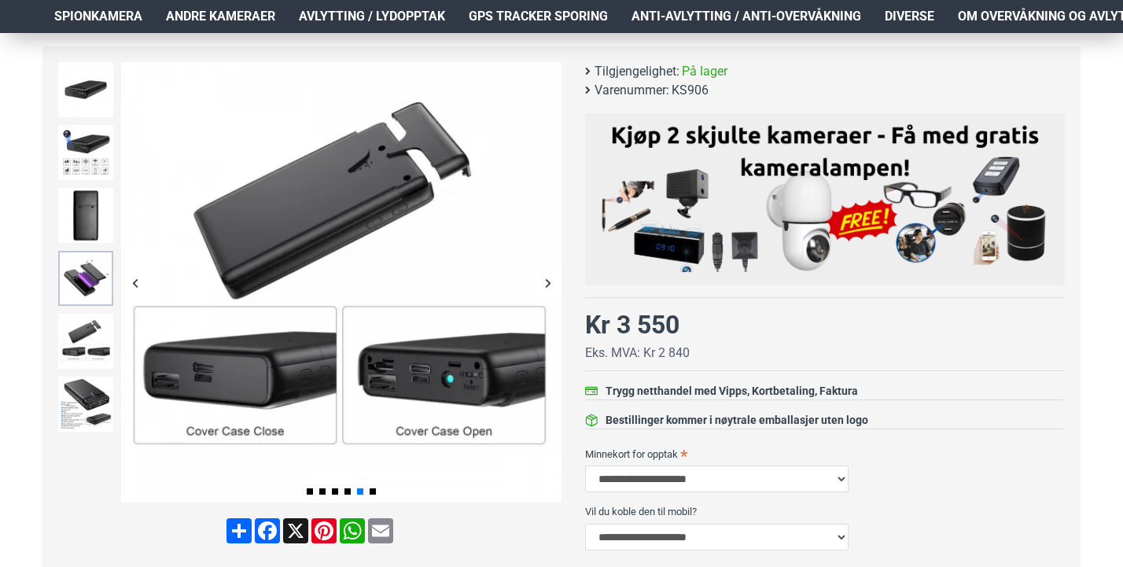
click at [85, 277] on img at bounding box center [85, 278] width 55 height 55
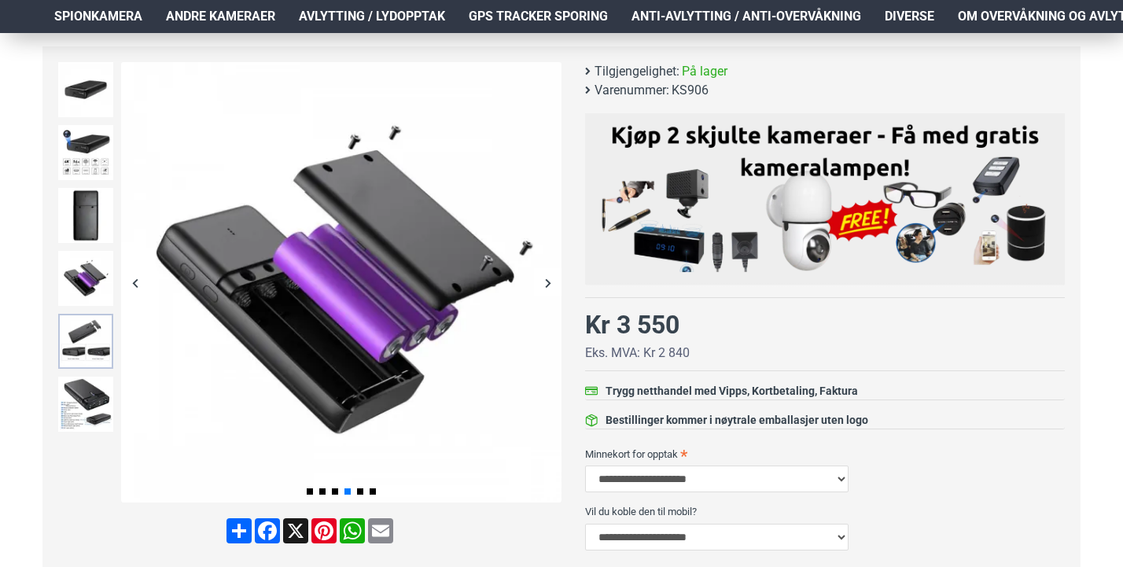
click at [90, 331] on img at bounding box center [85, 341] width 55 height 55
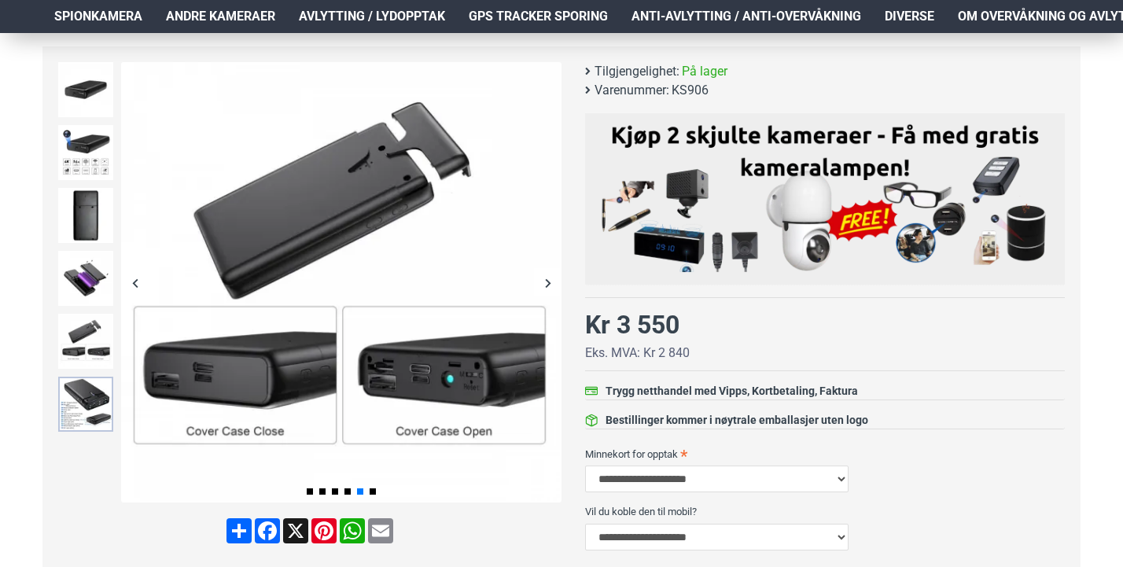
click at [82, 397] on img at bounding box center [85, 404] width 55 height 55
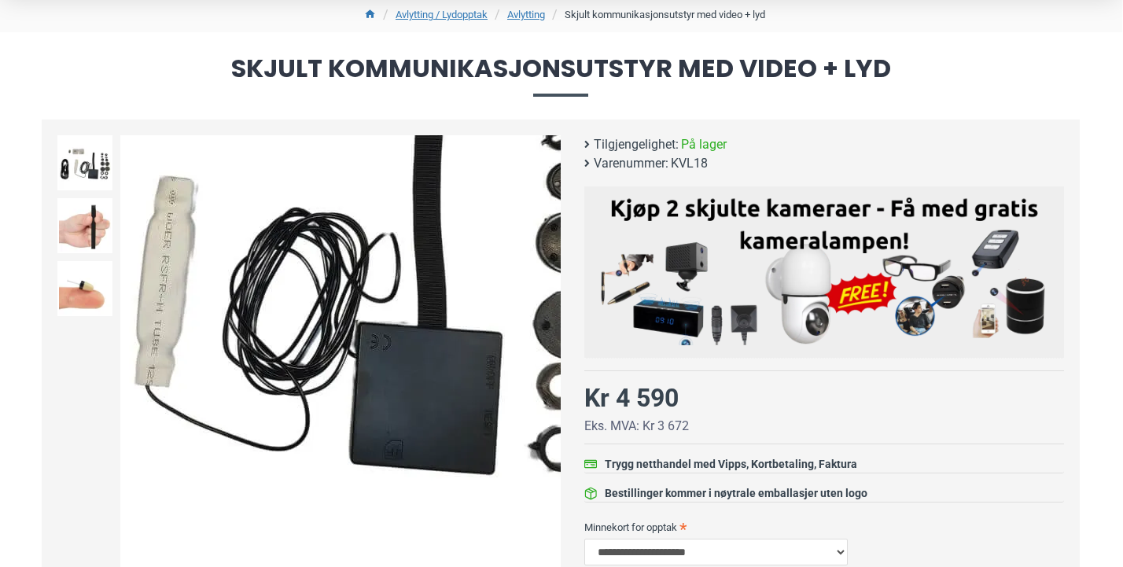
scroll to position [126, 1]
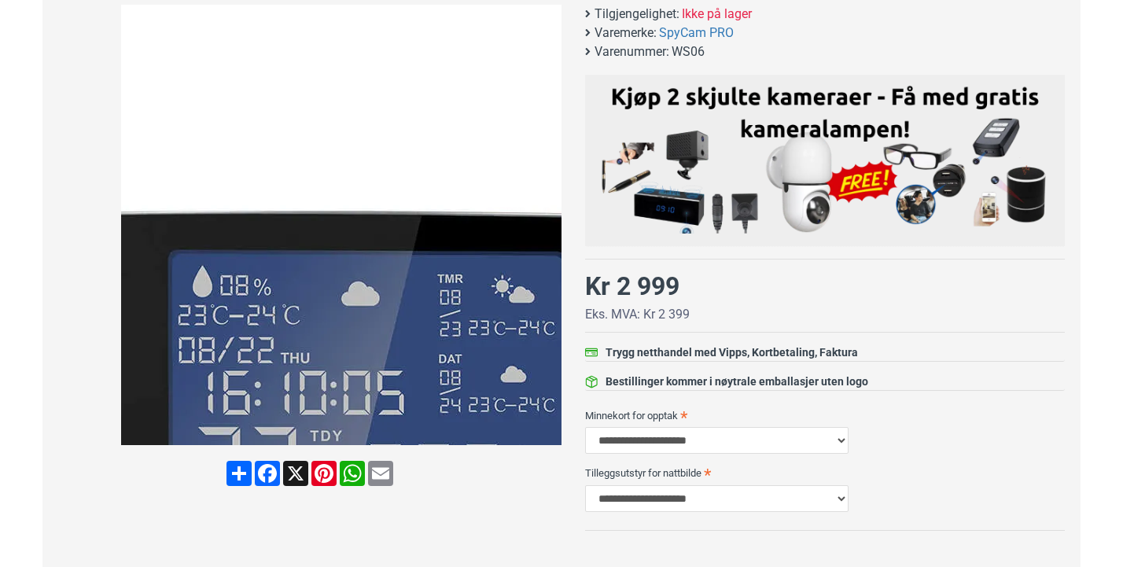
scroll to position [302, 0]
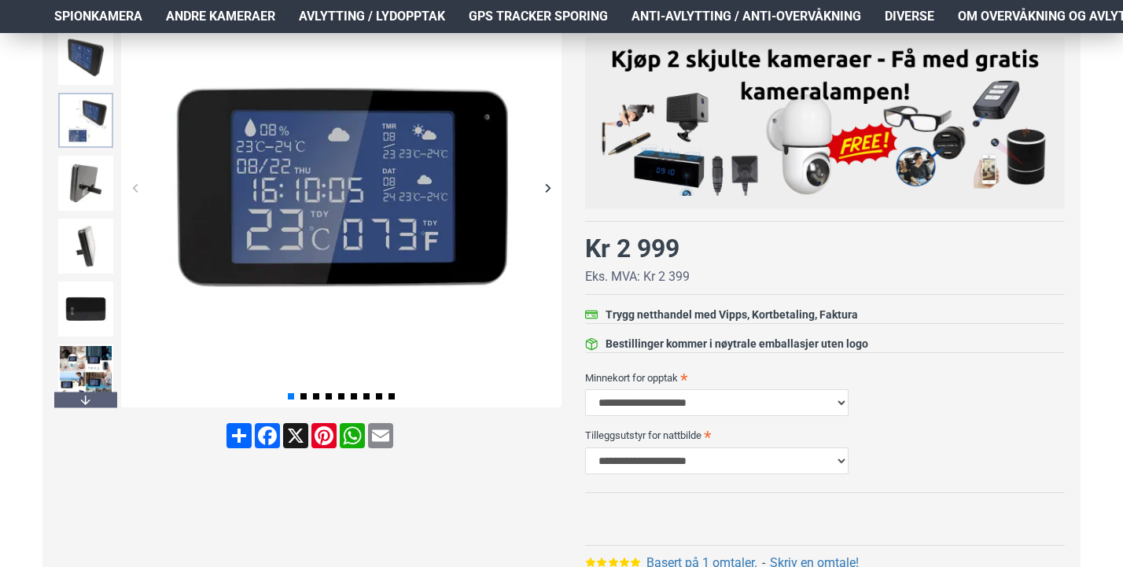
click at [88, 110] on img at bounding box center [85, 120] width 55 height 55
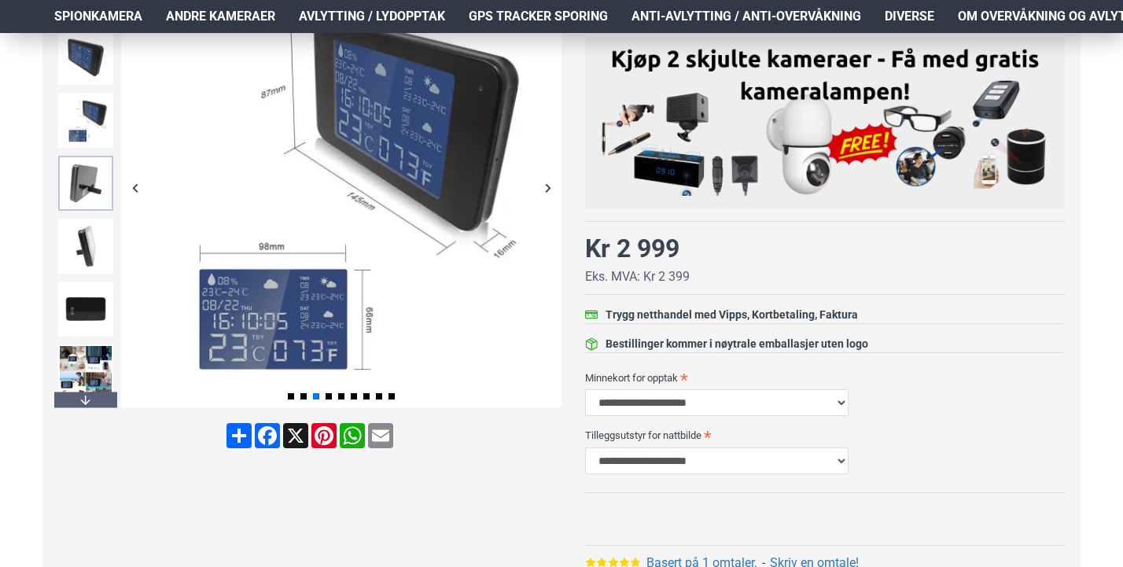
click at [95, 171] on img at bounding box center [85, 183] width 55 height 55
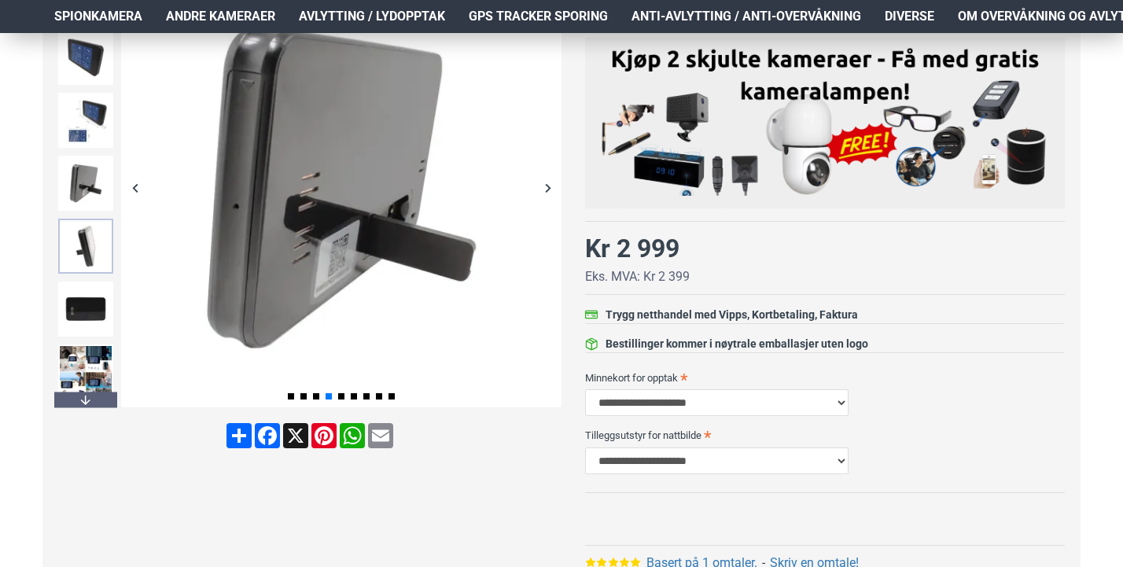
click at [105, 242] on img at bounding box center [85, 246] width 55 height 55
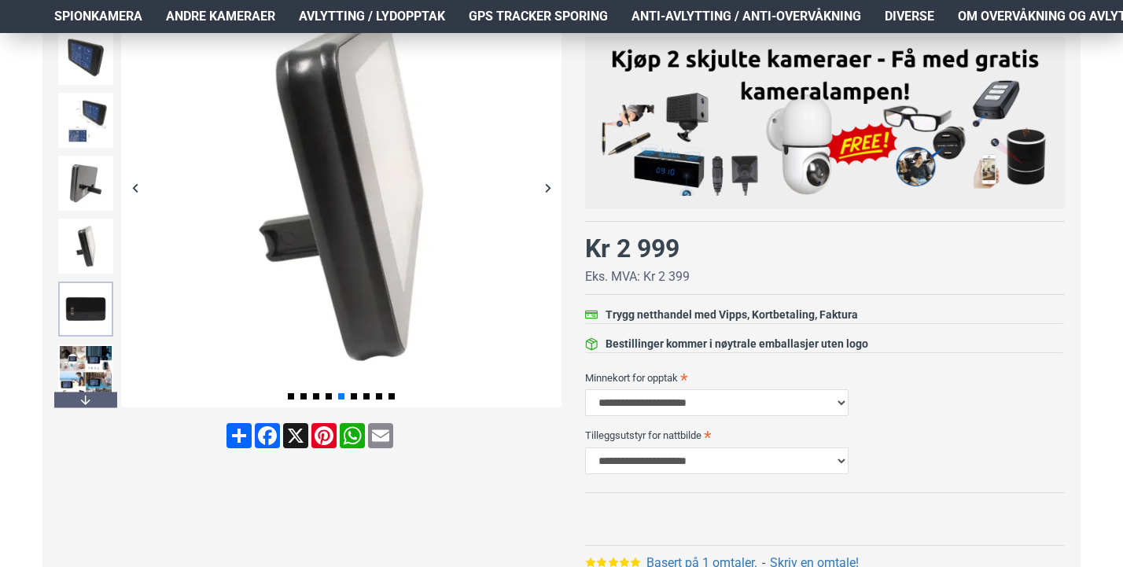
click at [97, 304] on img at bounding box center [85, 309] width 55 height 55
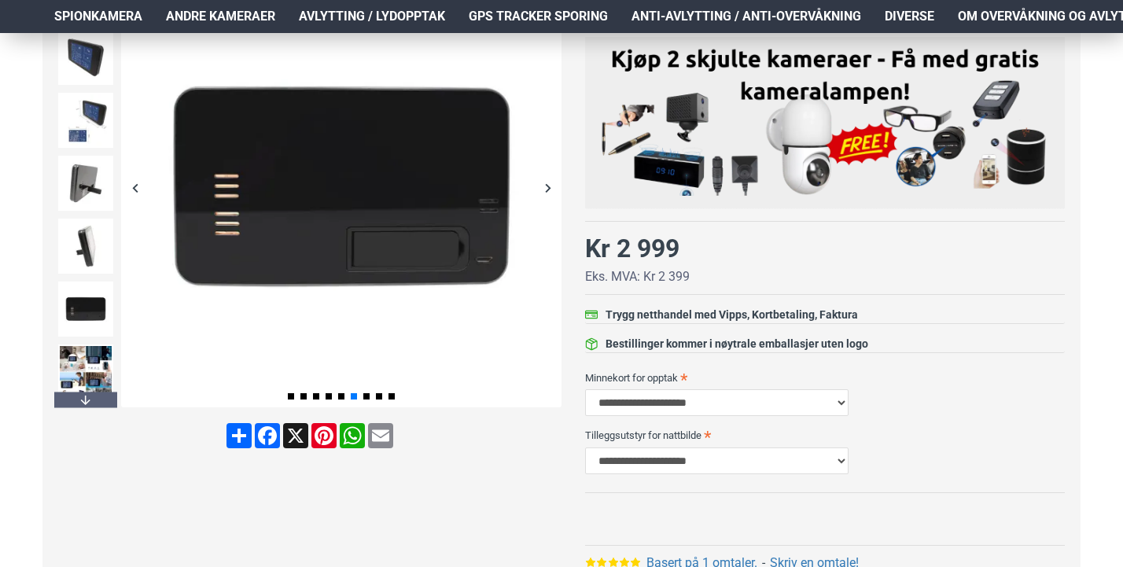
click at [92, 341] on div at bounding box center [85, 372] width 63 height 63
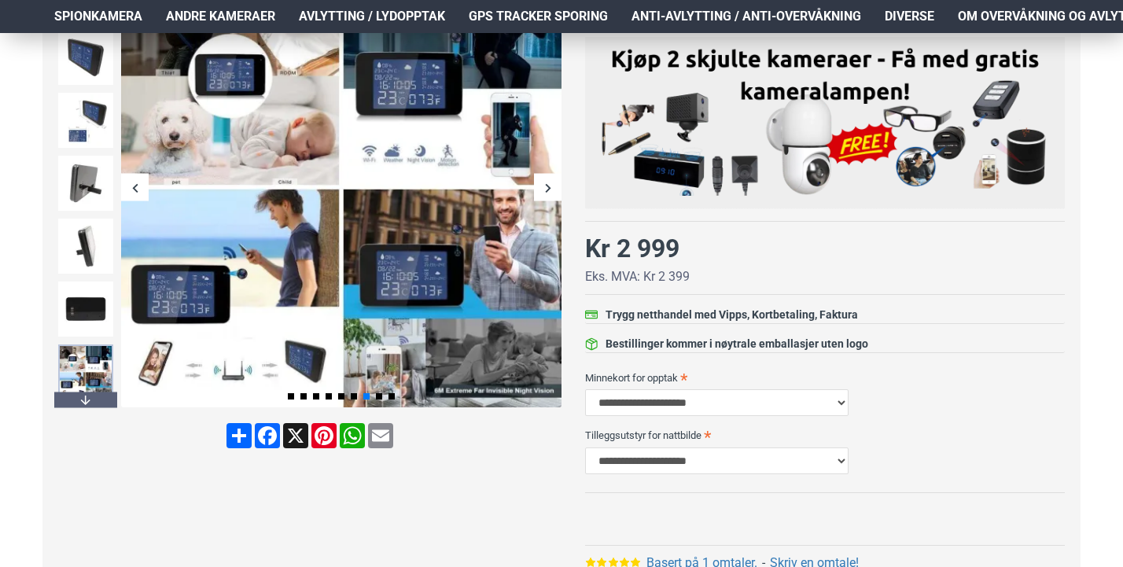
click at [97, 361] on img at bounding box center [85, 372] width 55 height 55
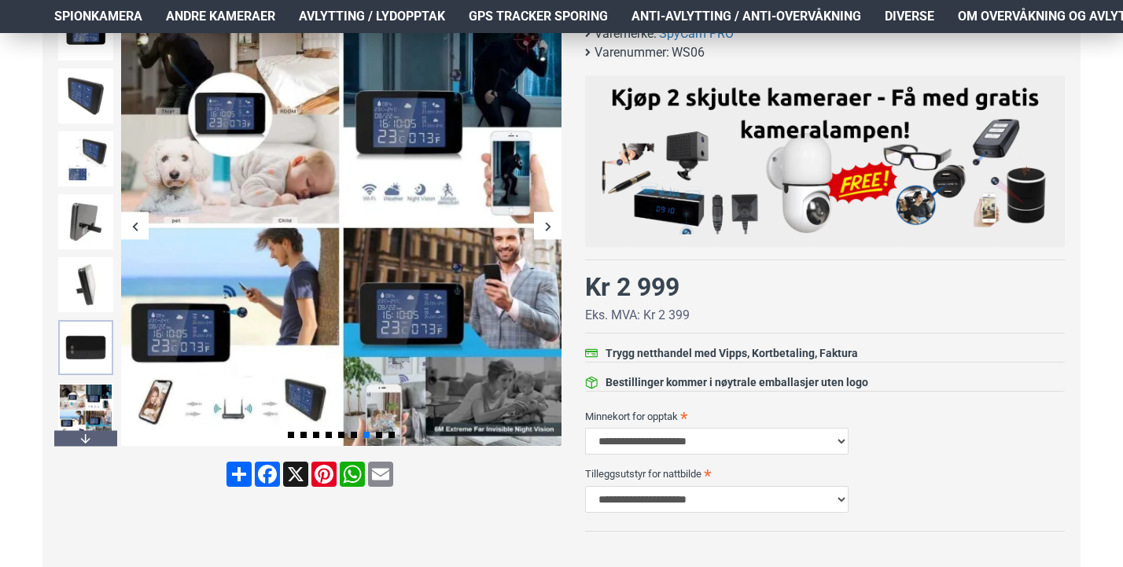
scroll to position [268, 2]
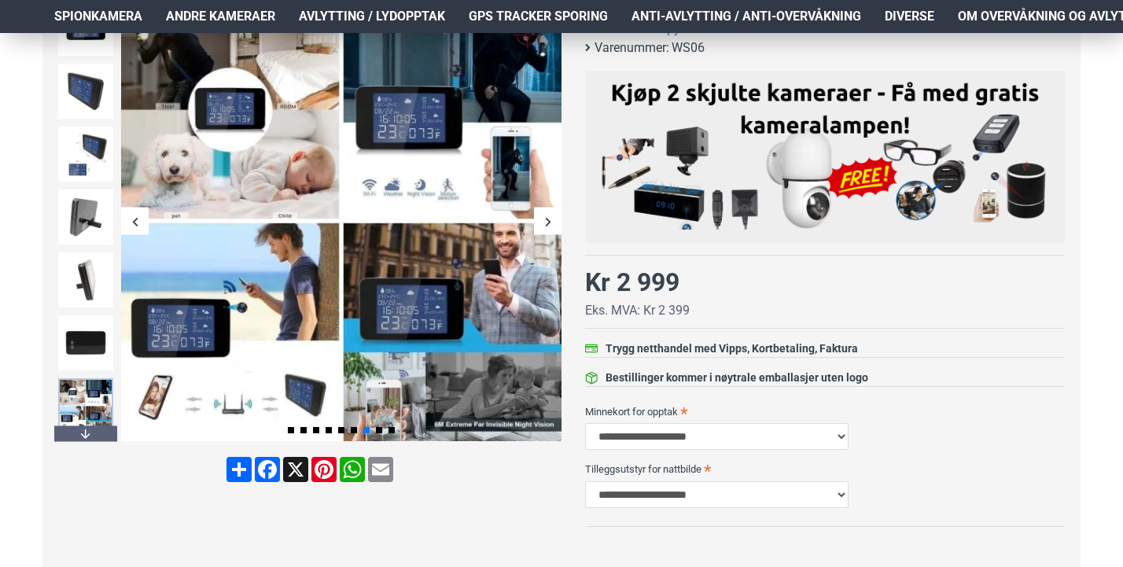
click at [92, 420] on img at bounding box center [85, 405] width 55 height 55
click at [93, 431] on div "Next slide" at bounding box center [85, 434] width 63 height 16
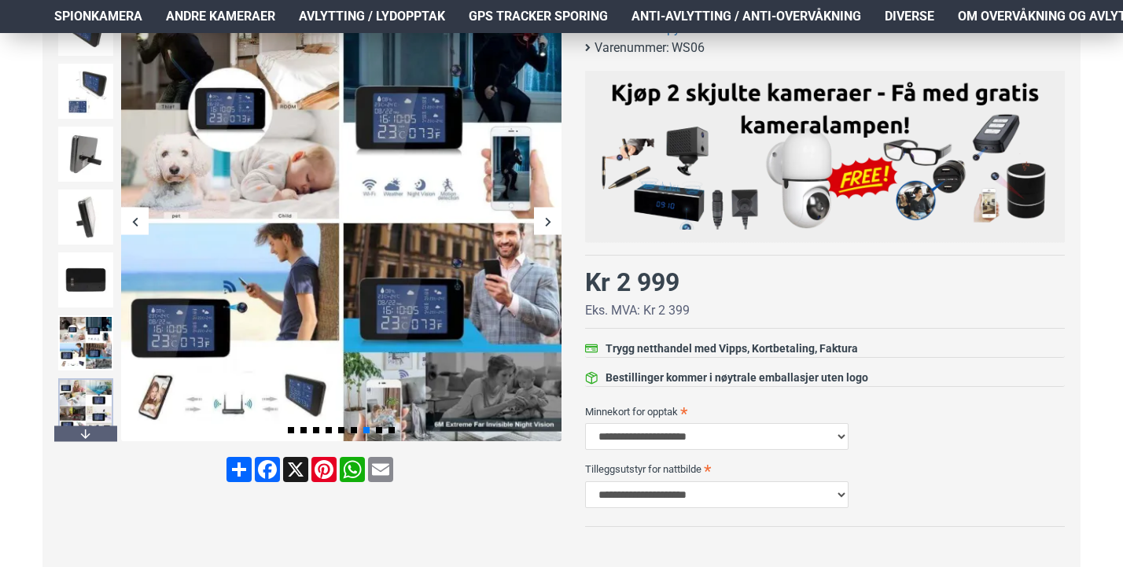
click at [89, 390] on img at bounding box center [85, 405] width 55 height 55
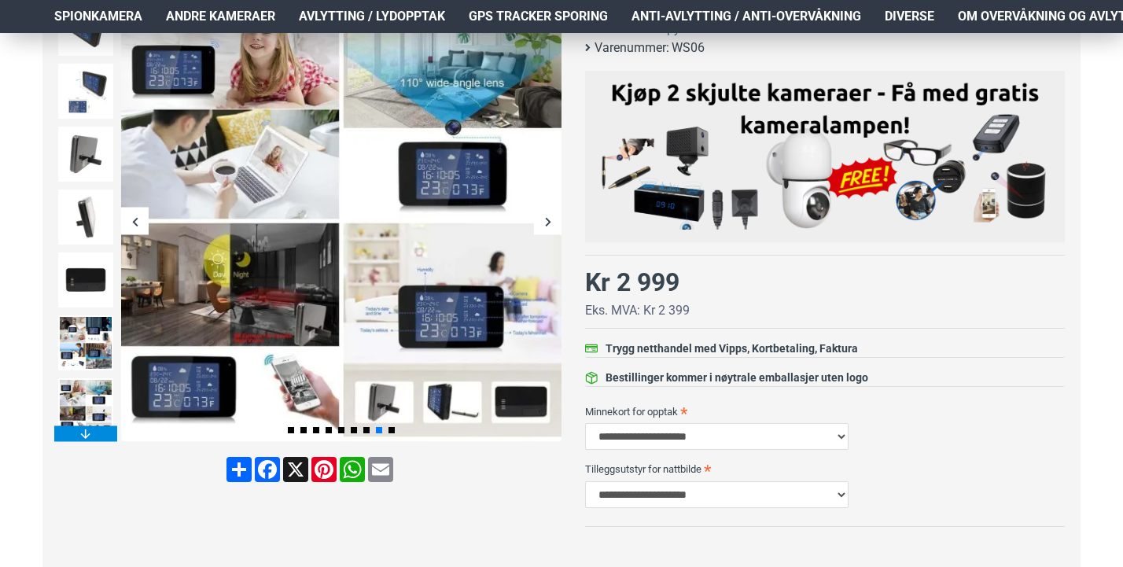
click at [90, 432] on div "Next slide" at bounding box center [85, 434] width 63 height 16
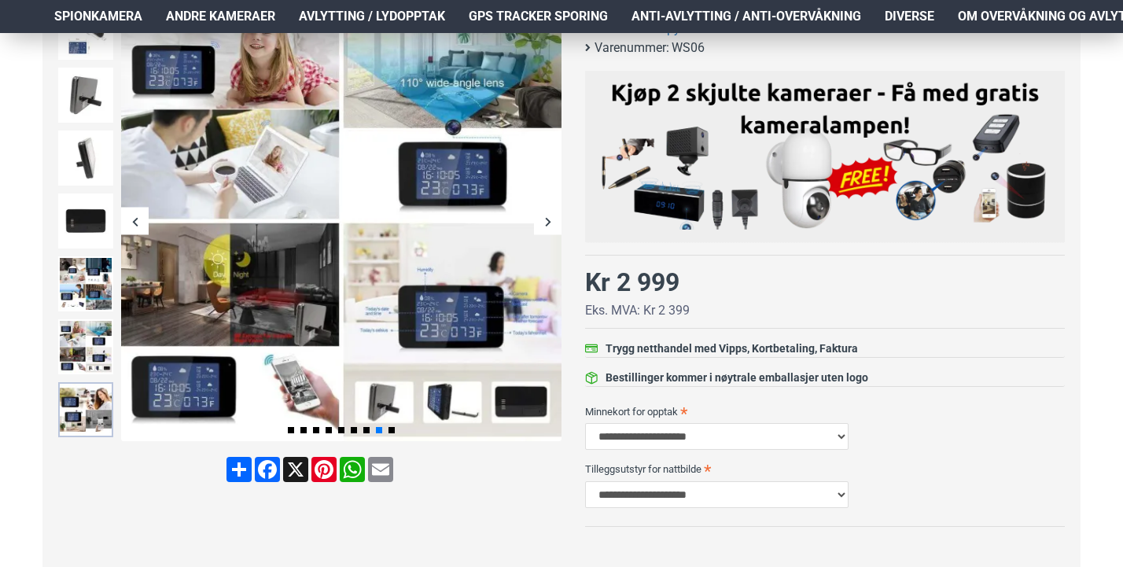
click at [94, 393] on img at bounding box center [85, 409] width 55 height 55
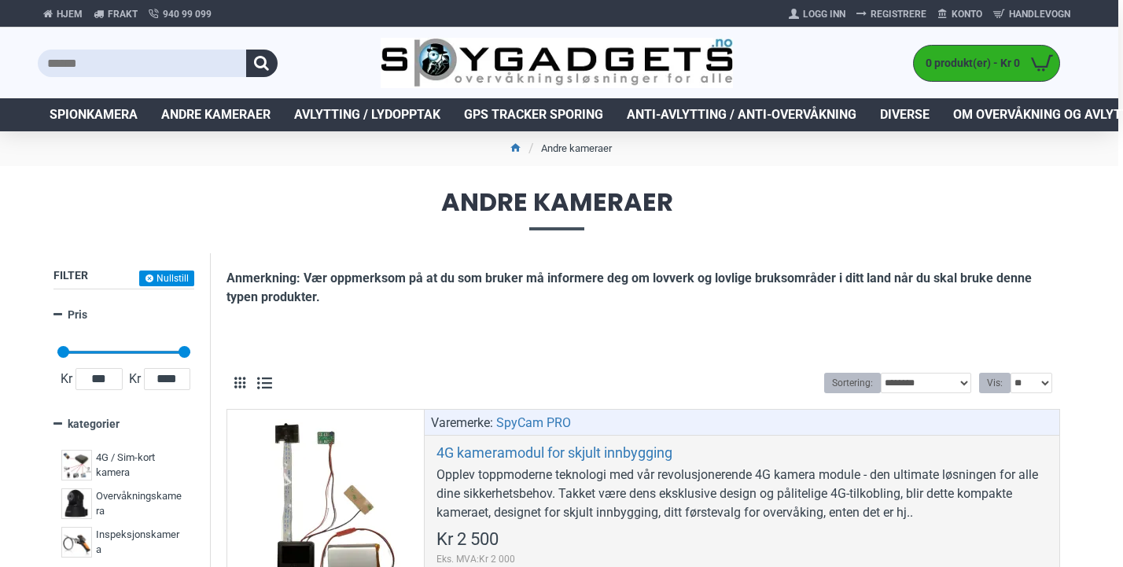
scroll to position [0, 5]
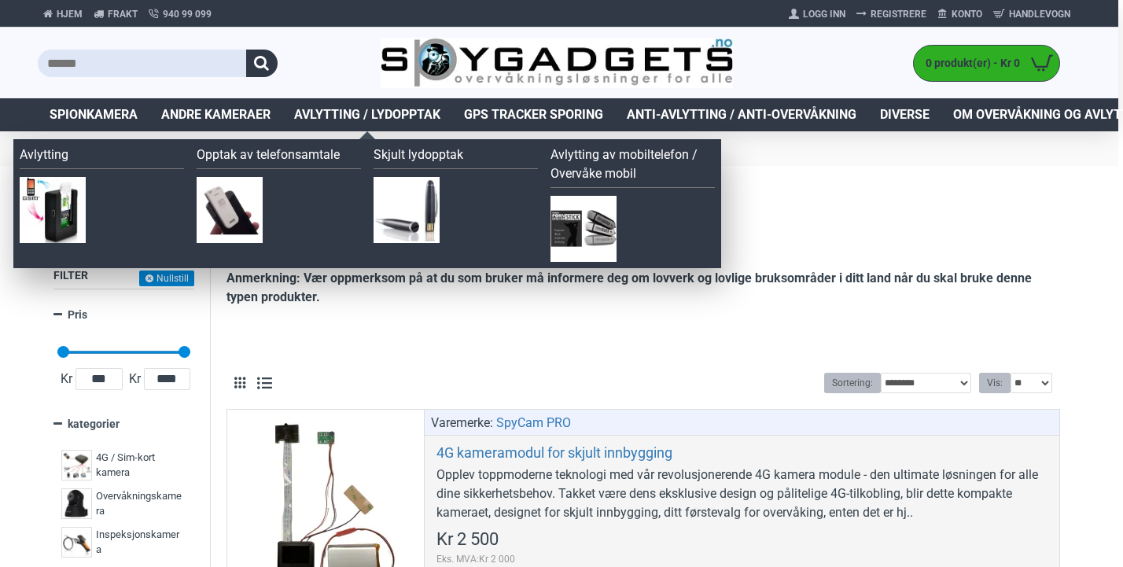
click at [410, 109] on span "Avlytting / Lydopptak" at bounding box center [367, 114] width 146 height 19
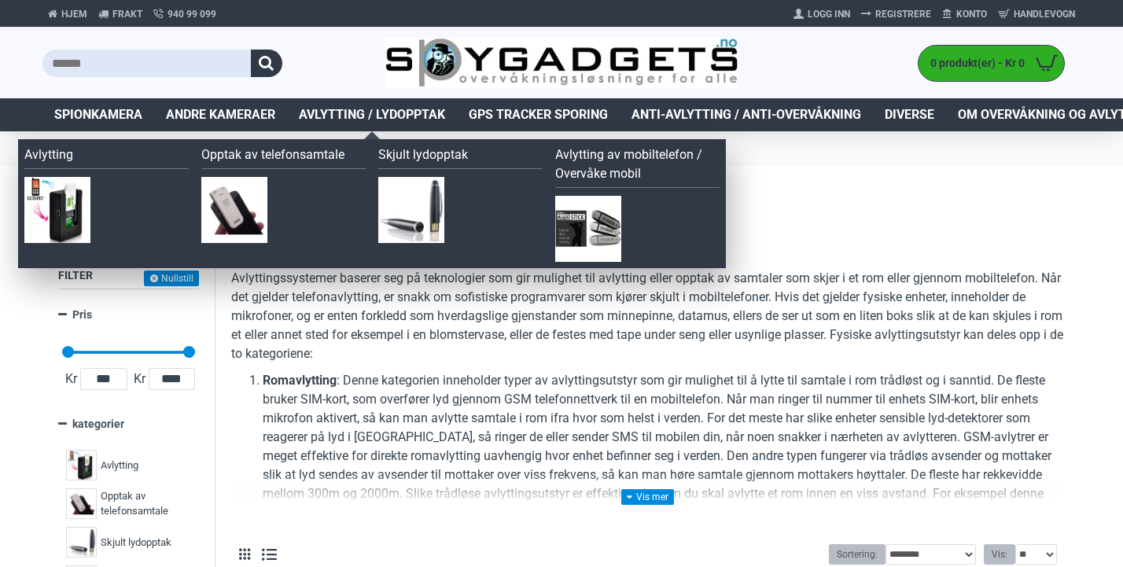
click at [389, 108] on span "Avlytting / Lydopptak" at bounding box center [372, 114] width 146 height 19
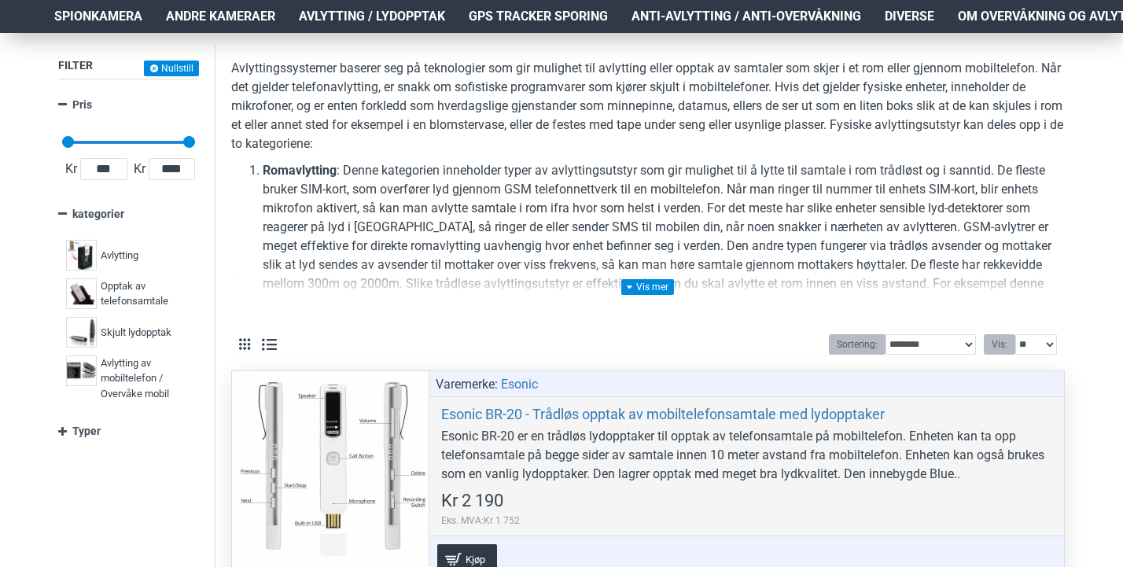
scroll to position [135, 0]
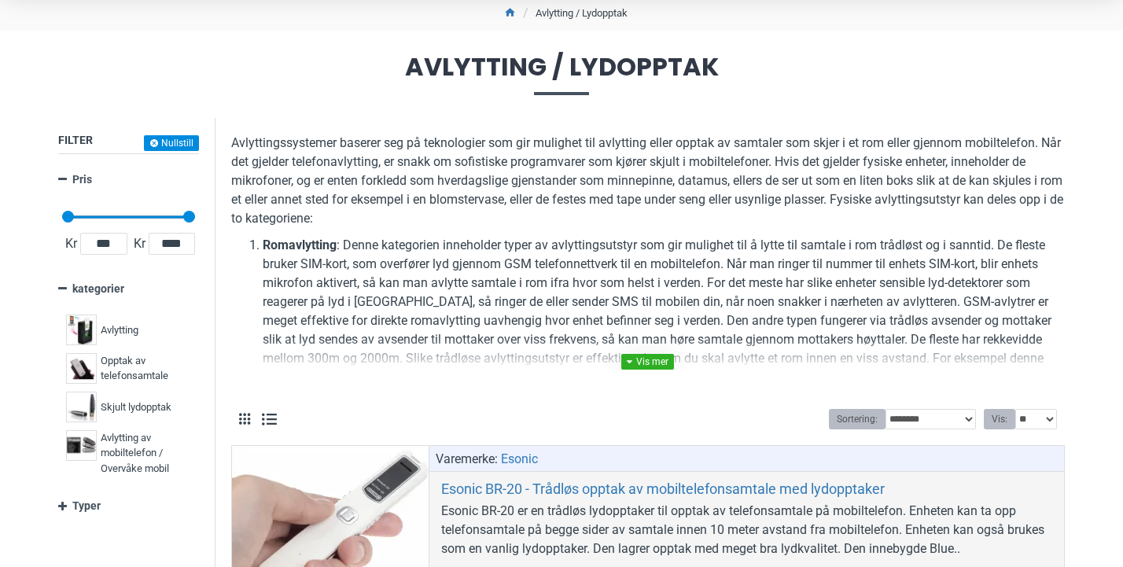
click at [651, 361] on link at bounding box center [647, 362] width 53 height 16
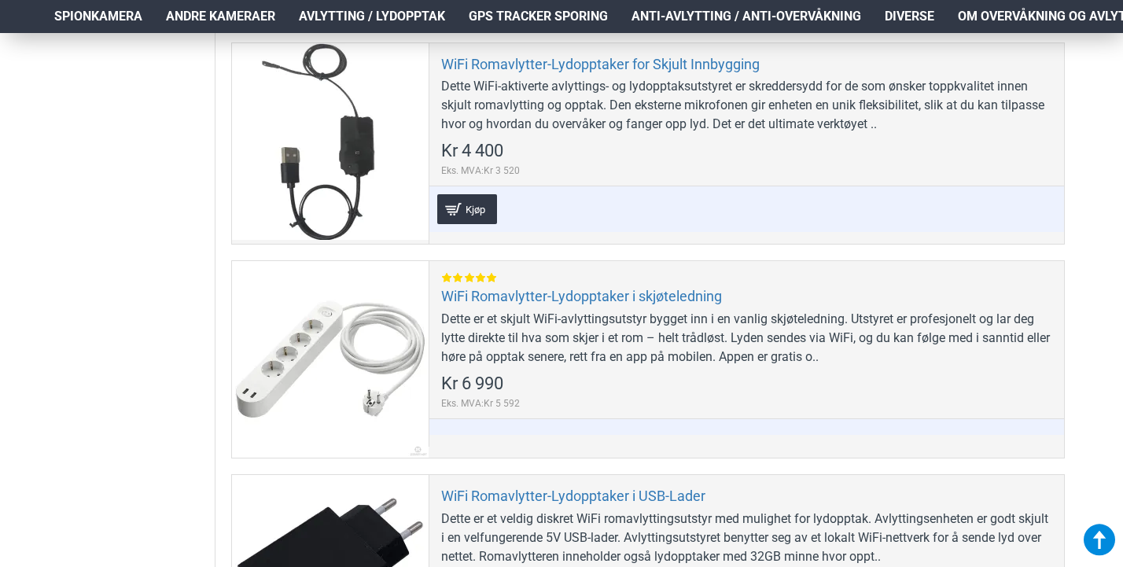
scroll to position [4763, 5]
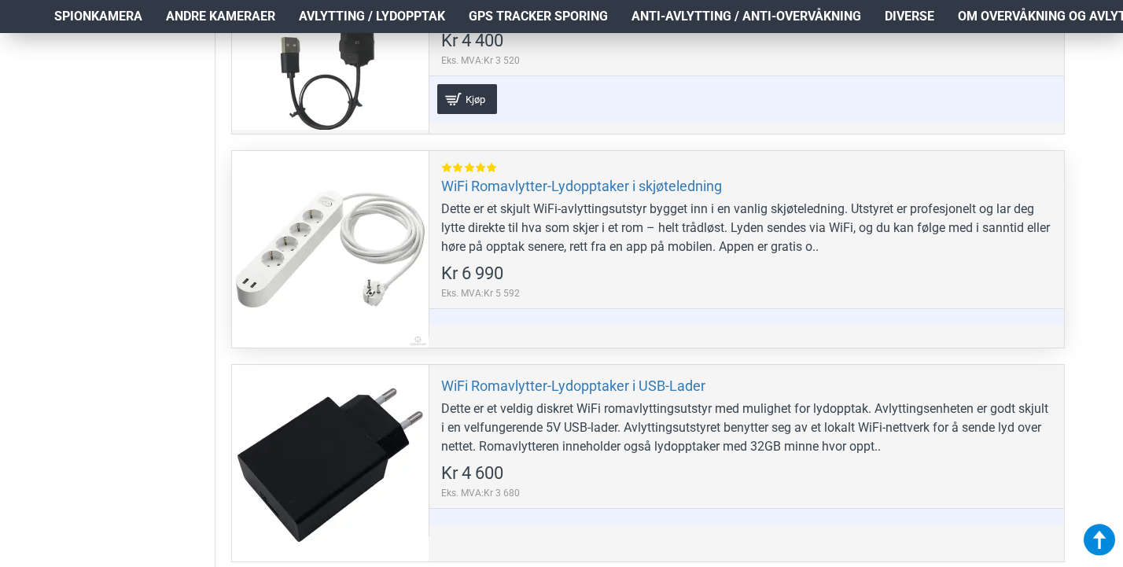
click at [345, 259] on div at bounding box center [330, 249] width 197 height 197
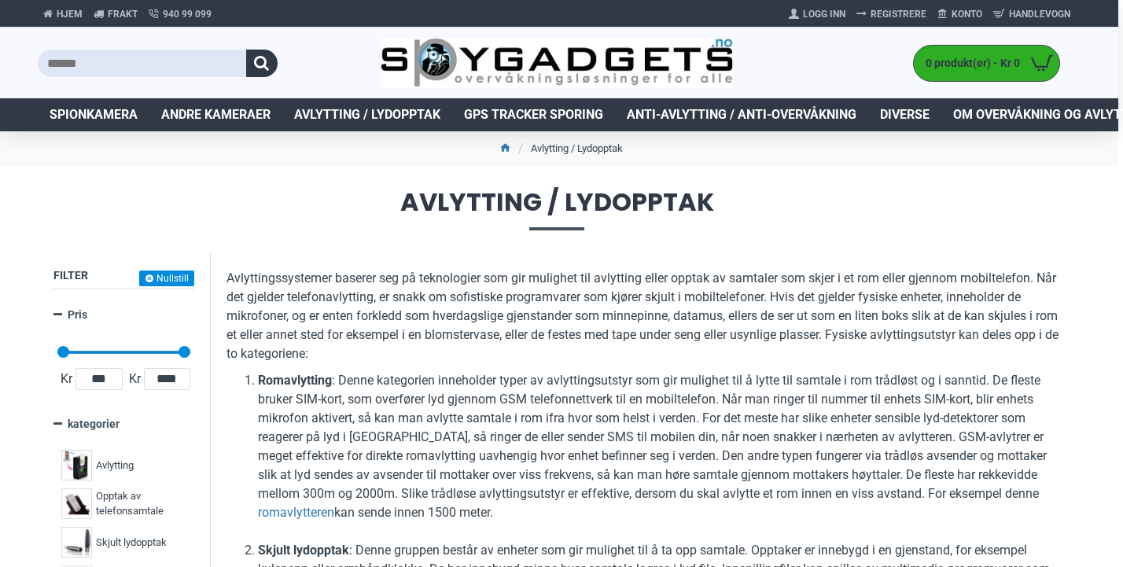
scroll to position [0, 5]
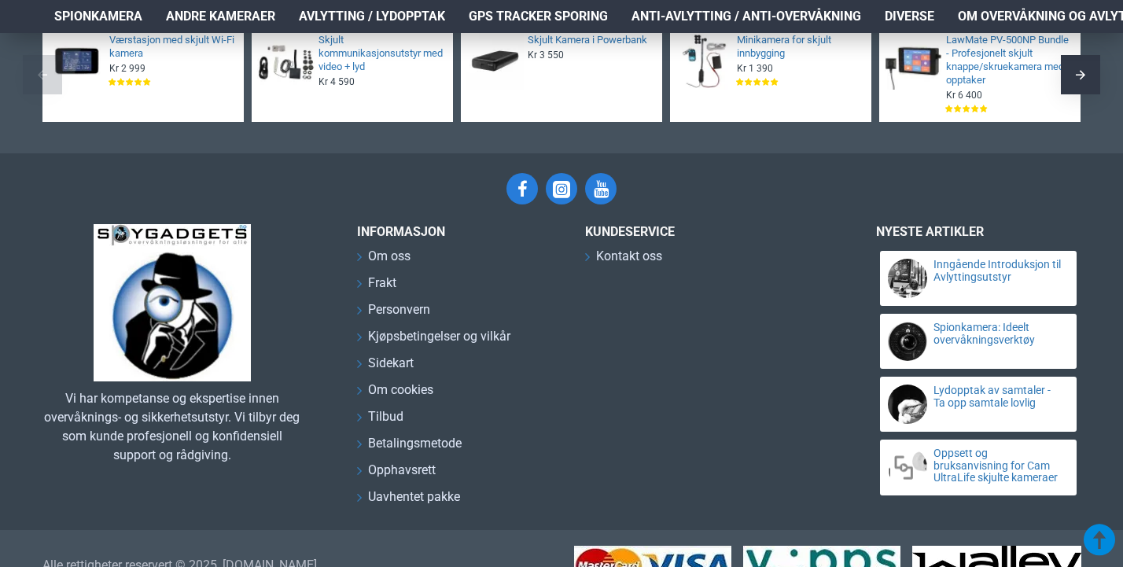
click at [485, 234] on div "INFORMASJON Om oss Frakt [GEOGRAPHIC_DATA] Kjøpsbetingelser og vilkår Sidekart …" at bounding box center [459, 369] width 205 height 290
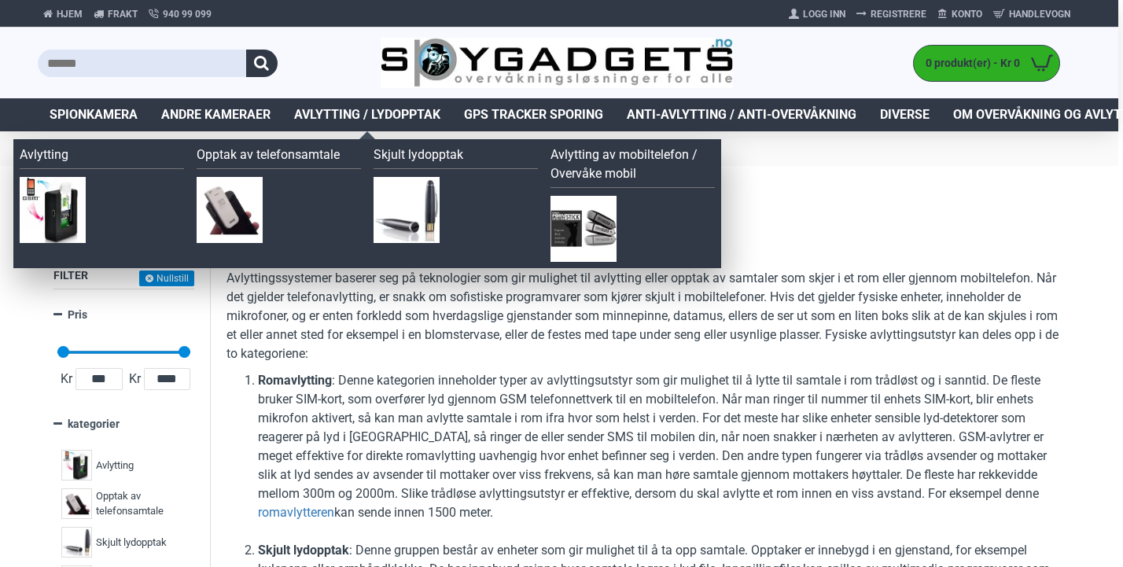
click at [57, 226] on img at bounding box center [53, 210] width 66 height 66
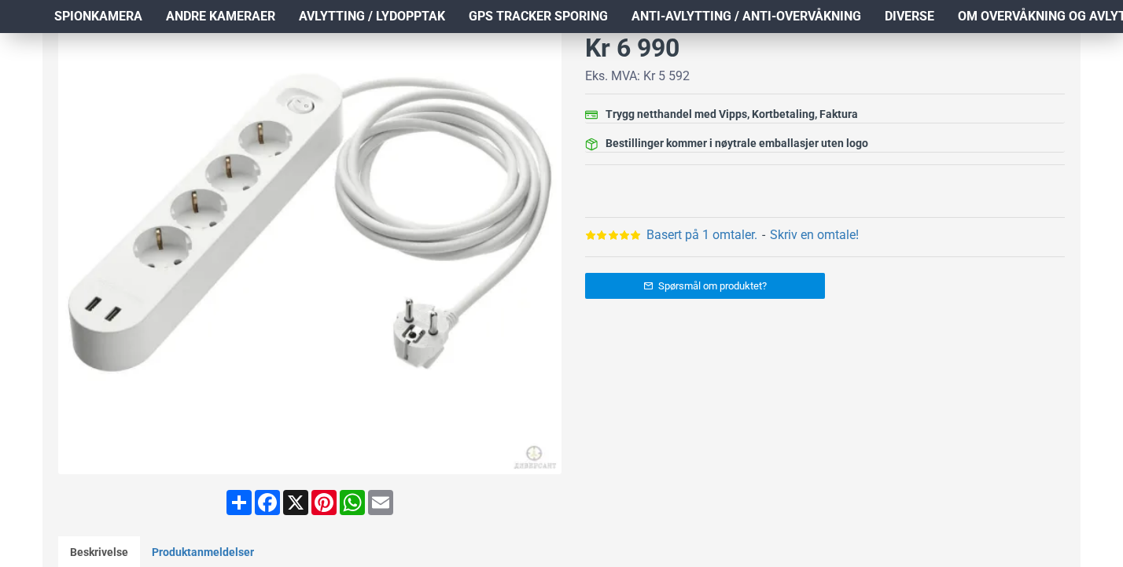
scroll to position [212, 0]
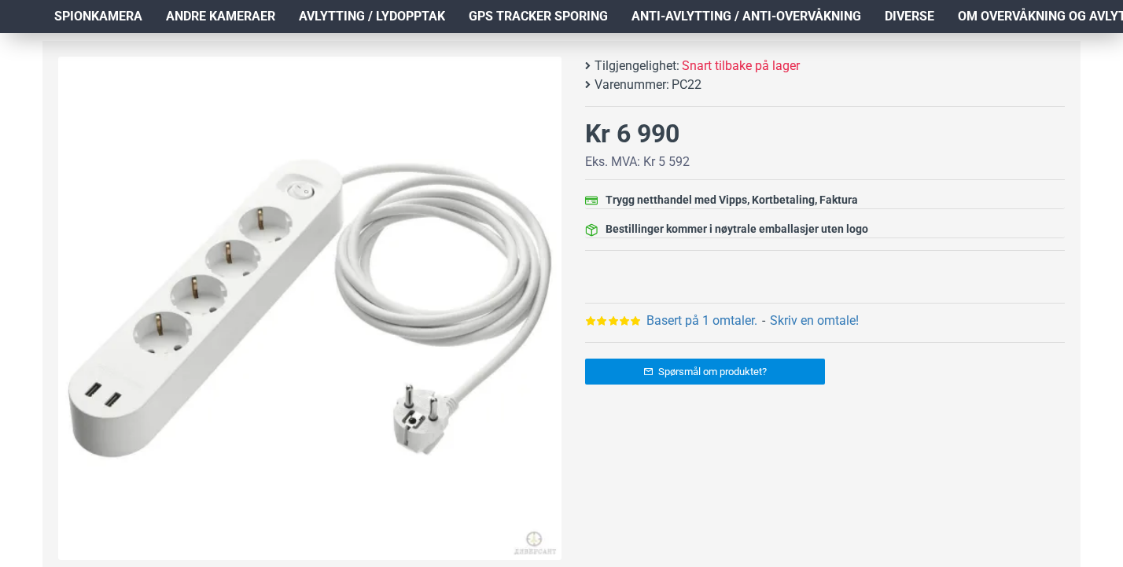
click at [287, 290] on img at bounding box center [309, 308] width 503 height 503
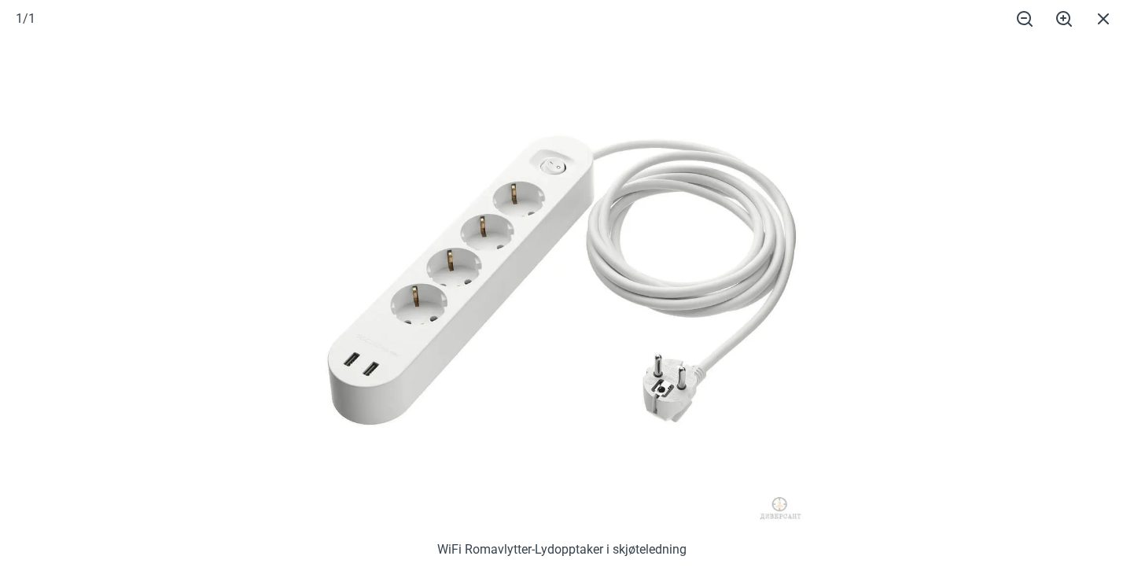
scroll to position [734, 0]
click at [1107, 17] on span at bounding box center [1103, 18] width 39 height 37
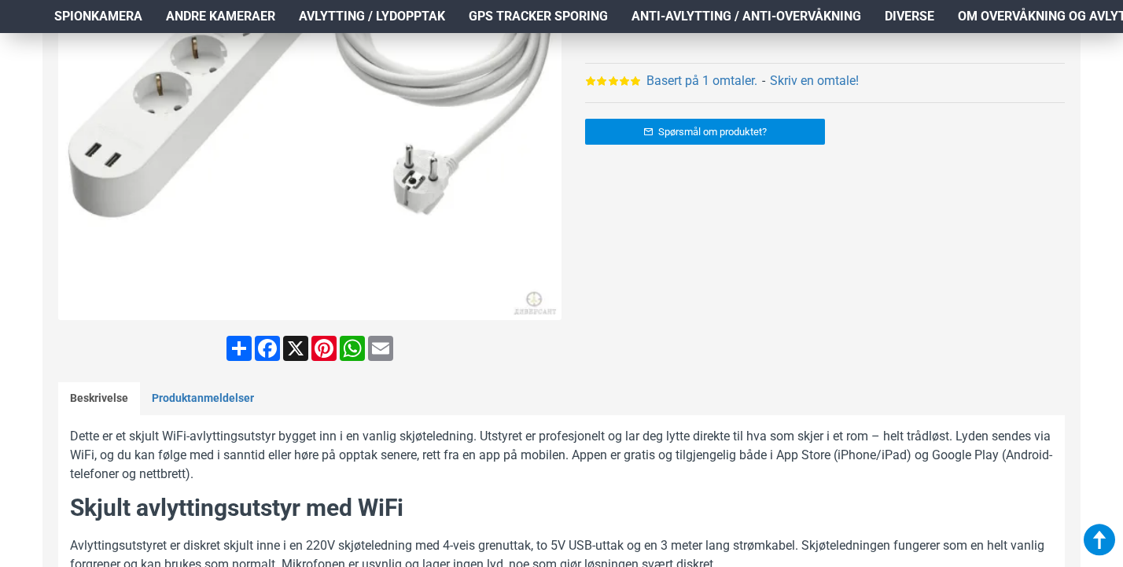
scroll to position [393, 0]
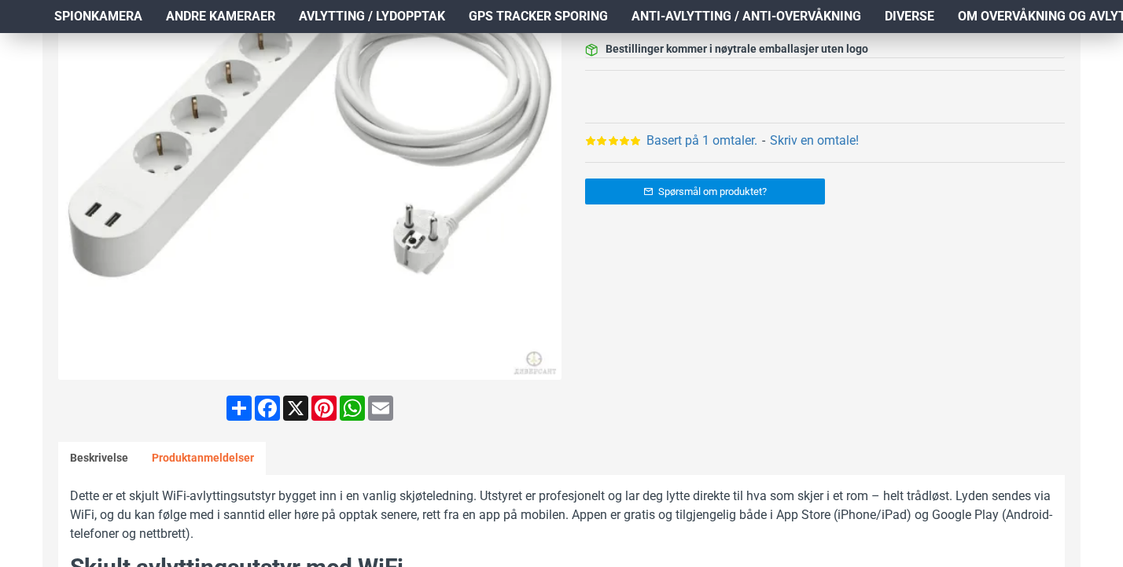
click at [211, 461] on link "Produktanmeldelser" at bounding box center [203, 458] width 126 height 33
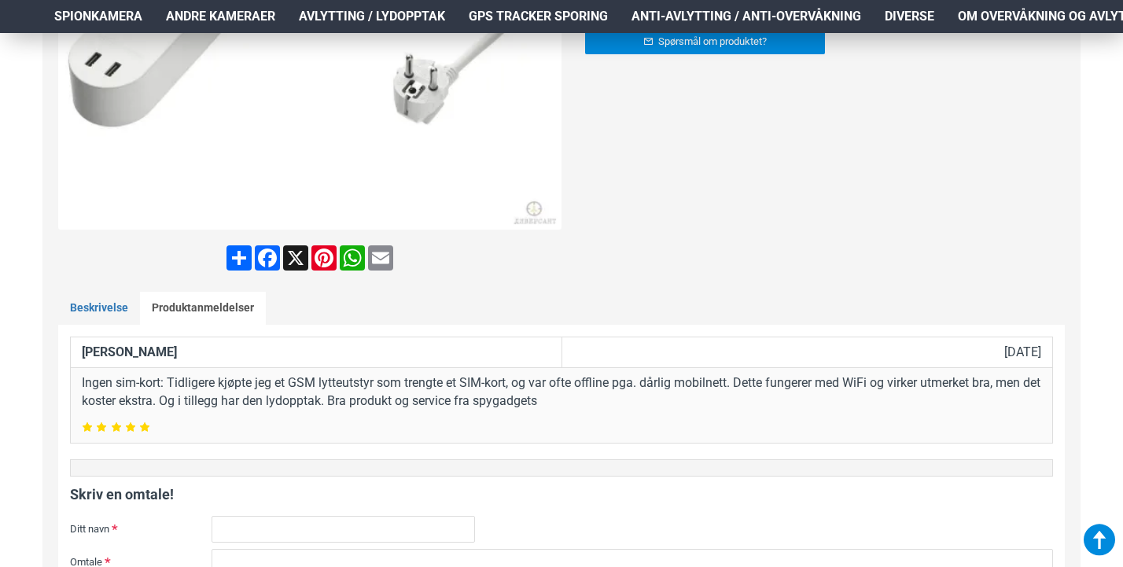
scroll to position [665, 0]
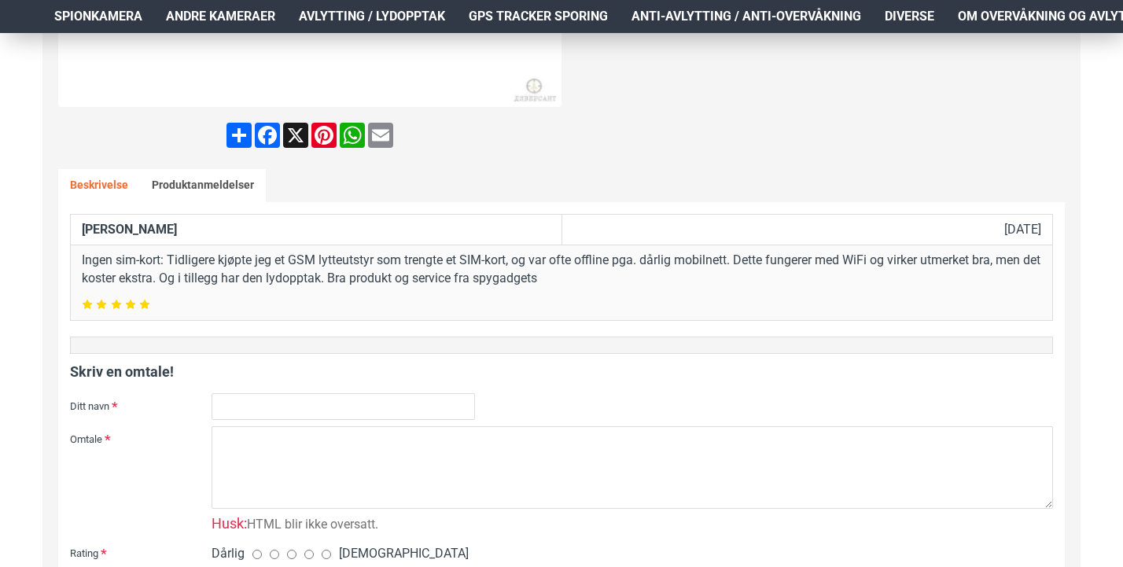
click at [95, 197] on link "Beskrivelse" at bounding box center [99, 185] width 82 height 33
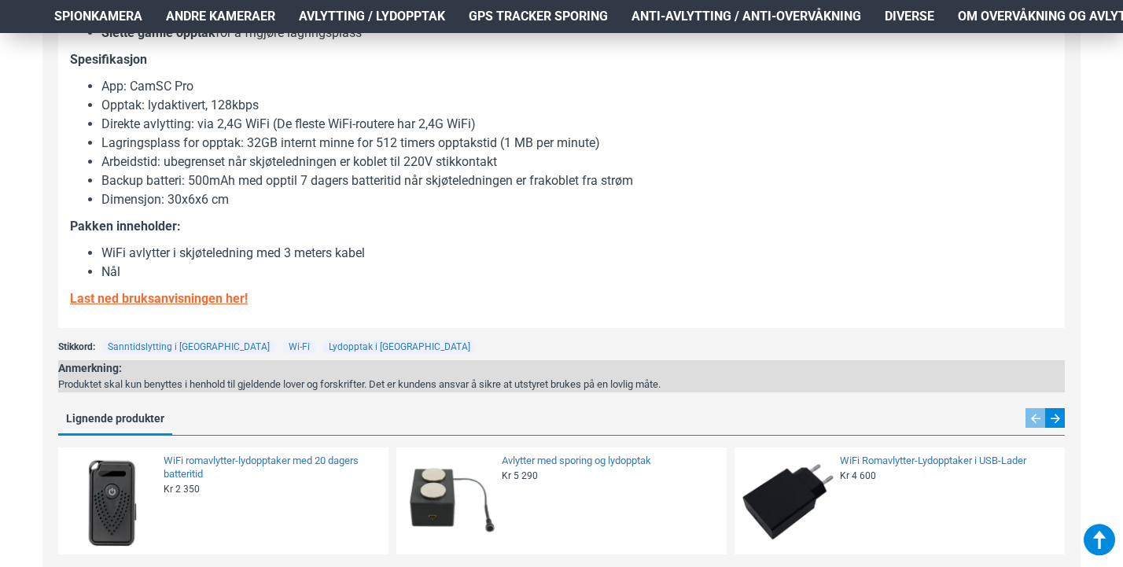
scroll to position [1545, 0]
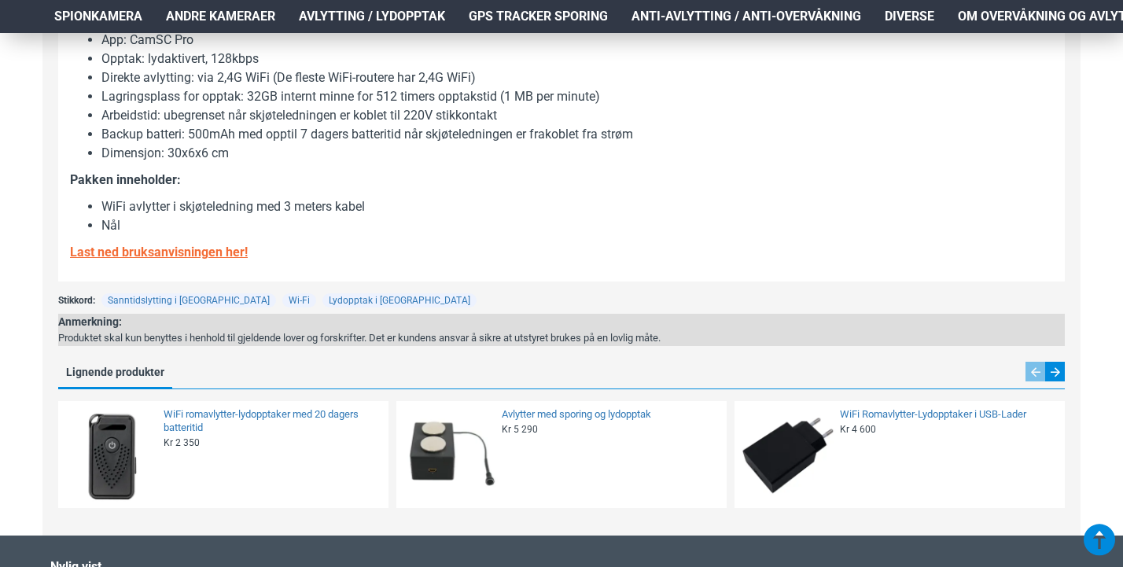
click at [136, 245] on u "Last ned bruksanvisningen her!" at bounding box center [159, 252] width 178 height 15
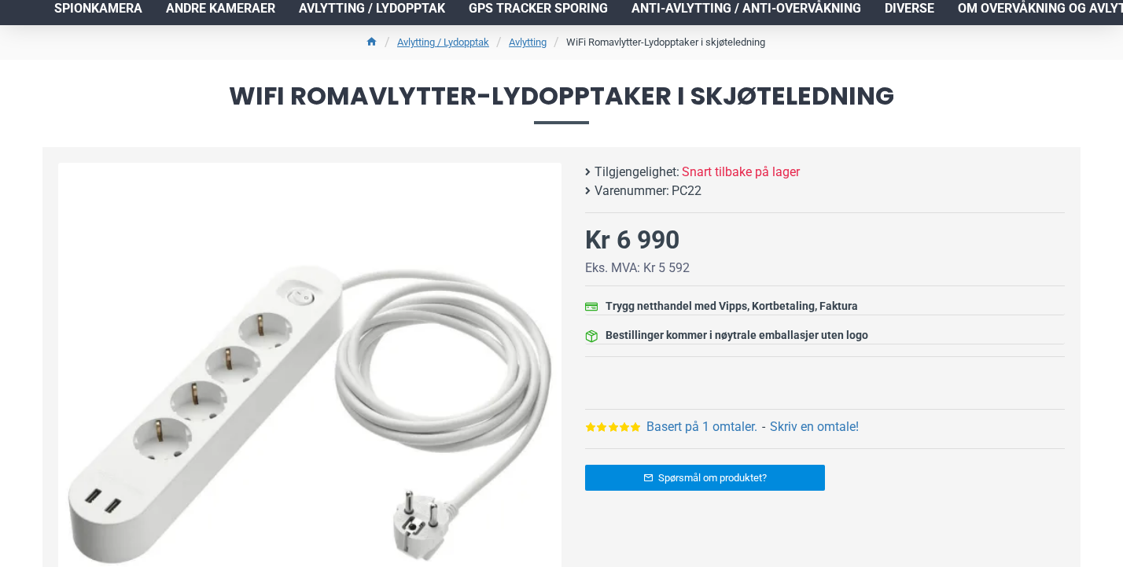
scroll to position [99, 0]
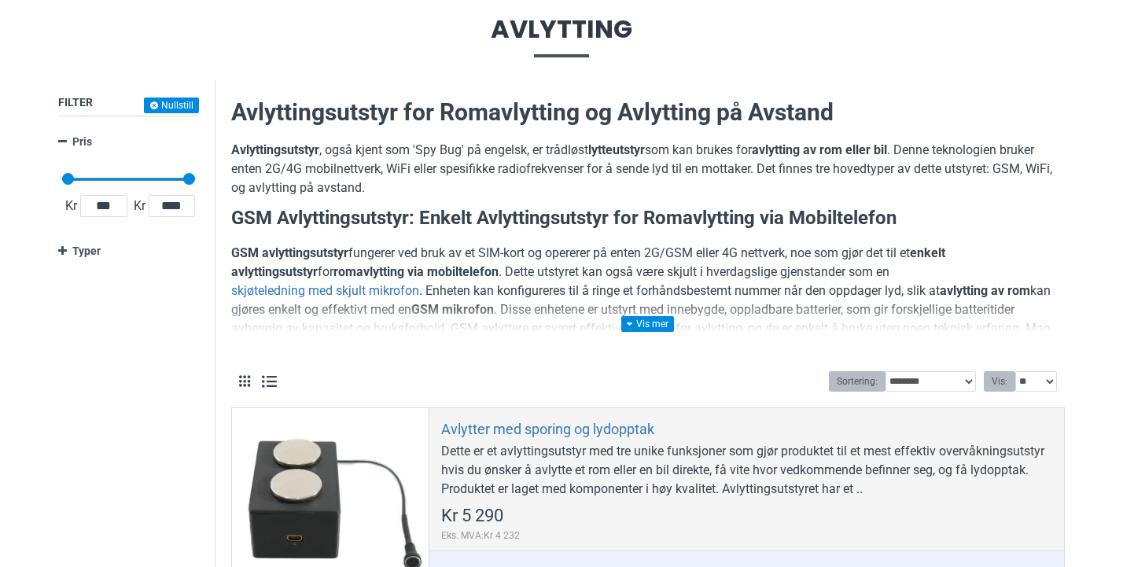
scroll to position [172, 0]
click at [647, 323] on link at bounding box center [647, 325] width 53 height 16
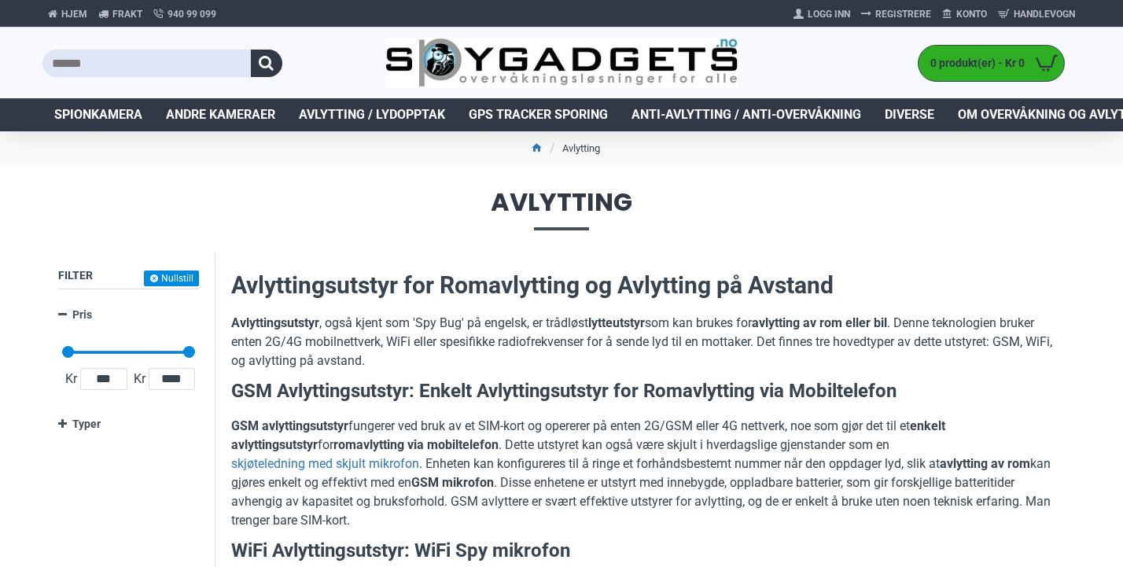
scroll to position [0, 0]
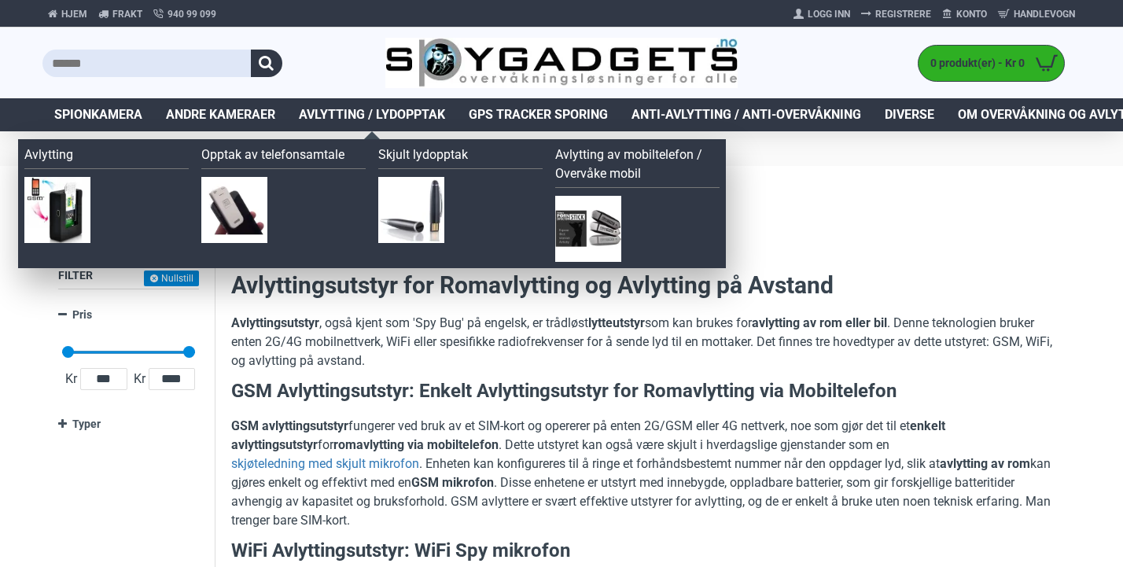
click at [238, 212] on img at bounding box center [234, 210] width 66 height 66
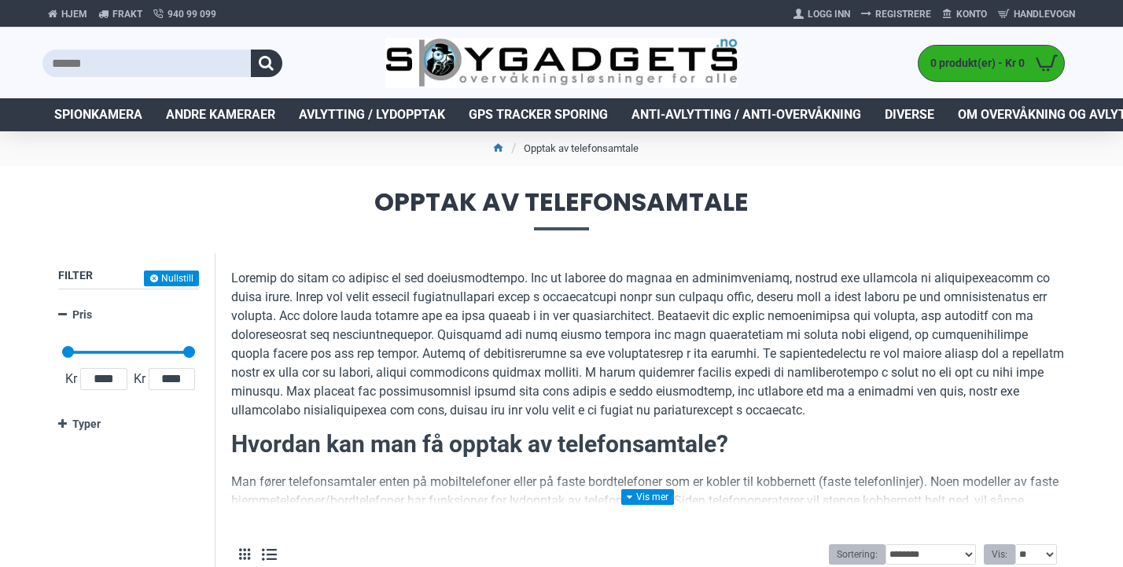
scroll to position [229, 0]
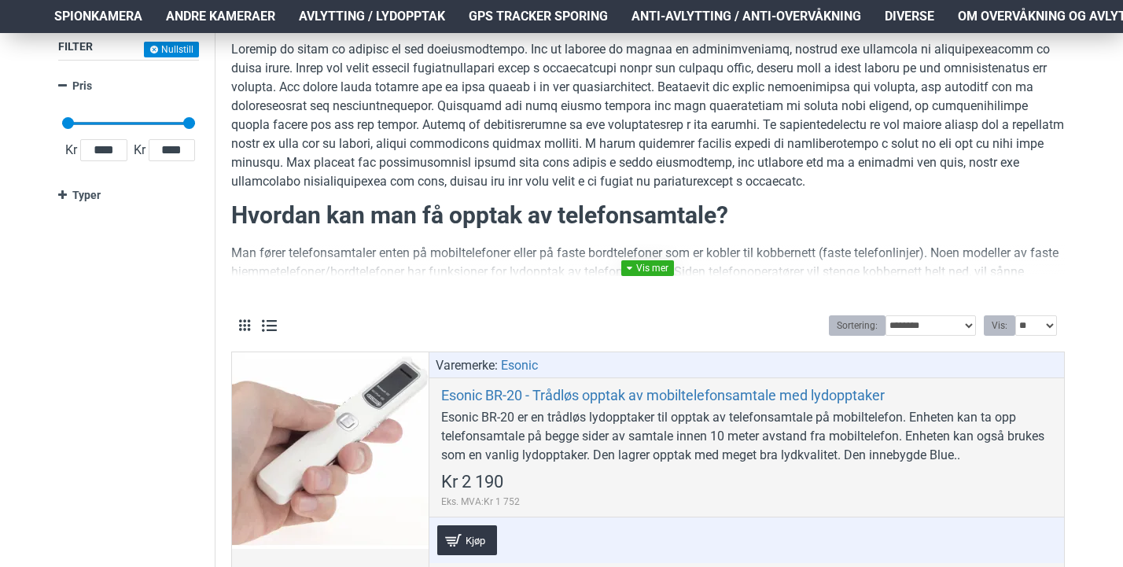
click at [651, 264] on link at bounding box center [647, 268] width 53 height 16
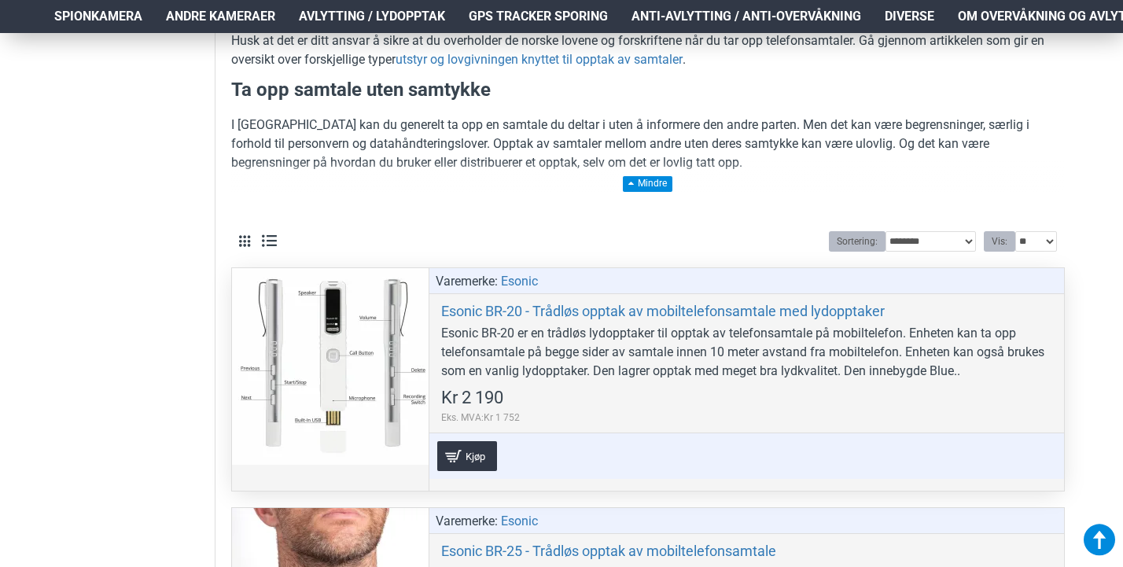
scroll to position [1514, 2]
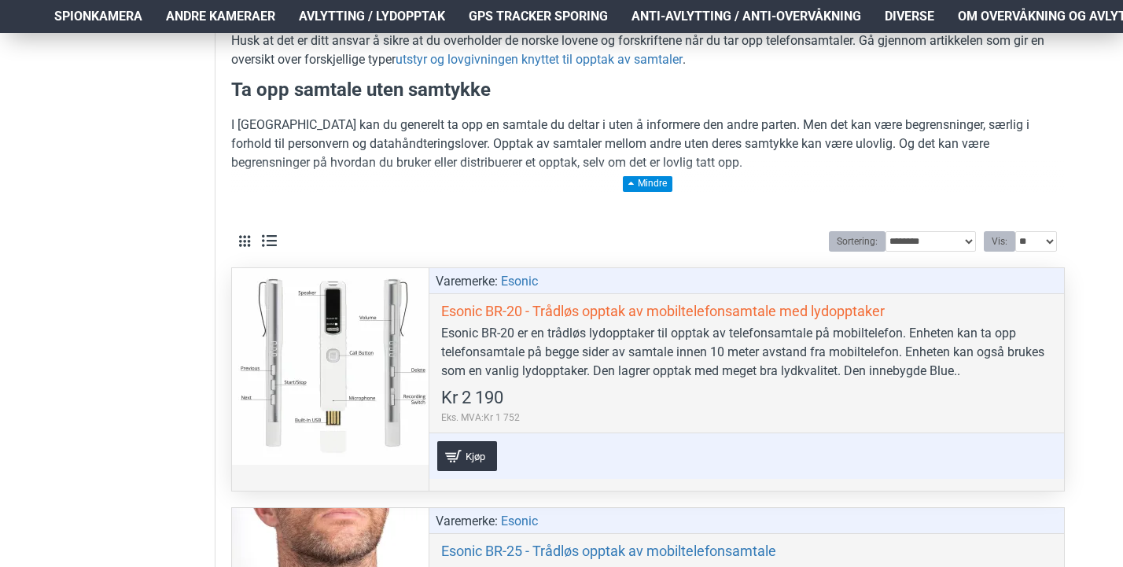
click at [714, 315] on link "Esonic BR-20 - Trådløs opptak av mobiltelefonsamtale med lydopptaker" at bounding box center [663, 311] width 444 height 18
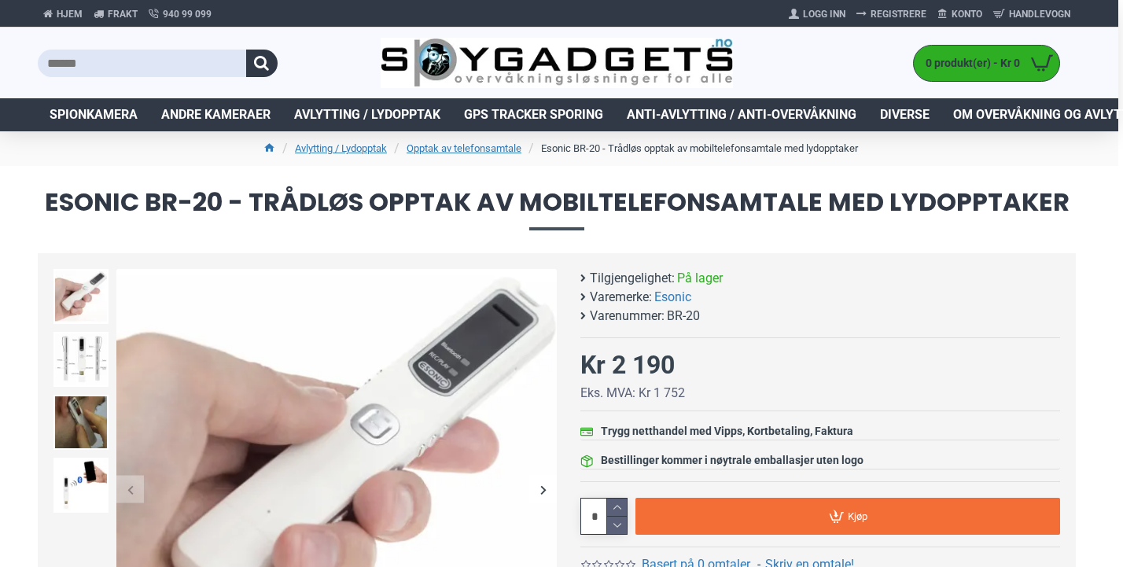
scroll to position [0, 5]
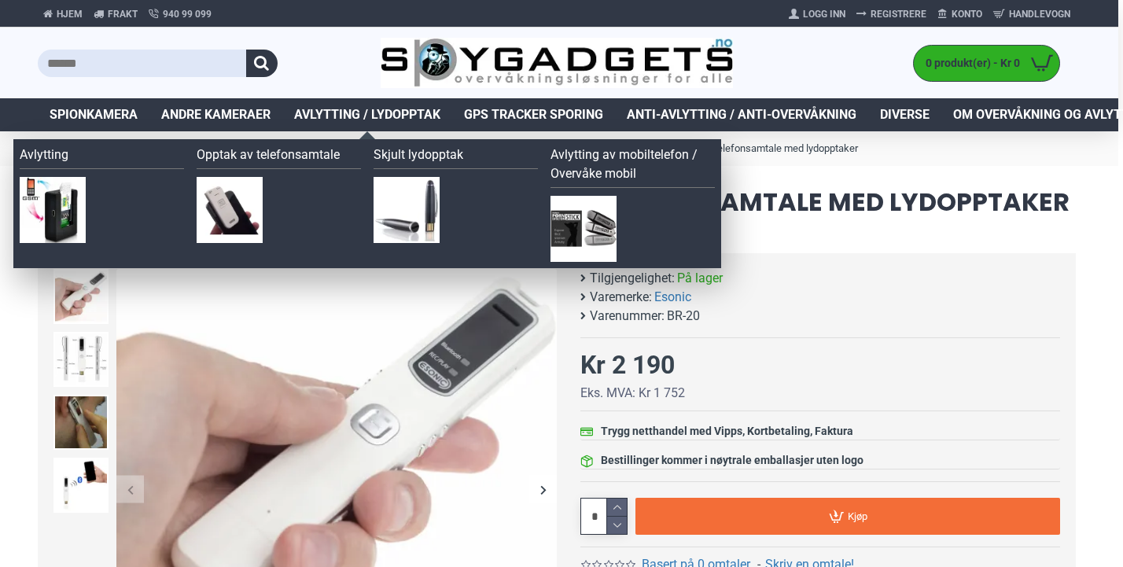
click at [615, 170] on link "Avlytting av mobiltelefon / Overvåke mobil" at bounding box center [633, 167] width 164 height 42
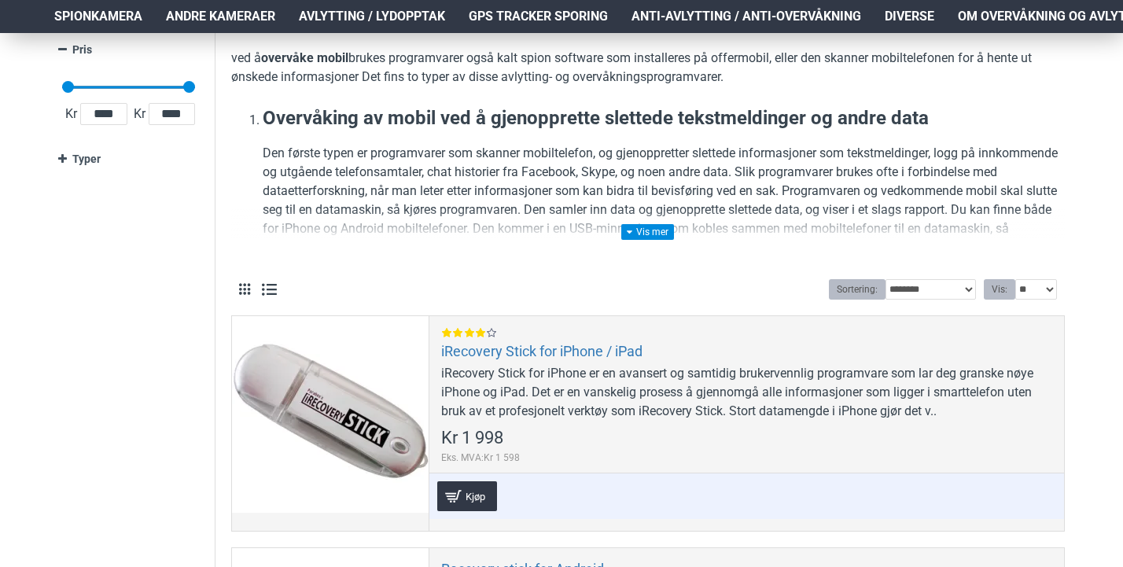
scroll to position [278, 2]
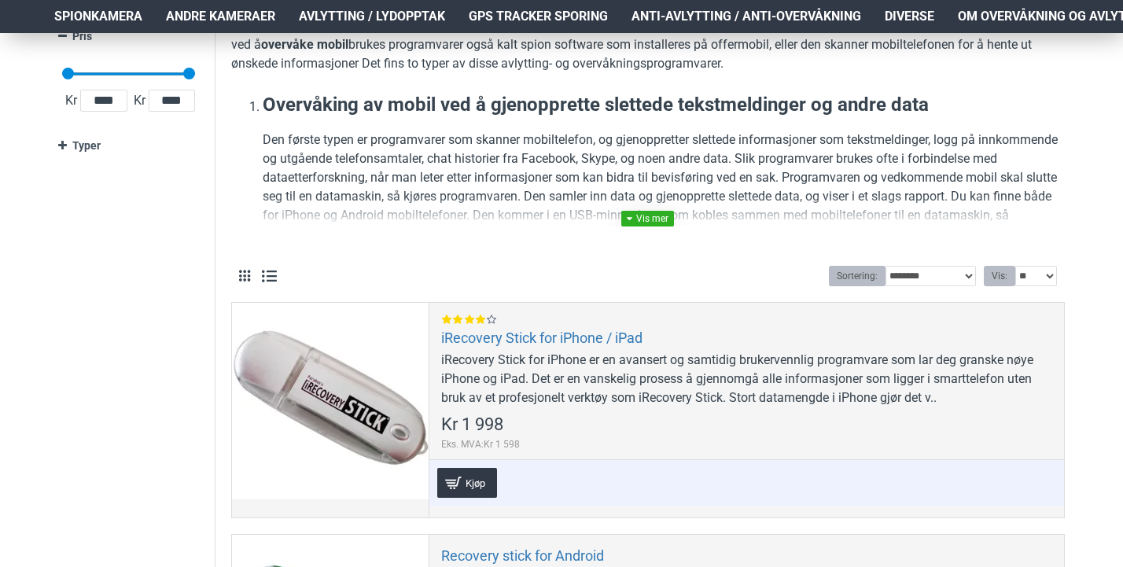
click at [652, 219] on link at bounding box center [647, 219] width 53 height 16
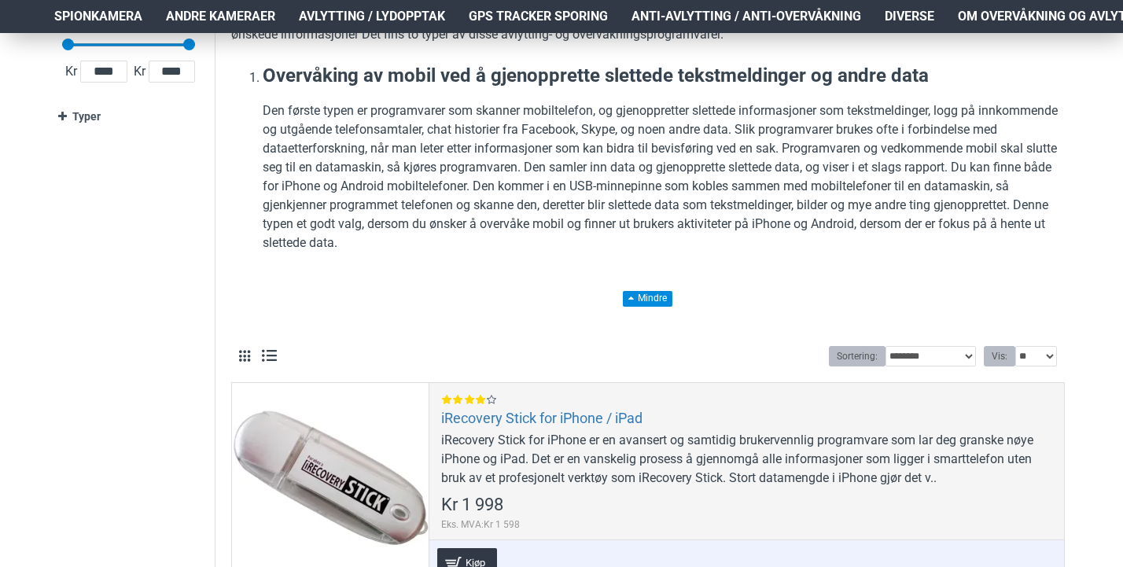
scroll to position [326, 3]
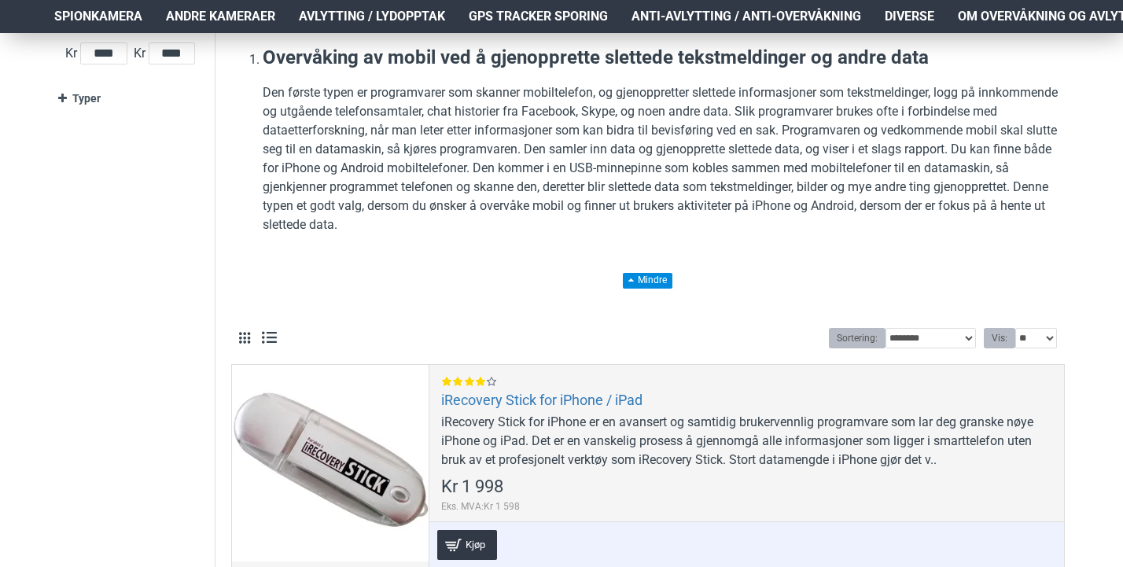
click at [547, 127] on p "Den første typen er programvarer som skanner mobiltelefon, og gjenoppretter sle…" at bounding box center [664, 158] width 802 height 151
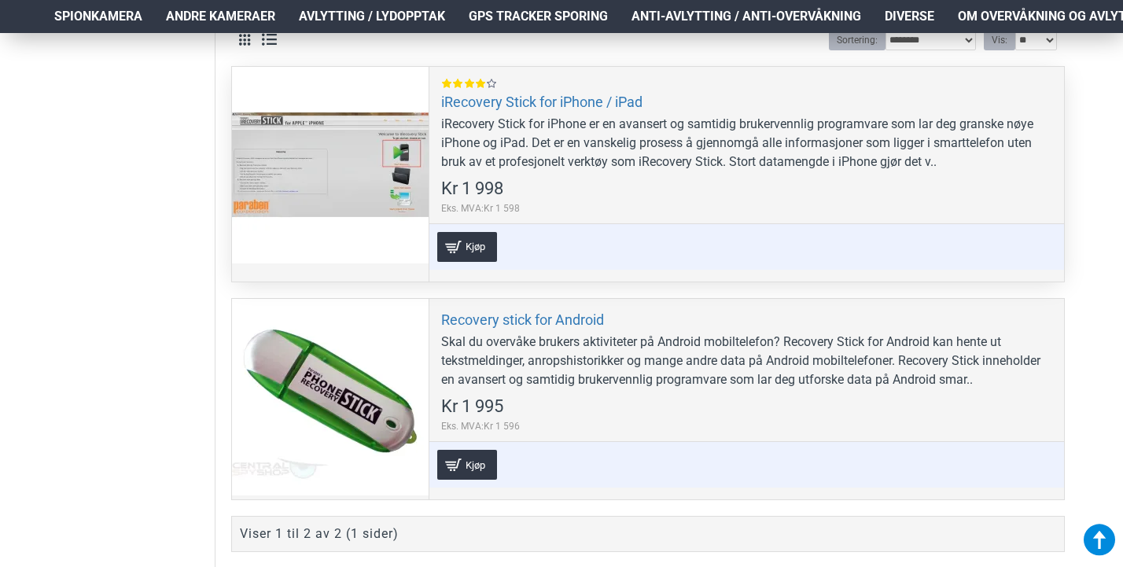
scroll to position [627, 4]
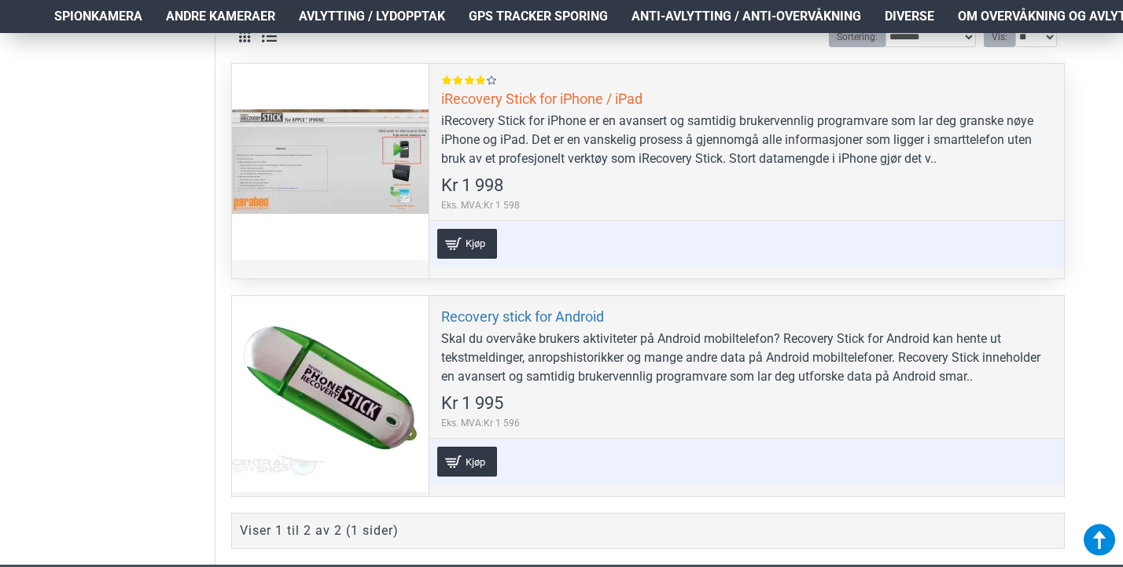
click at [480, 93] on link "iRecovery Stick for iPhone / iPad" at bounding box center [541, 99] width 201 height 18
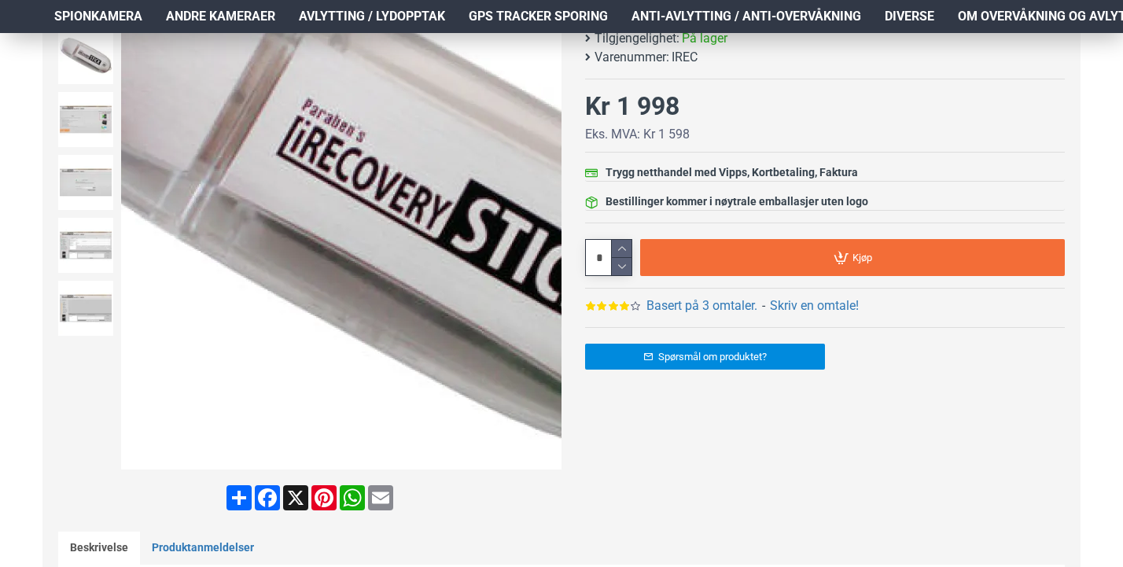
scroll to position [182, 1]
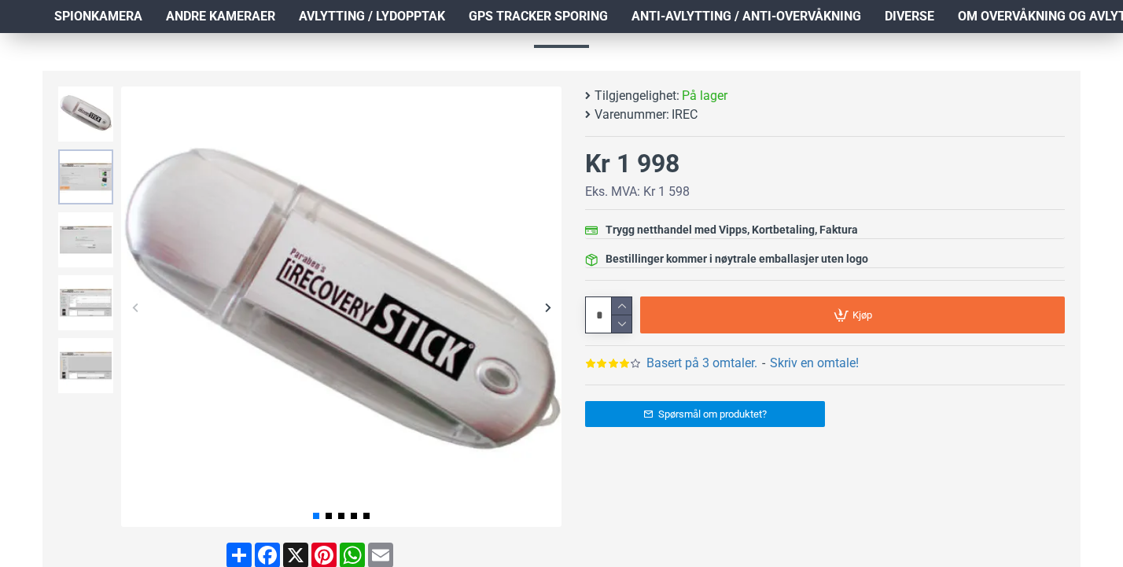
click at [75, 177] on img at bounding box center [85, 176] width 55 height 55
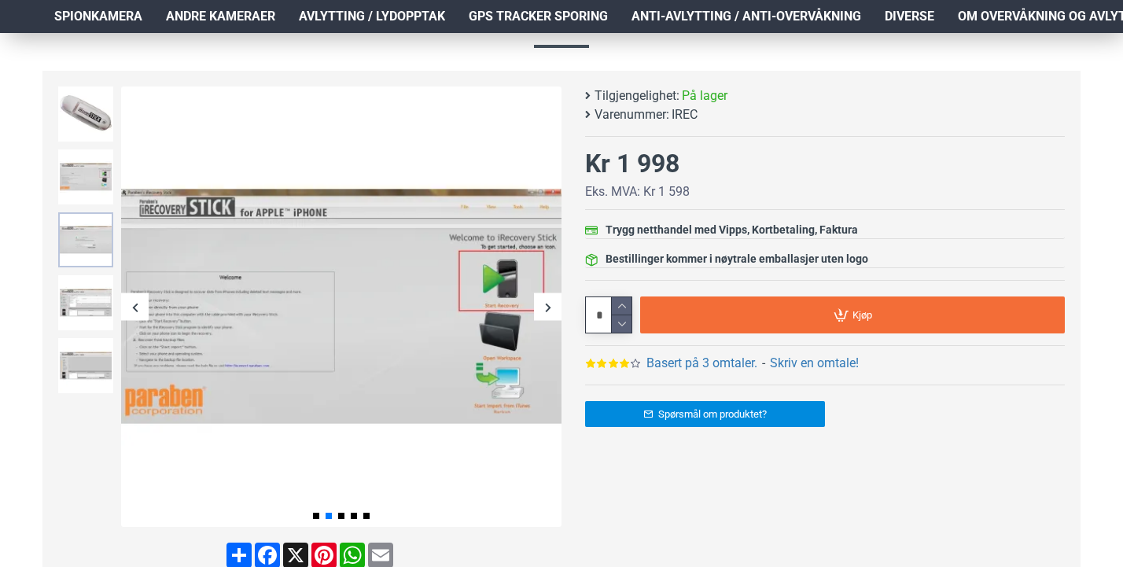
click at [86, 219] on img at bounding box center [85, 239] width 55 height 55
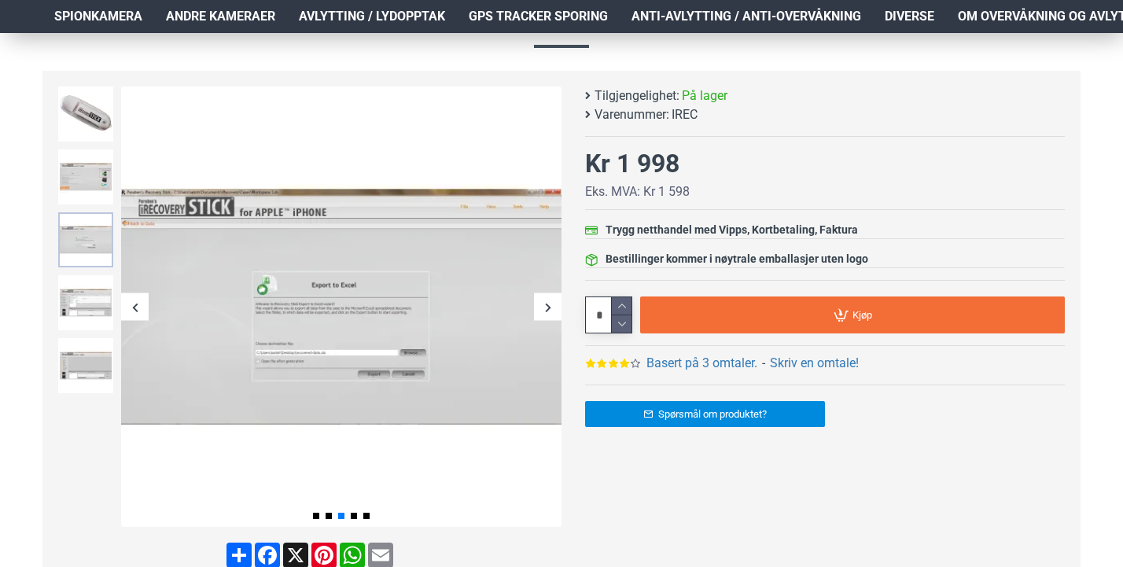
click at [84, 262] on img at bounding box center [85, 239] width 55 height 55
click at [98, 299] on img at bounding box center [85, 302] width 55 height 55
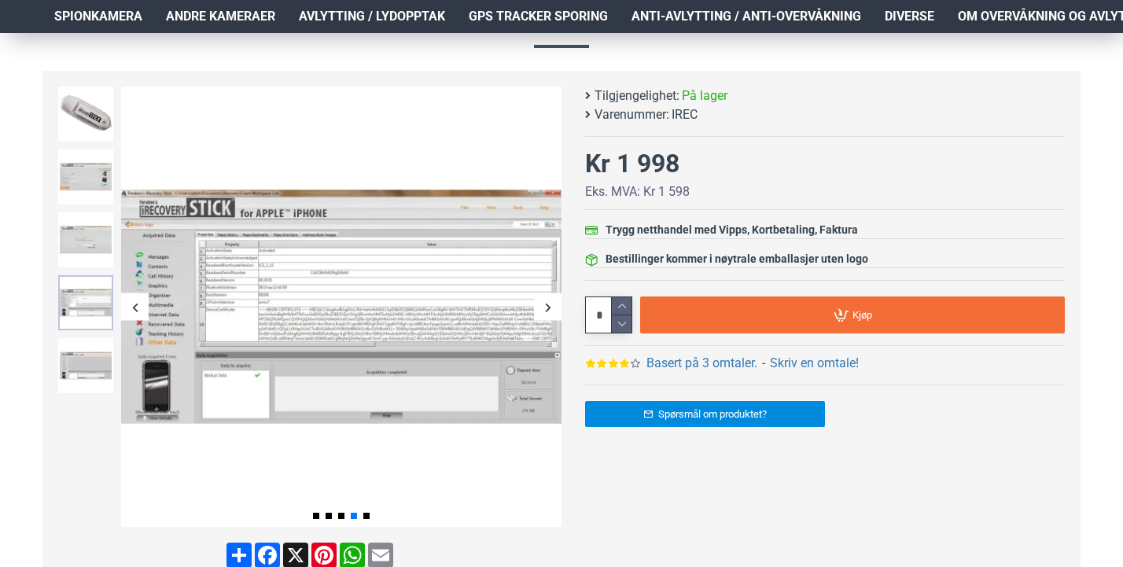
click at [94, 321] on img at bounding box center [85, 302] width 55 height 55
click at [100, 364] on img at bounding box center [85, 365] width 55 height 55
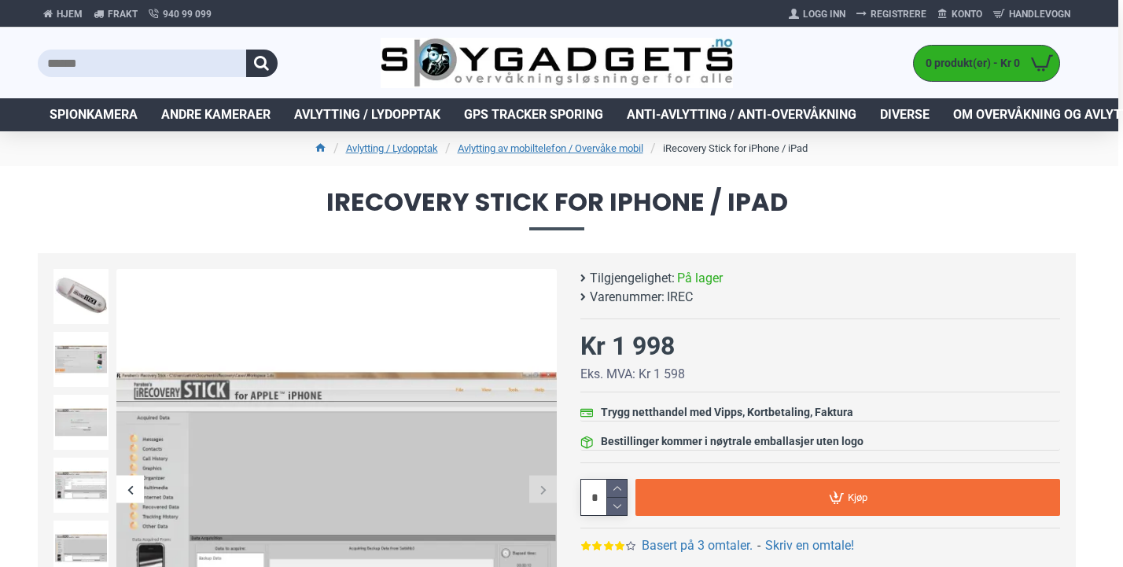
scroll to position [0, 5]
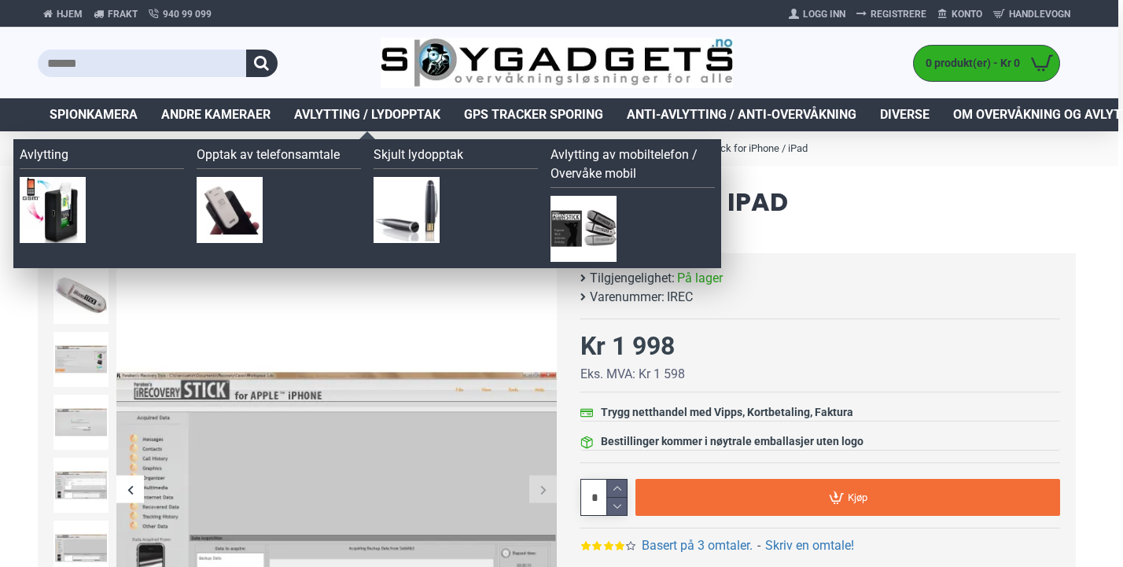
click at [586, 225] on img at bounding box center [584, 229] width 66 height 66
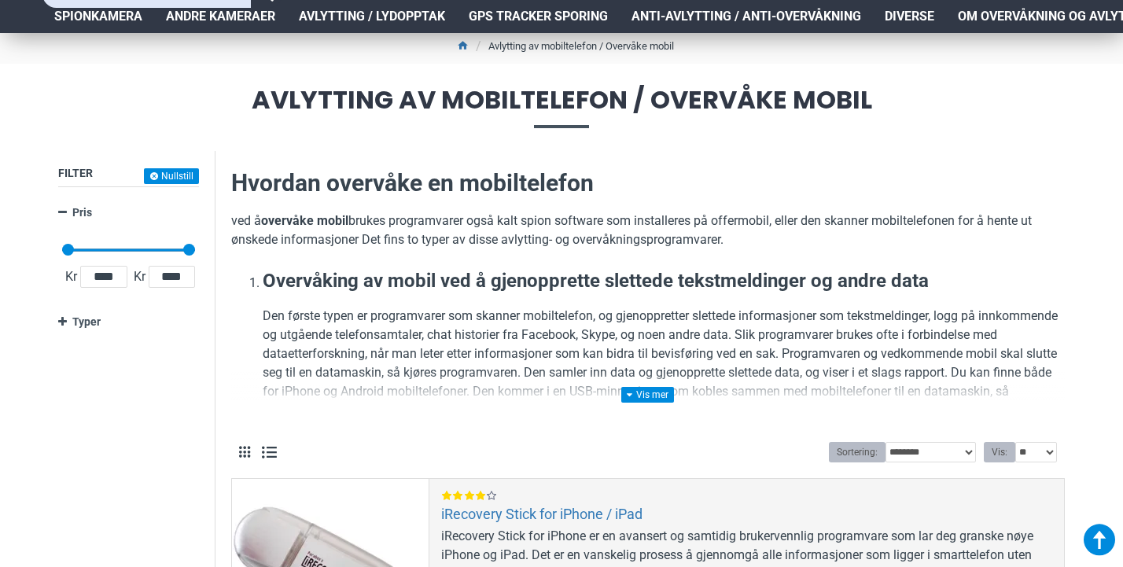
scroll to position [53, 2]
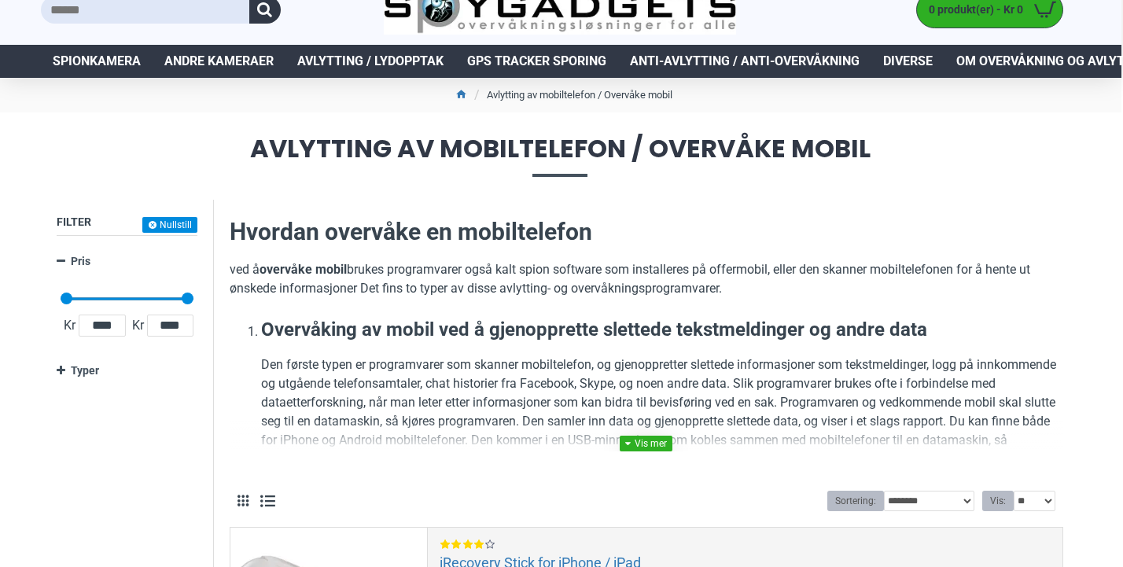
click at [643, 439] on link at bounding box center [646, 444] width 53 height 16
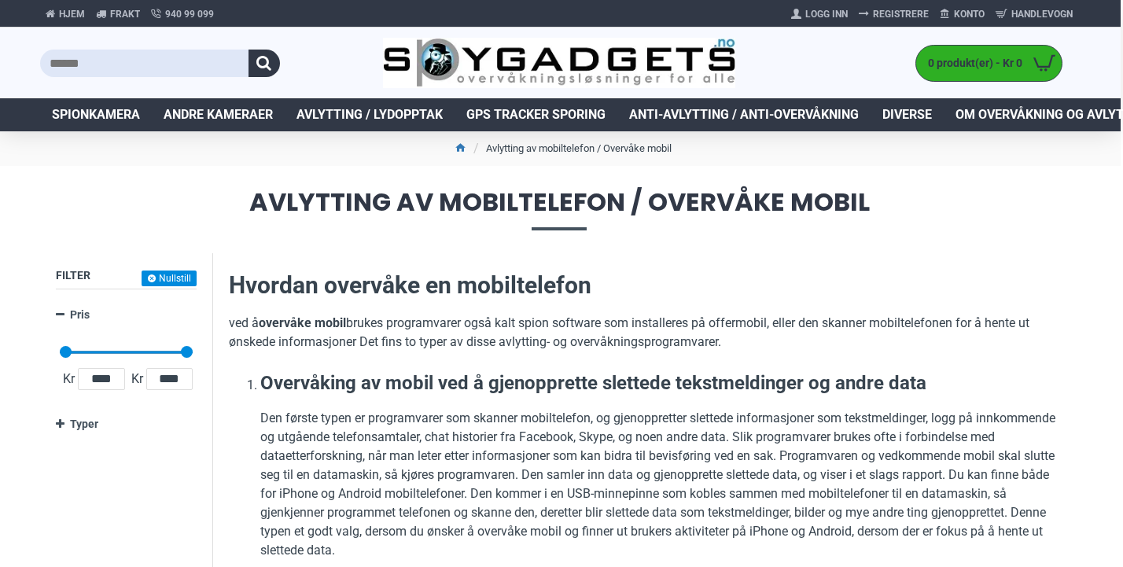
scroll to position [0, 2]
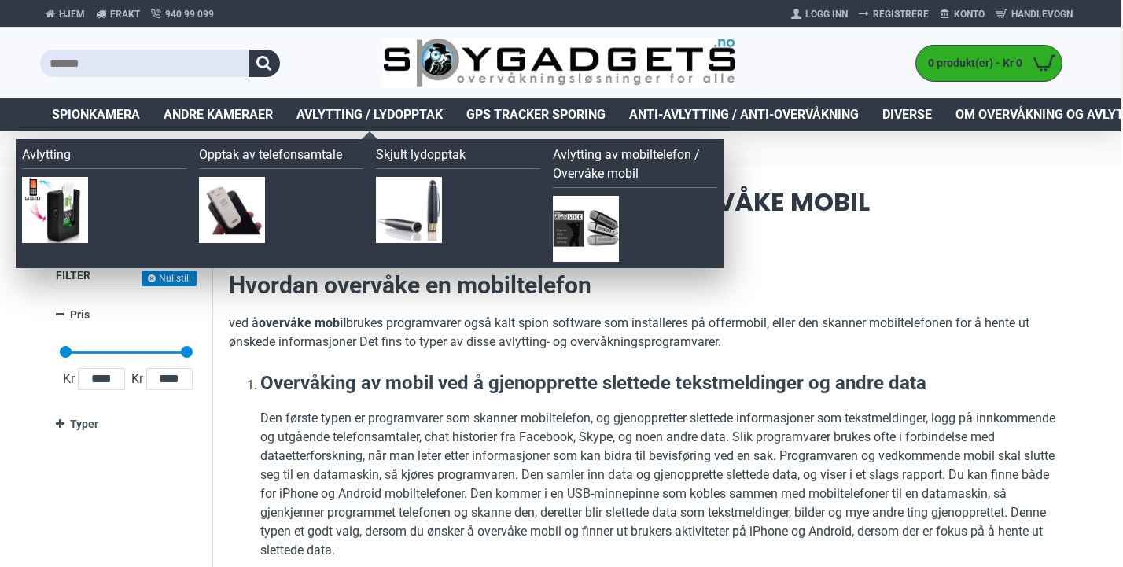
click at [233, 202] on img at bounding box center [232, 210] width 66 height 66
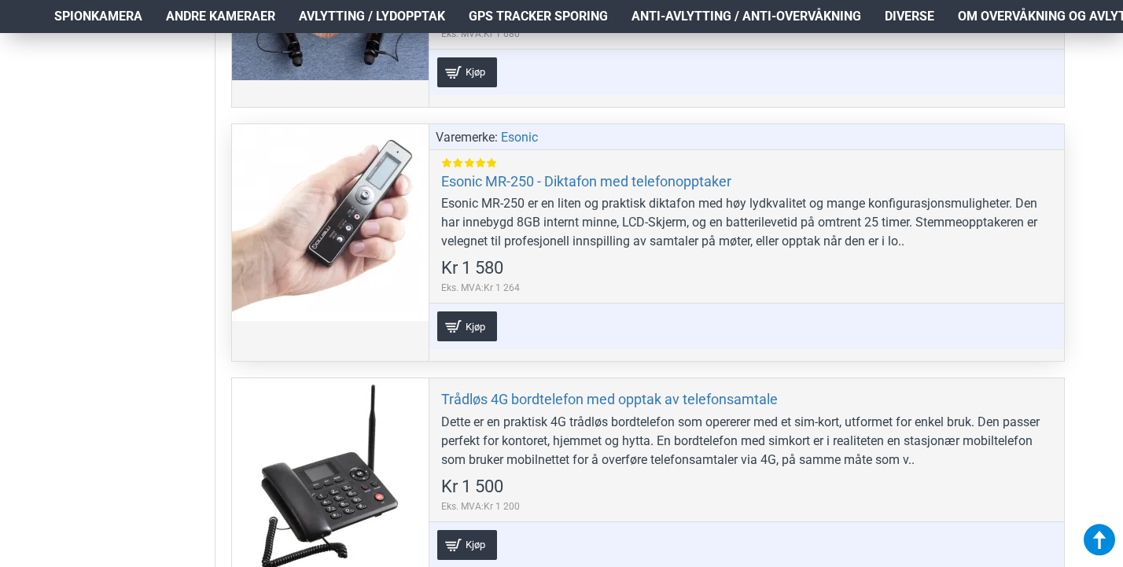
scroll to position [329, 0]
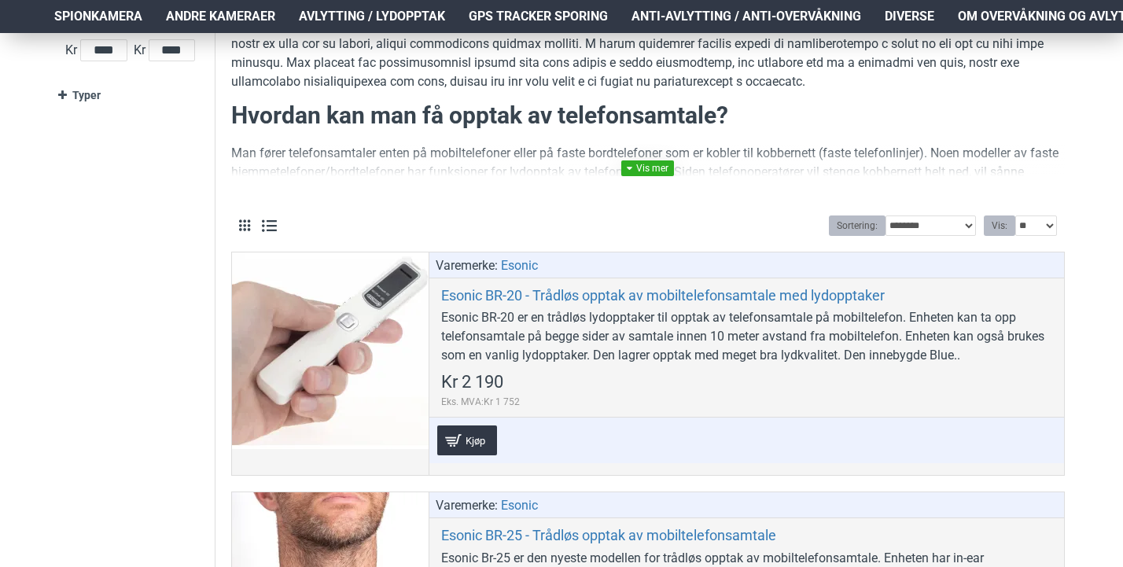
click at [658, 171] on link at bounding box center [647, 168] width 53 height 16
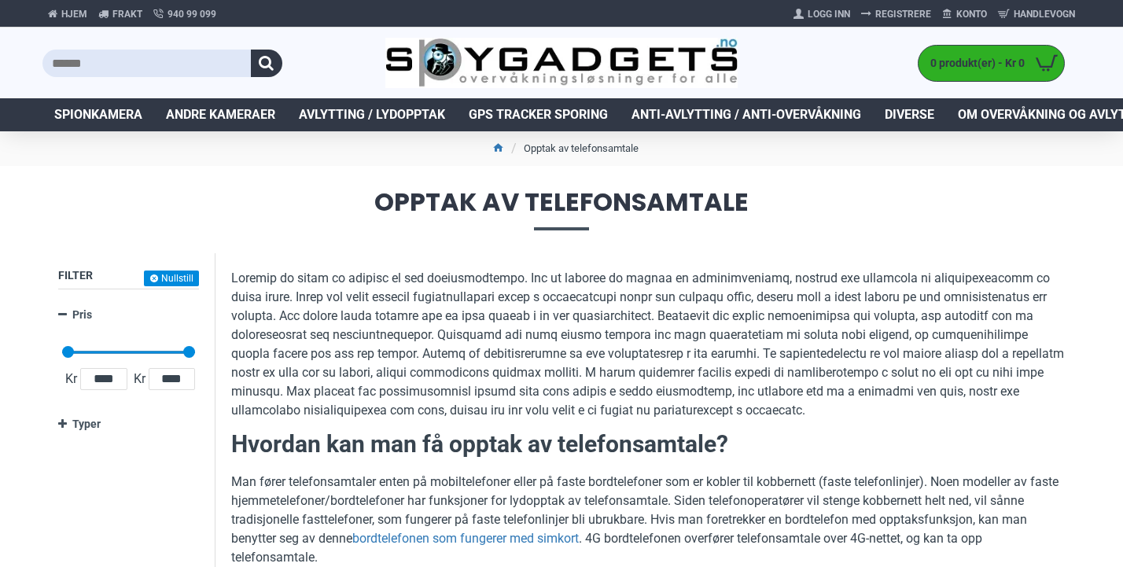
scroll to position [0, 0]
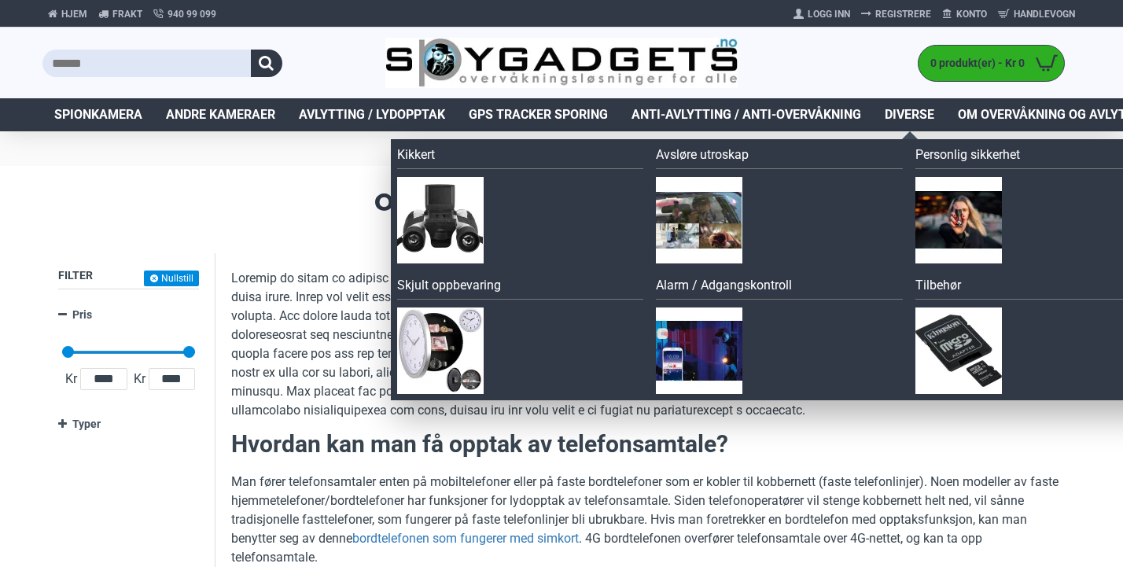
click at [912, 109] on span "Diverse" at bounding box center [910, 114] width 50 height 19
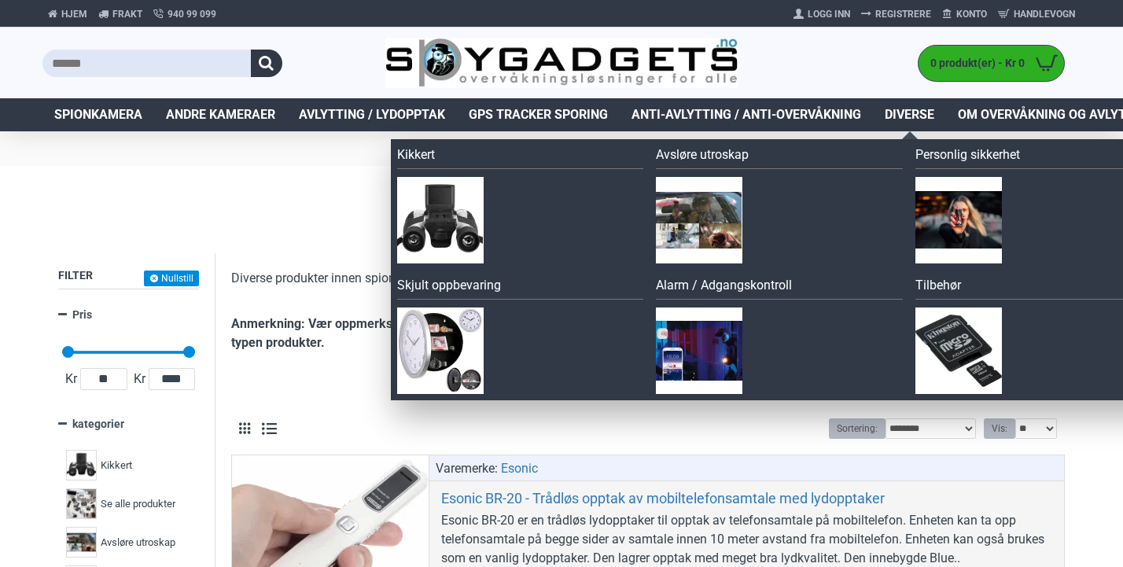
click at [922, 111] on span "Diverse" at bounding box center [910, 114] width 50 height 19
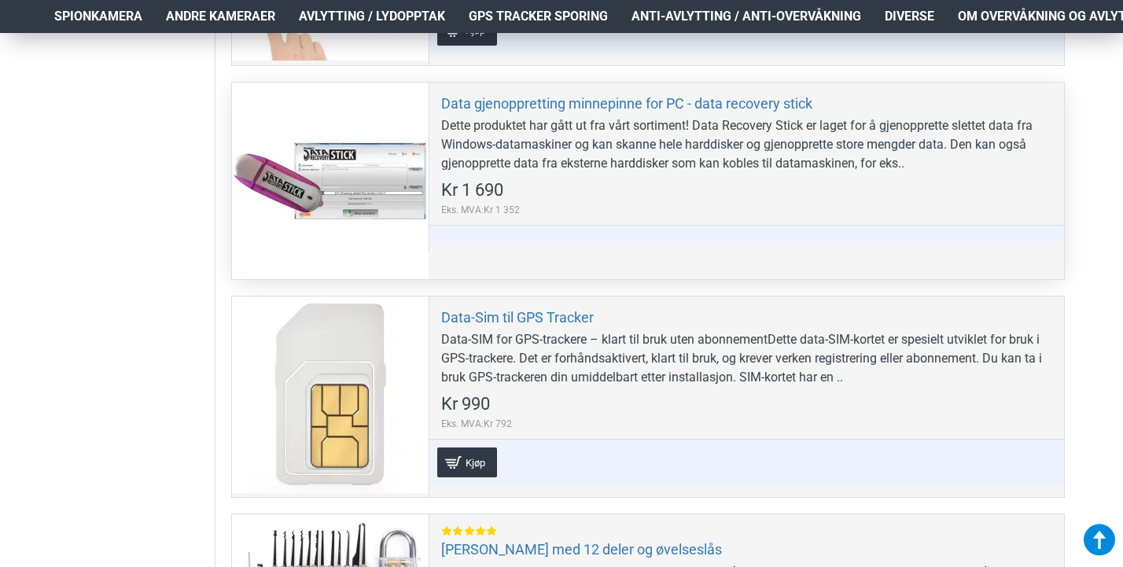
scroll to position [833, 0]
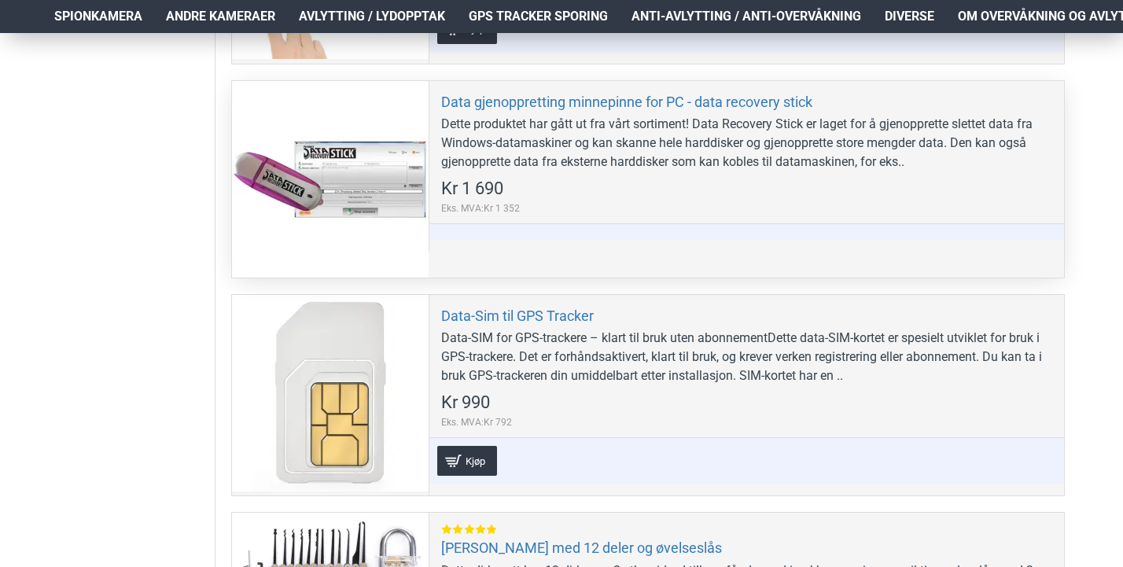
click at [683, 222] on div "Data gjenoppretting minnepinne for PC - data recovery stick Dette produktet har…" at bounding box center [747, 166] width 636 height 171
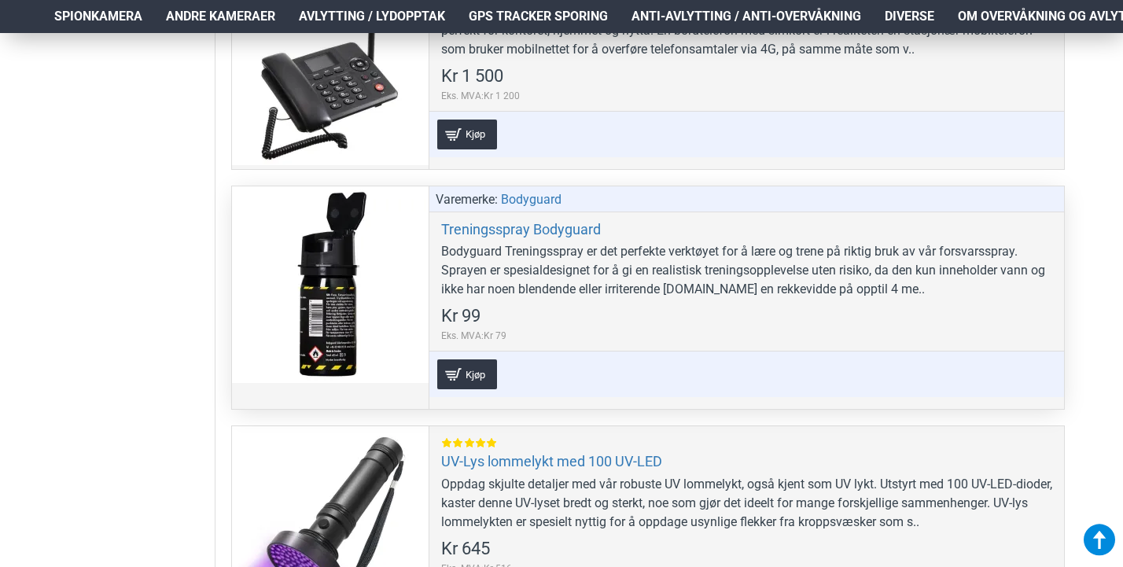
scroll to position [8945, 3]
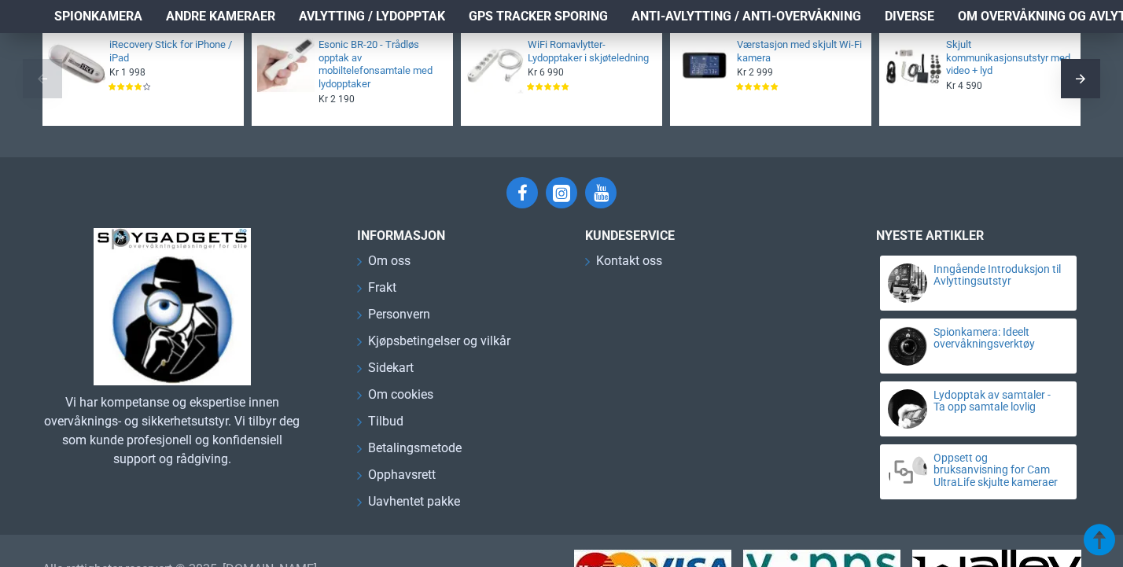
click at [743, 507] on div "Vi har kompetanse og ekspertise innen overvåknings- og sikkerhetsutstyr. Vi til…" at bounding box center [561, 381] width 1038 height 306
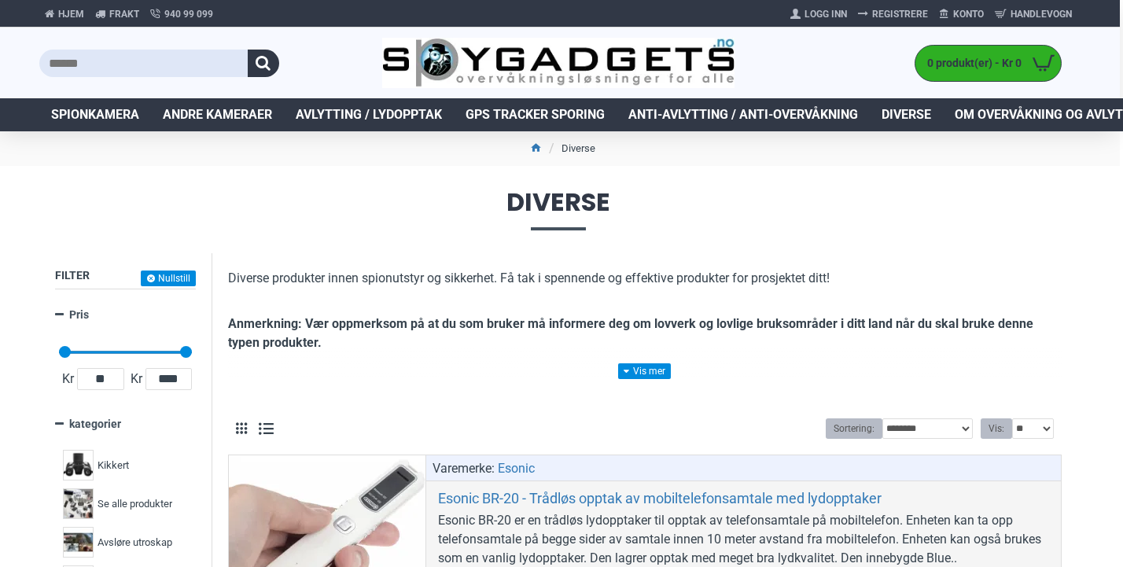
scroll to position [0, 3]
click at [1034, 112] on span "Om overvåkning og avlytting" at bounding box center [1053, 114] width 197 height 19
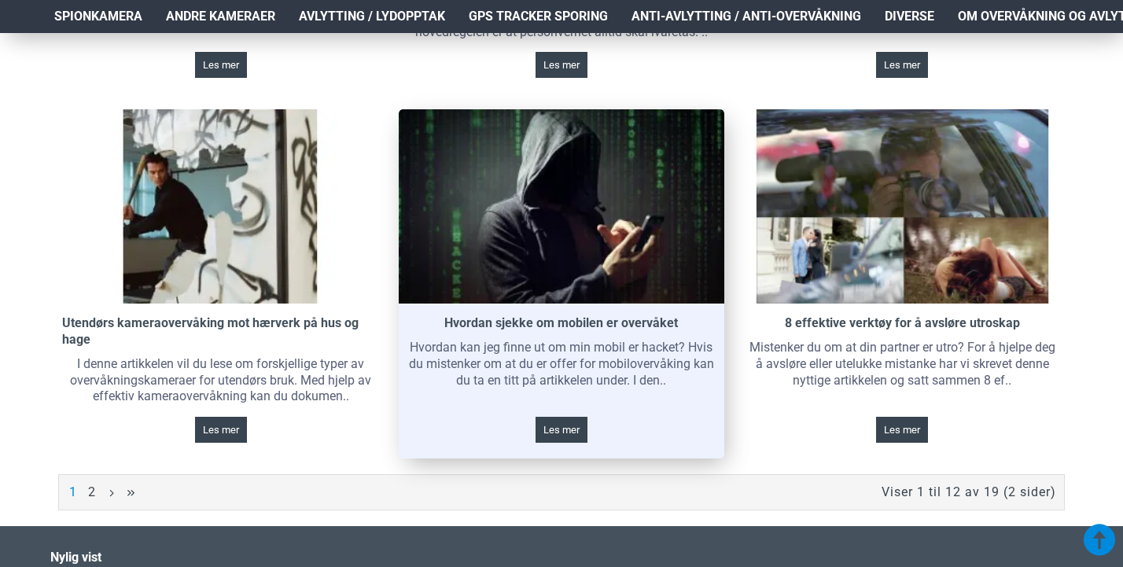
scroll to position [1237, 2]
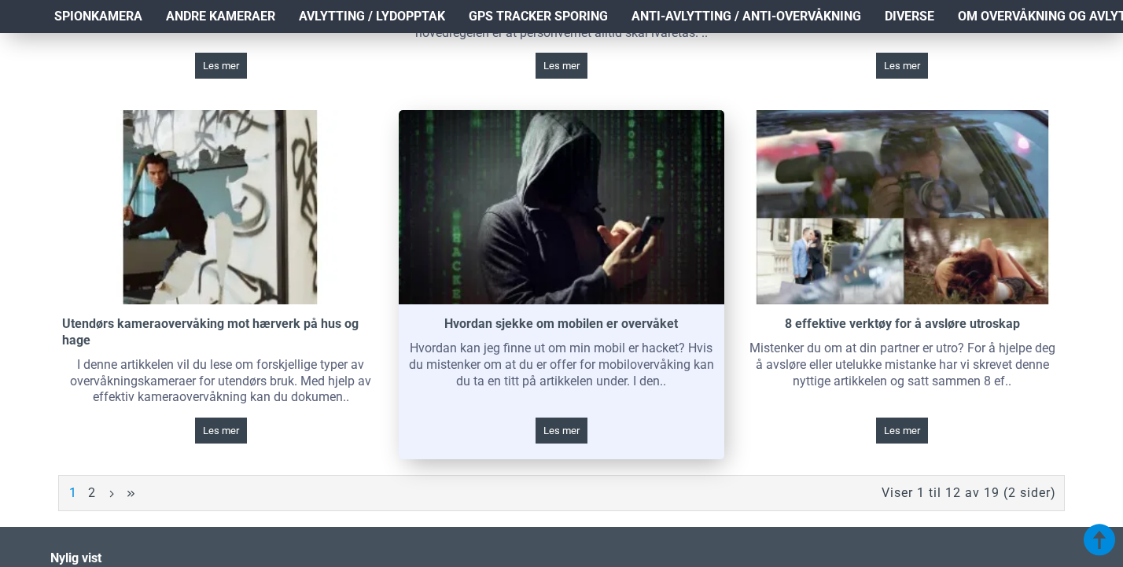
click at [522, 324] on div "Hvordan sjekke om mobilen er overvåket" at bounding box center [561, 324] width 241 height 24
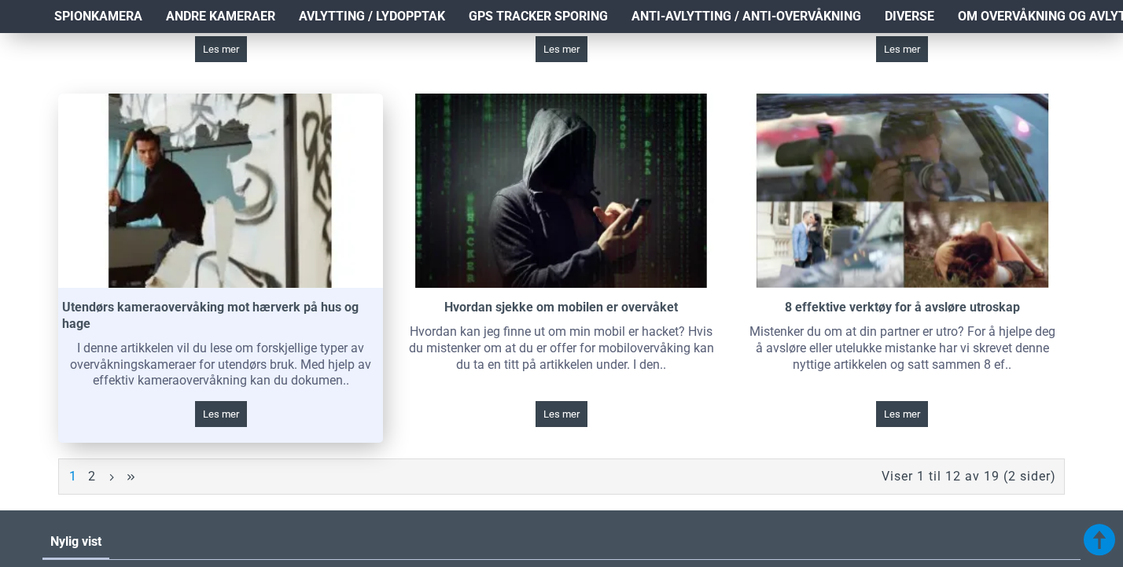
scroll to position [1256, 2]
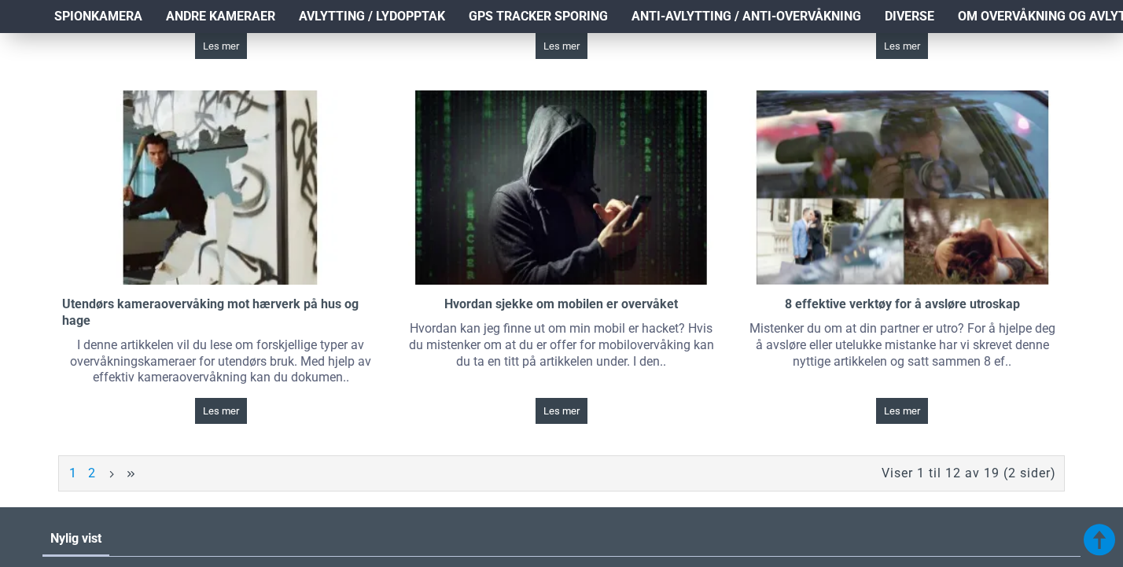
click at [90, 465] on link "2" at bounding box center [92, 473] width 13 height 17
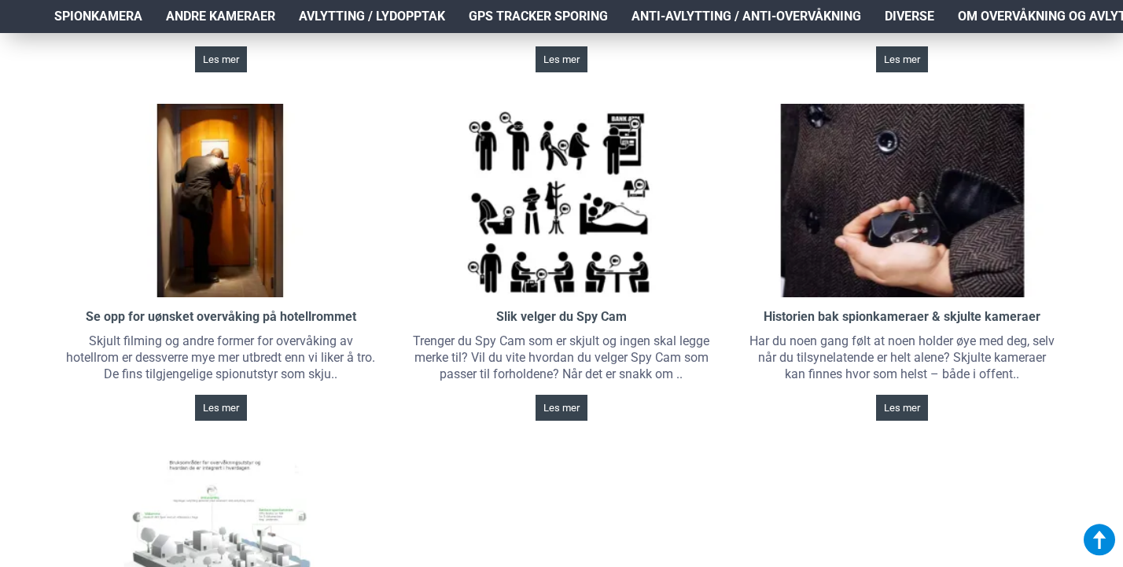
scroll to position [526, 0]
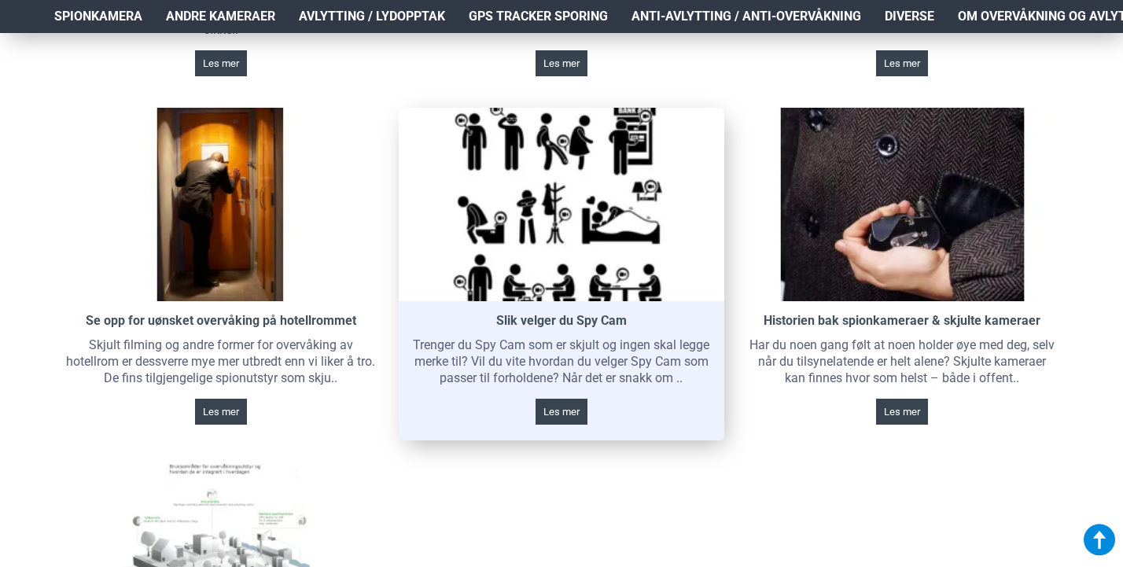
click at [505, 256] on link at bounding box center [561, 205] width 325 height 194
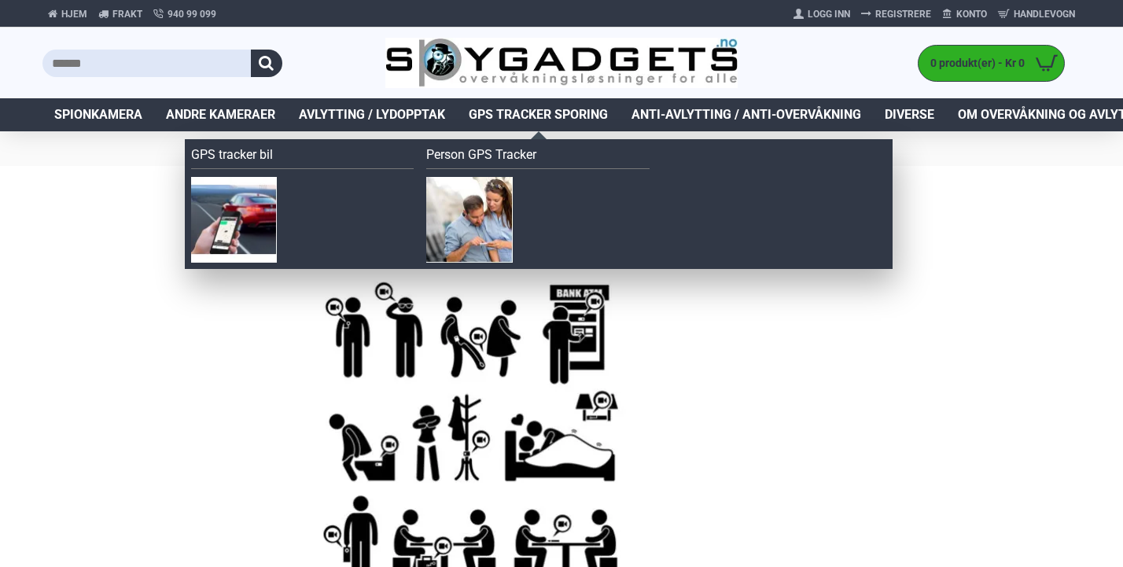
click at [526, 109] on span "GPS Tracker Sporing" at bounding box center [538, 114] width 139 height 19
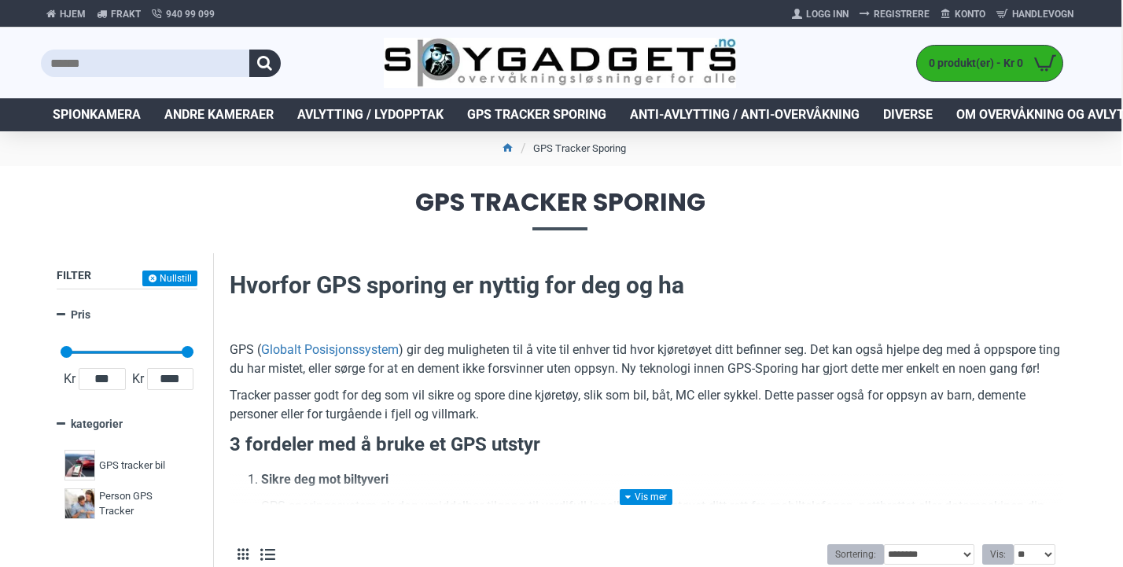
scroll to position [0, 2]
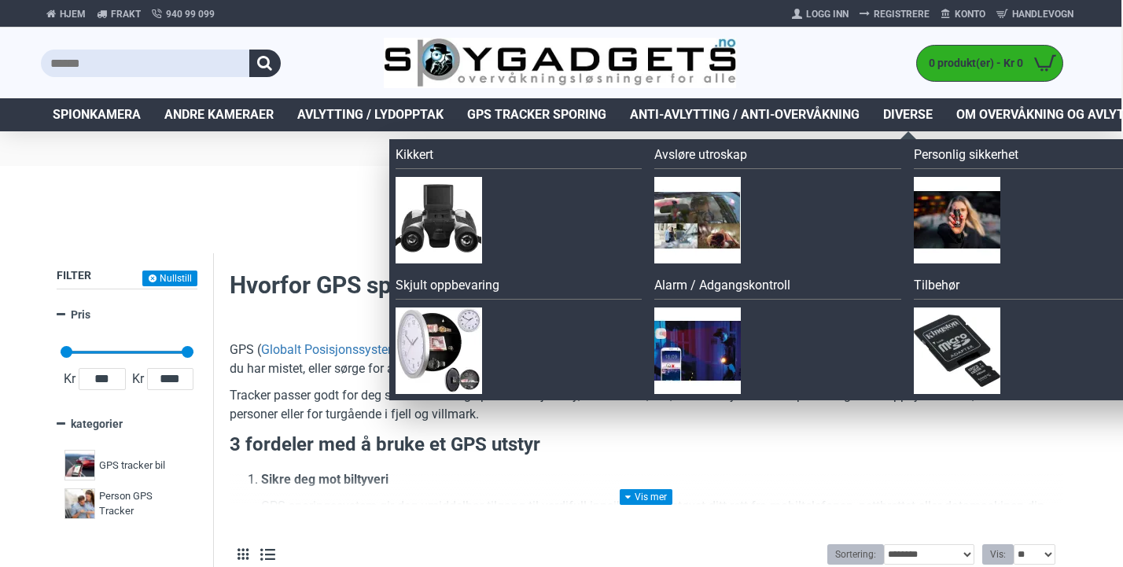
click at [422, 153] on link "Kikkert" at bounding box center [519, 158] width 247 height 24
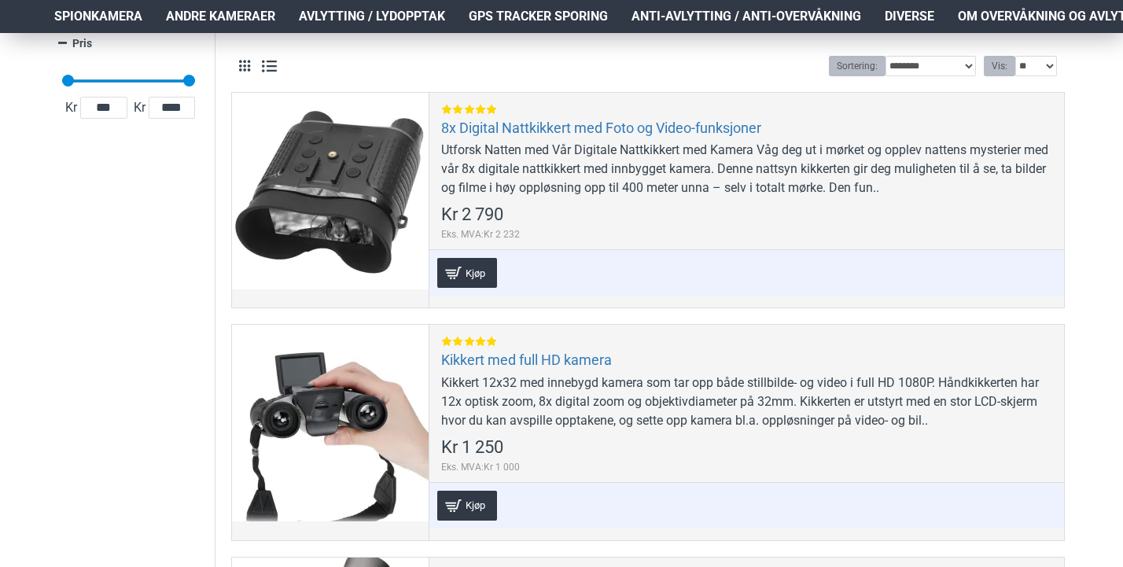
scroll to position [321, 2]
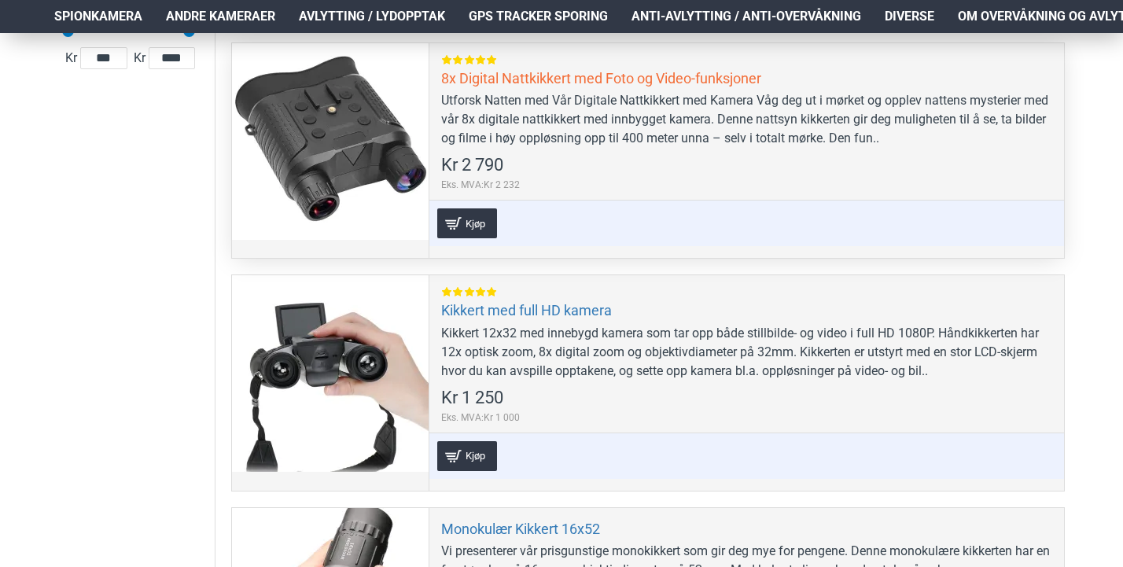
click at [555, 77] on link "8x Digital Nattkikkert med Foto og Video-funksjoner" at bounding box center [601, 78] width 320 height 18
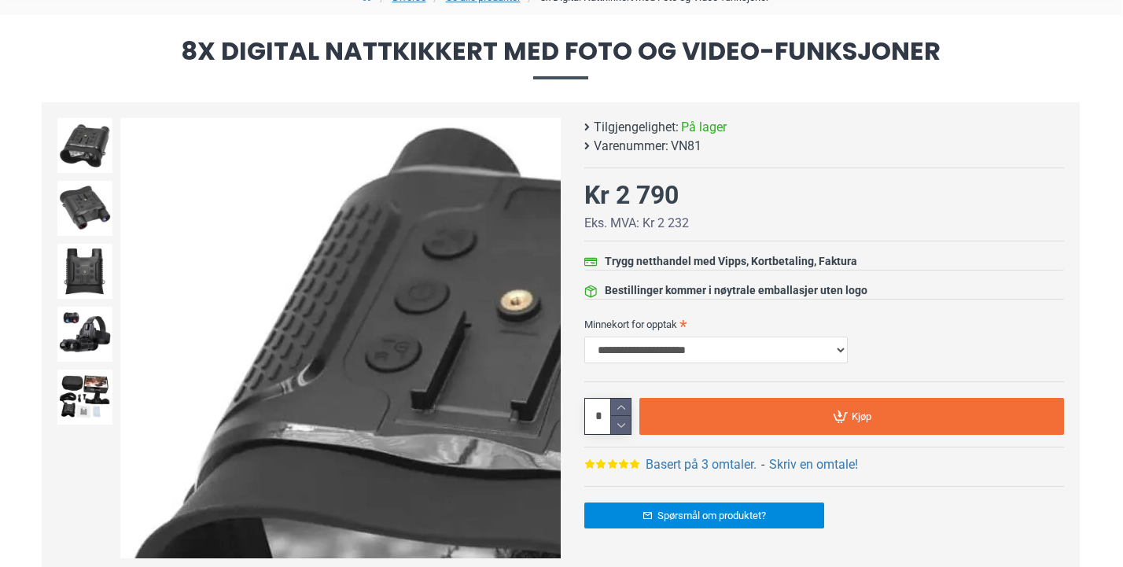
scroll to position [193, 1]
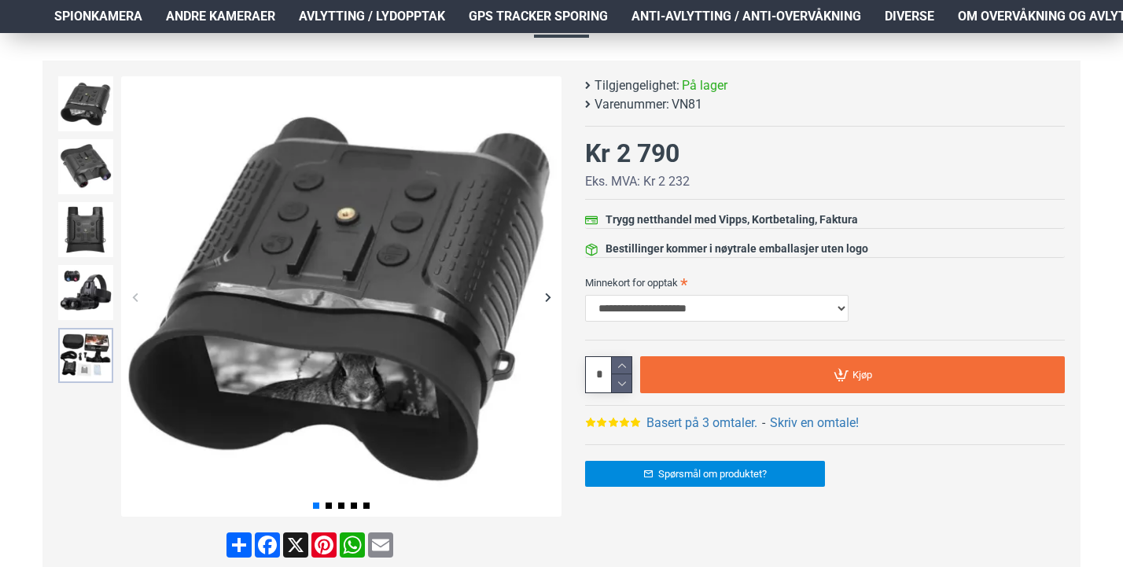
click at [87, 345] on img at bounding box center [85, 355] width 55 height 55
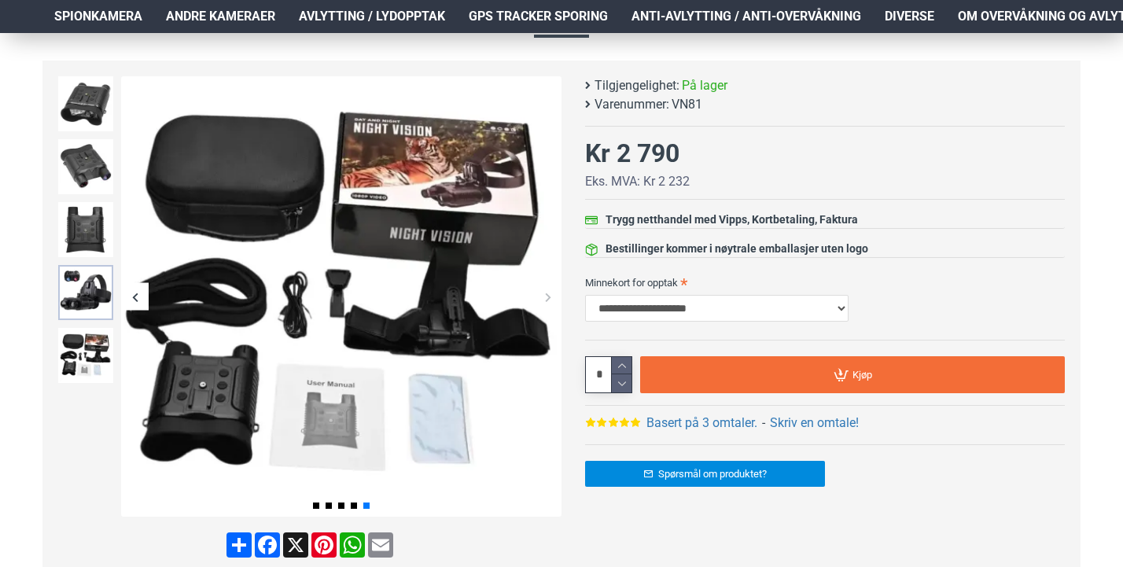
click at [99, 284] on img at bounding box center [85, 292] width 55 height 55
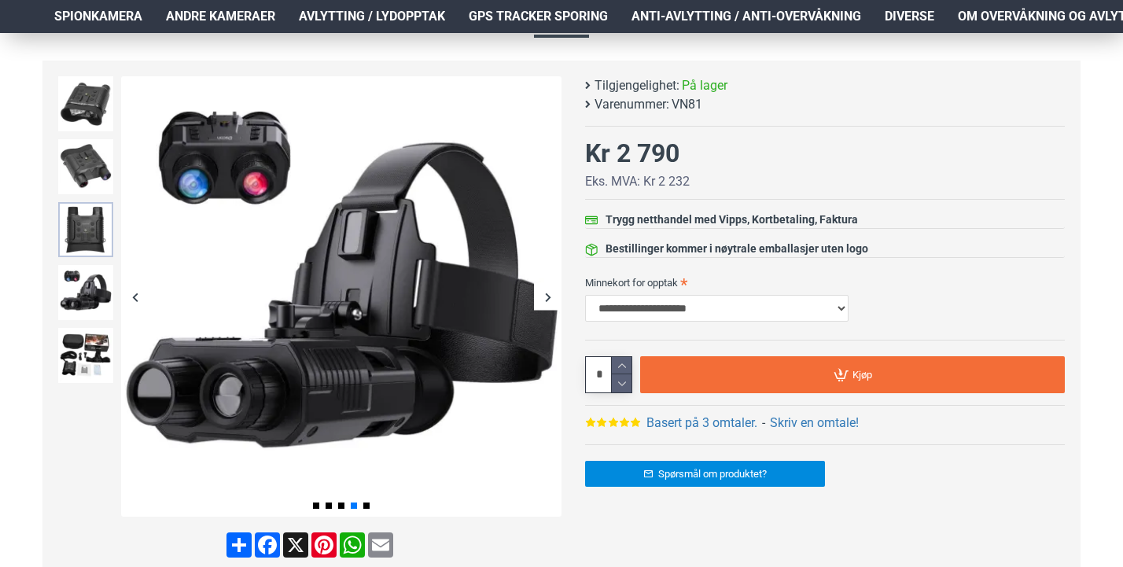
click at [101, 236] on img at bounding box center [85, 229] width 55 height 55
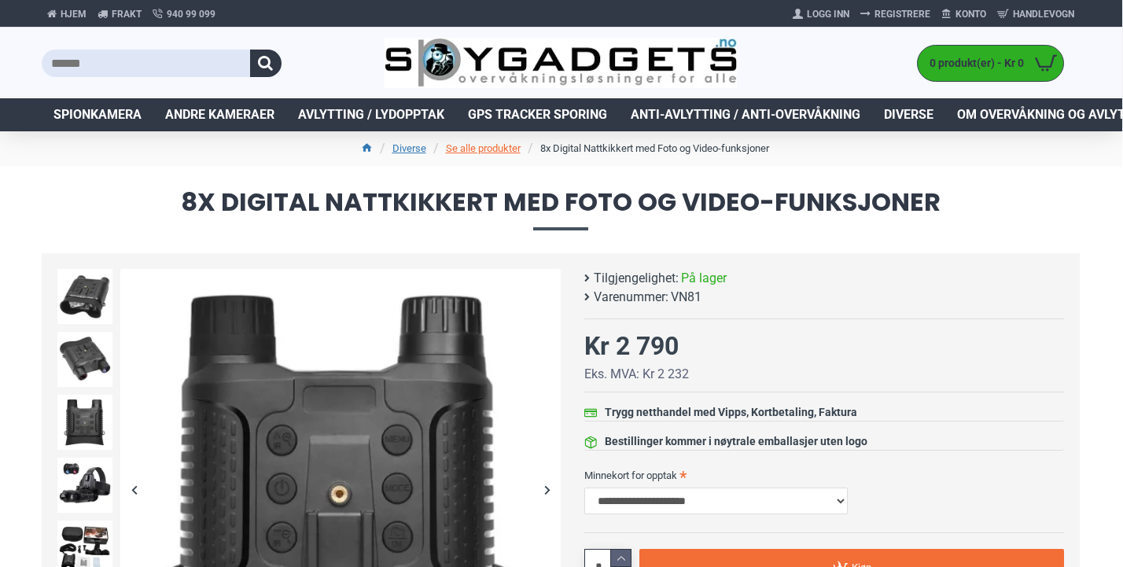
scroll to position [0, 1]
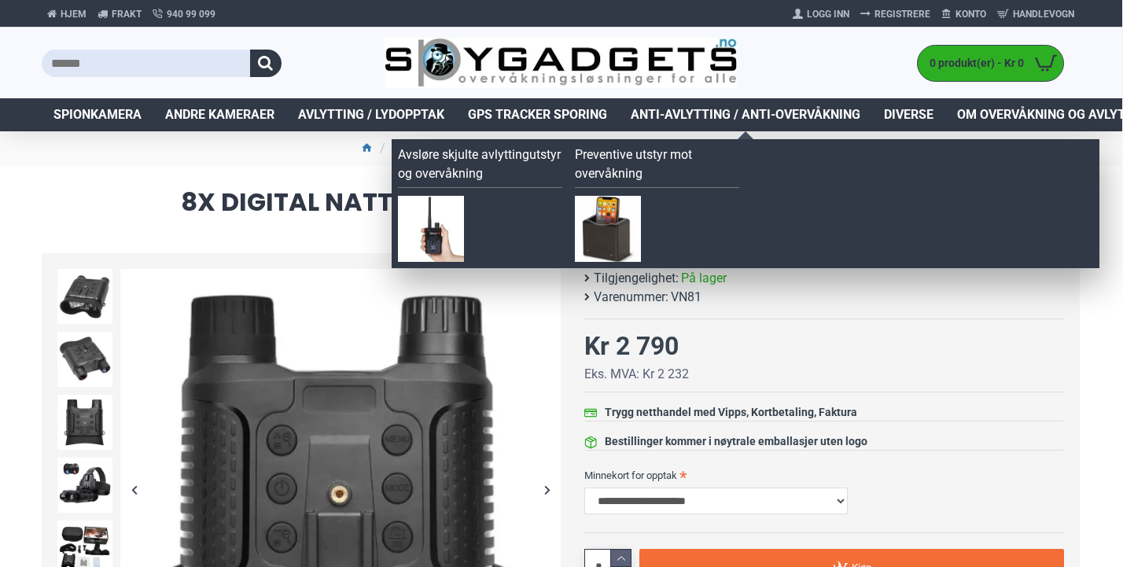
click at [702, 113] on span "Anti-avlytting / Anti-overvåkning" at bounding box center [746, 114] width 230 height 19
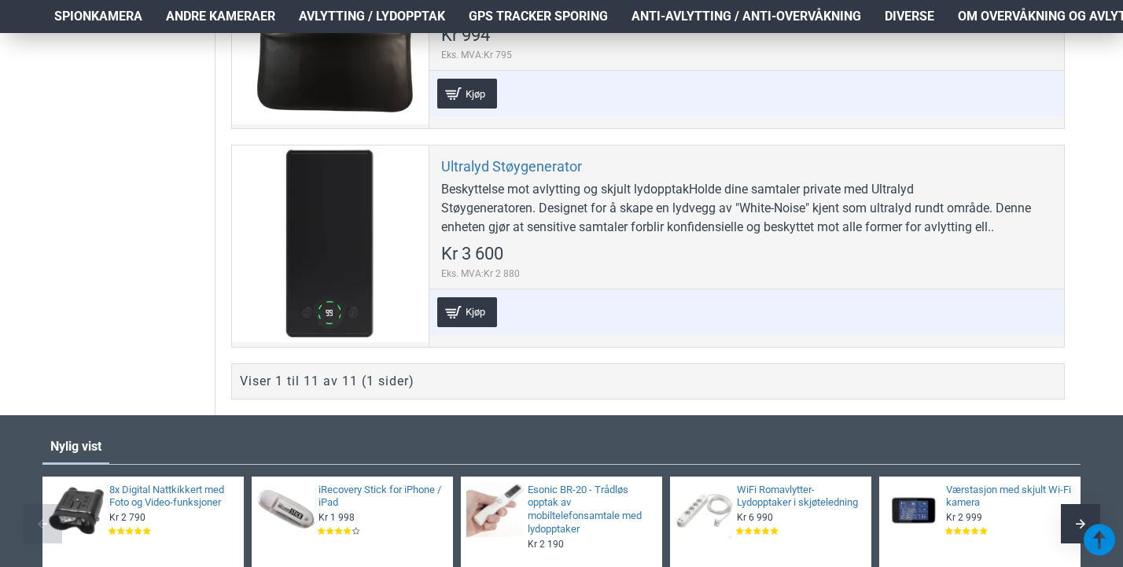
scroll to position [2447, 0]
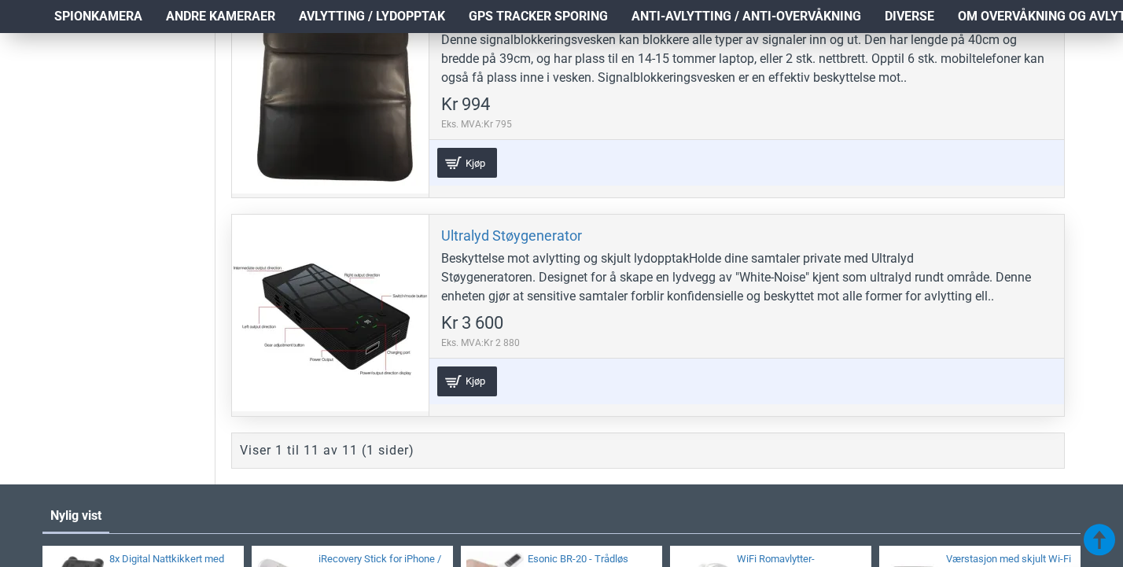
click at [596, 249] on div "Beskyttelse mot avlytting og skjult lydopptakHolde dine samtaler private med Ul…" at bounding box center [746, 277] width 611 height 57
click at [505, 232] on link "Ultralyd Støygenerator" at bounding box center [511, 236] width 141 height 18
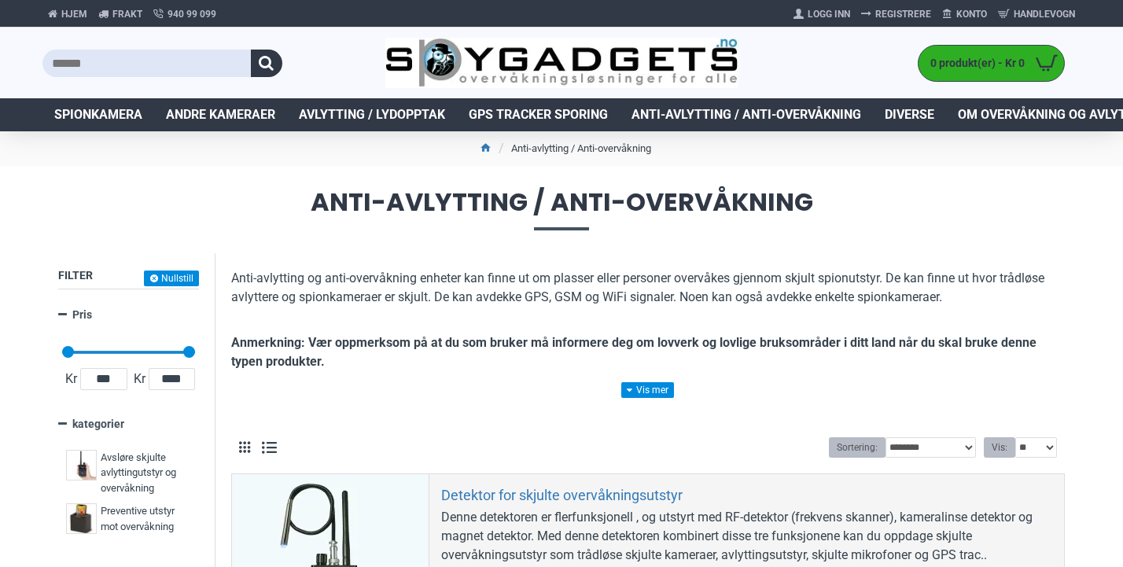
scroll to position [0, 0]
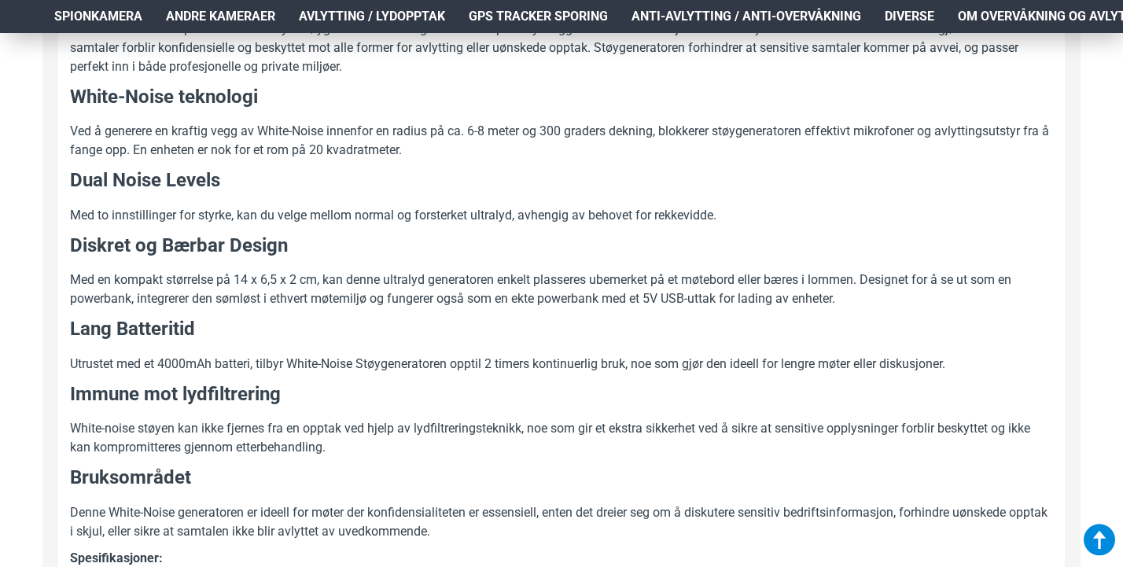
scroll to position [319, 2]
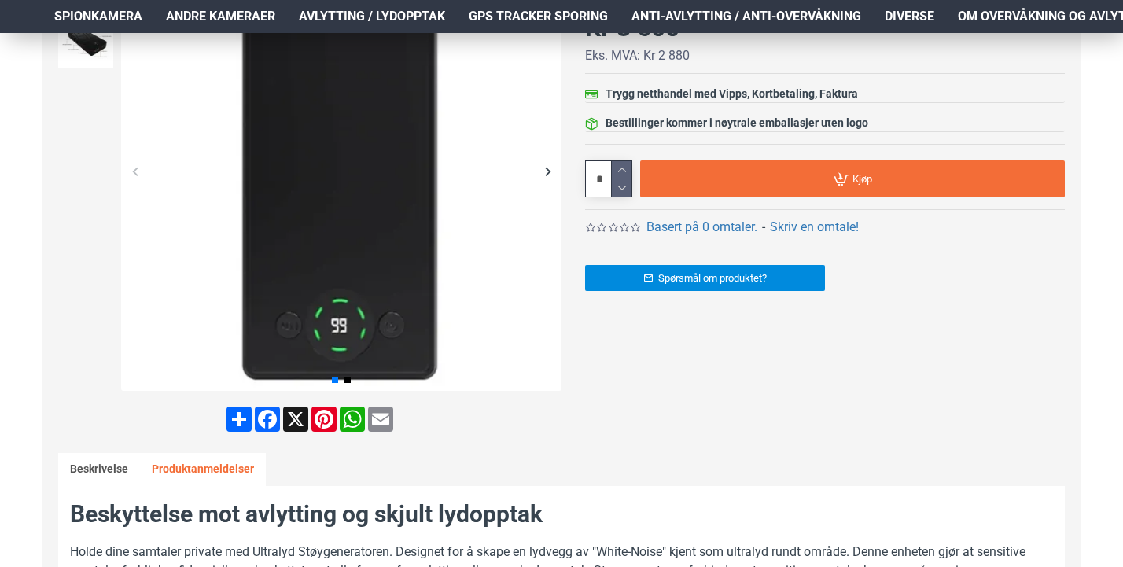
click at [202, 466] on link "Produktanmeldelser" at bounding box center [203, 469] width 126 height 33
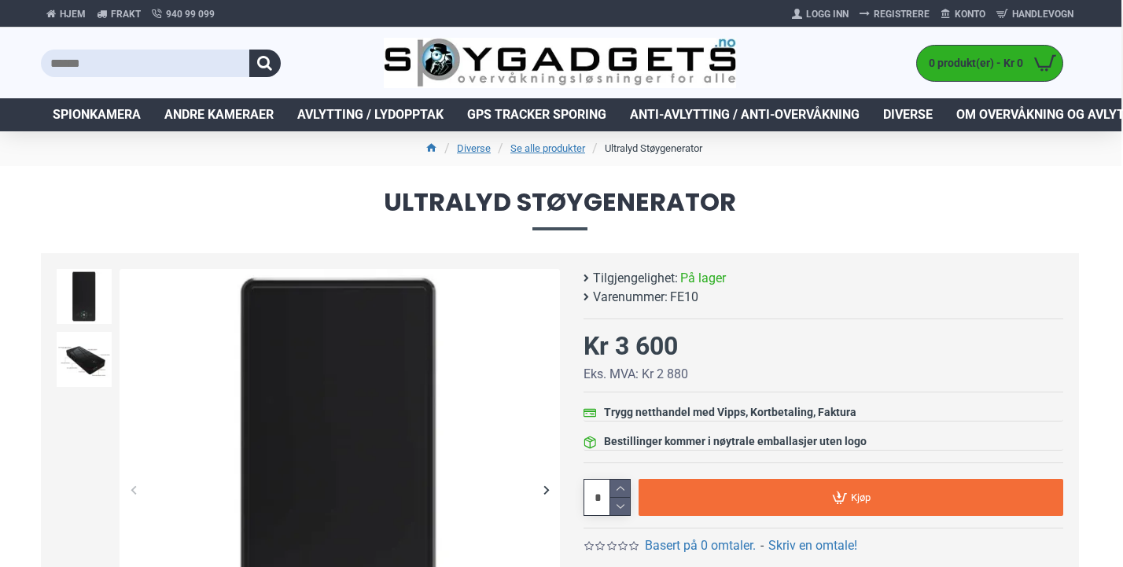
scroll to position [0, 2]
